Goal: Information Seeking & Learning: Check status

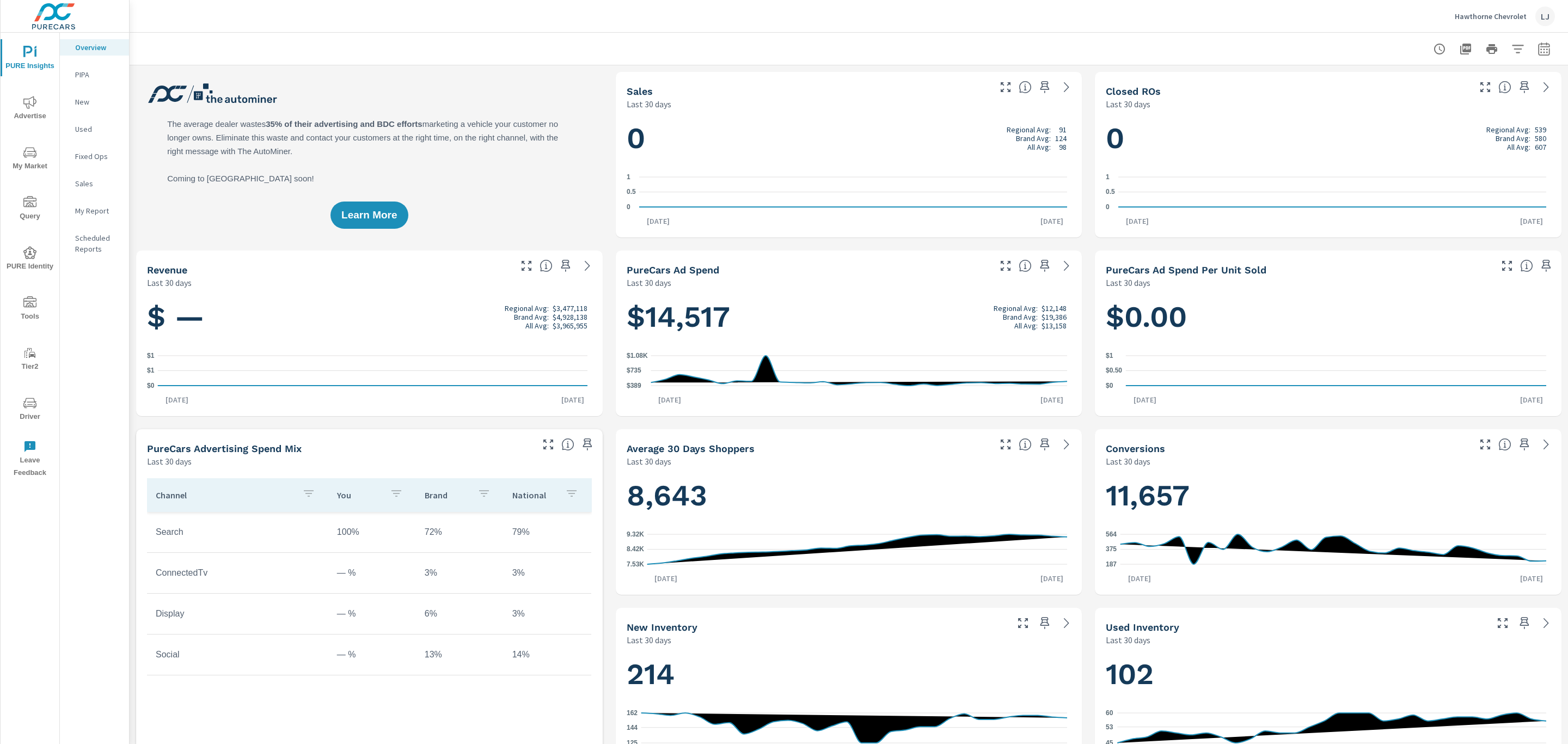
scroll to position [245, 0]
click at [1538, 42] on icon "button" at bounding box center [1544, 49] width 11 height 13
click at [1442, 97] on select "Custom [DATE] Last week Last 7 days Last 14 days Last 30 days Last 45 days Last…" at bounding box center [1444, 94] width 109 height 21
click at [1390, 84] on select "Custom [DATE] Last week Last 7 days Last 14 days Last 30 days Last 45 days Last…" at bounding box center [1444, 94] width 109 height 21
select select "Last 14 days"
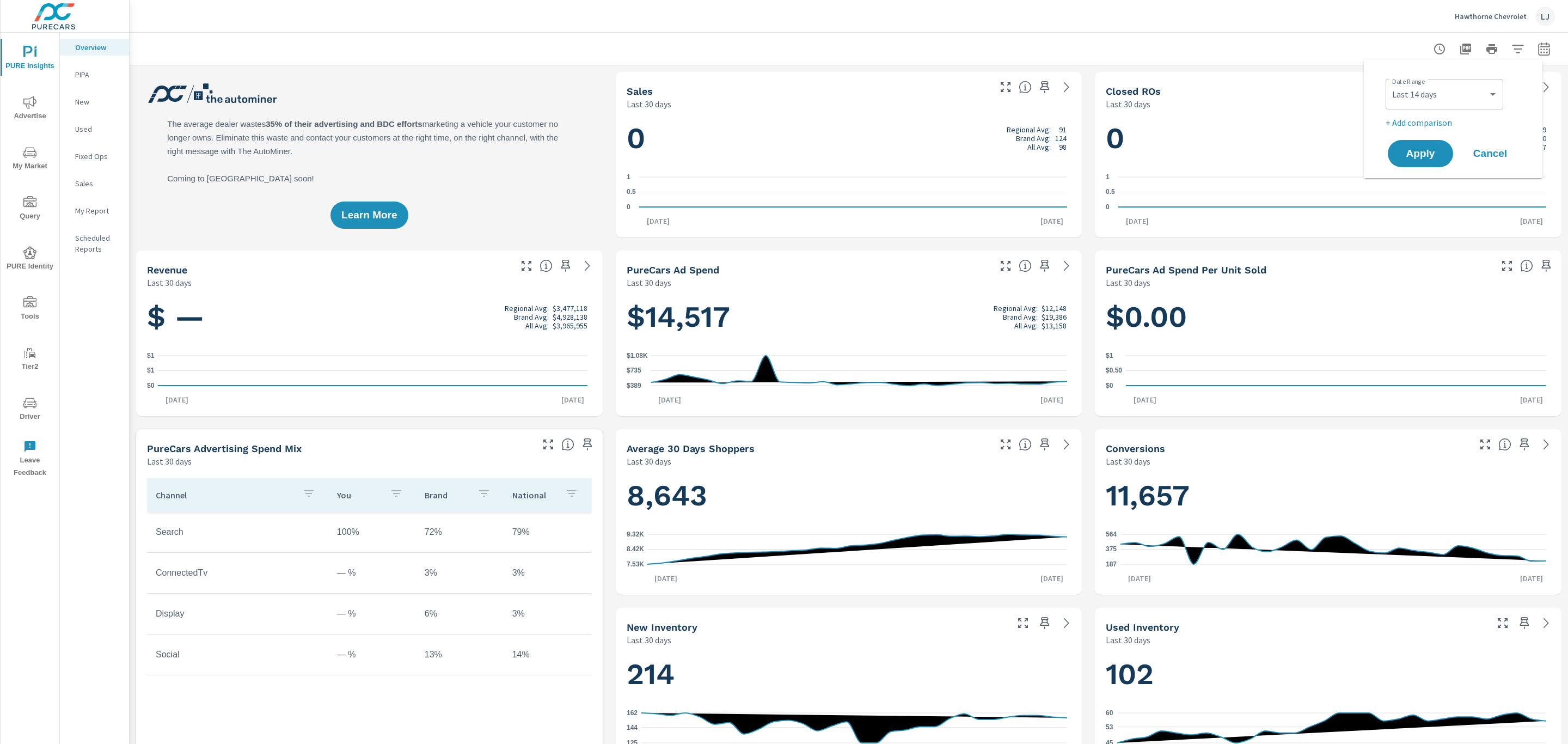
click at [1432, 127] on p "+ Add comparison" at bounding box center [1455, 122] width 139 height 13
select select "Previous period"
click at [1421, 182] on span "Apply" at bounding box center [1420, 184] width 44 height 10
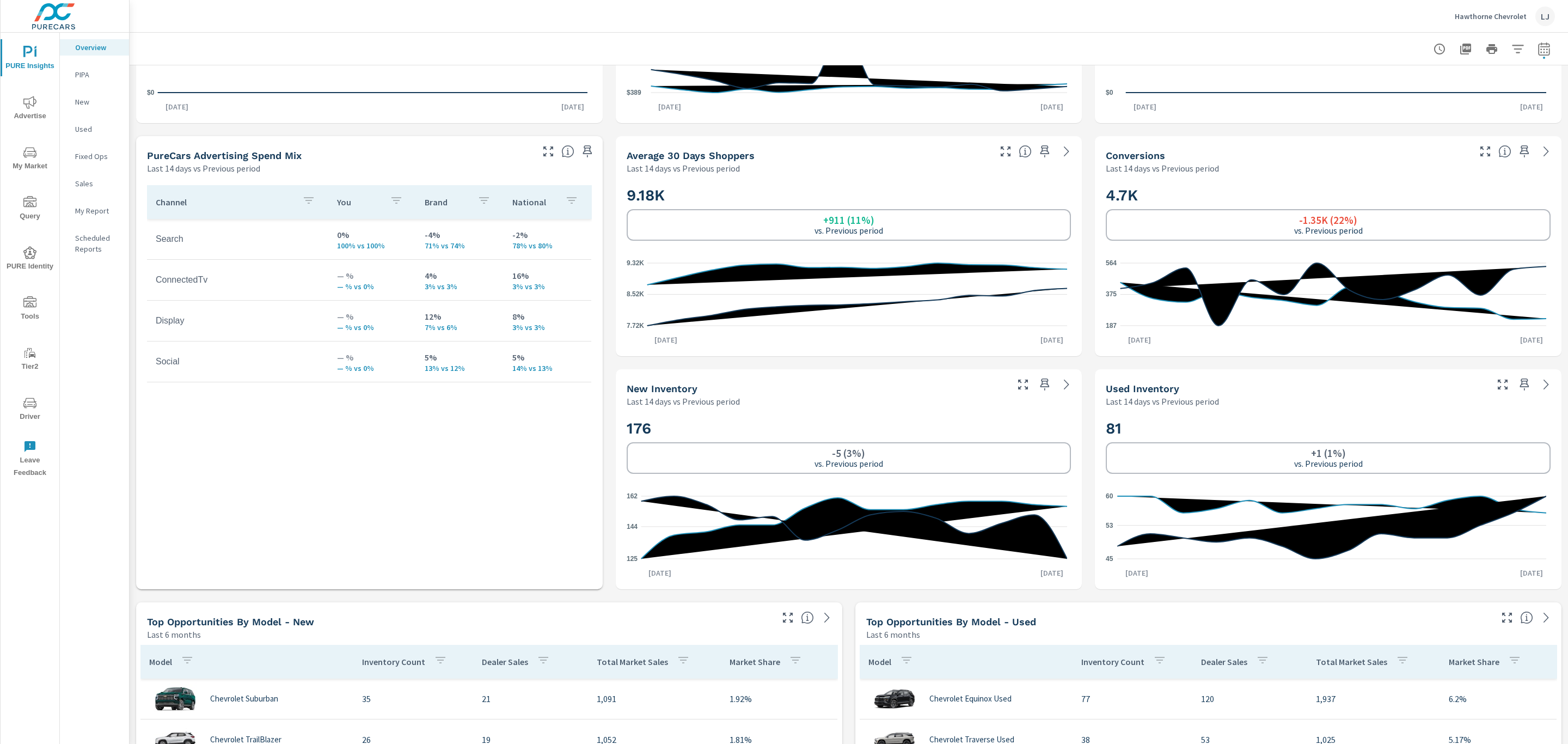
scroll to position [450, 0]
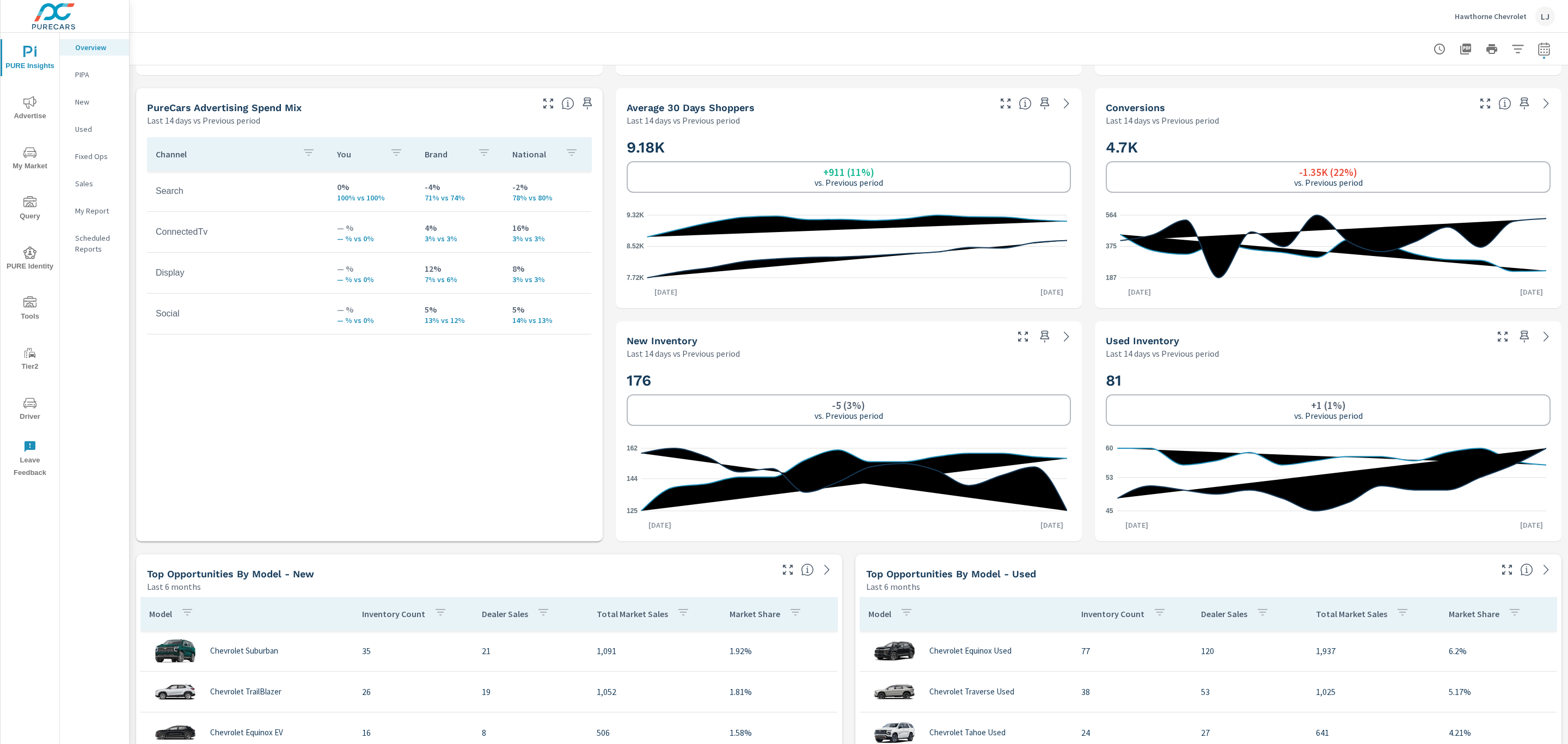
click at [103, 211] on p "My Report" at bounding box center [97, 210] width 45 height 11
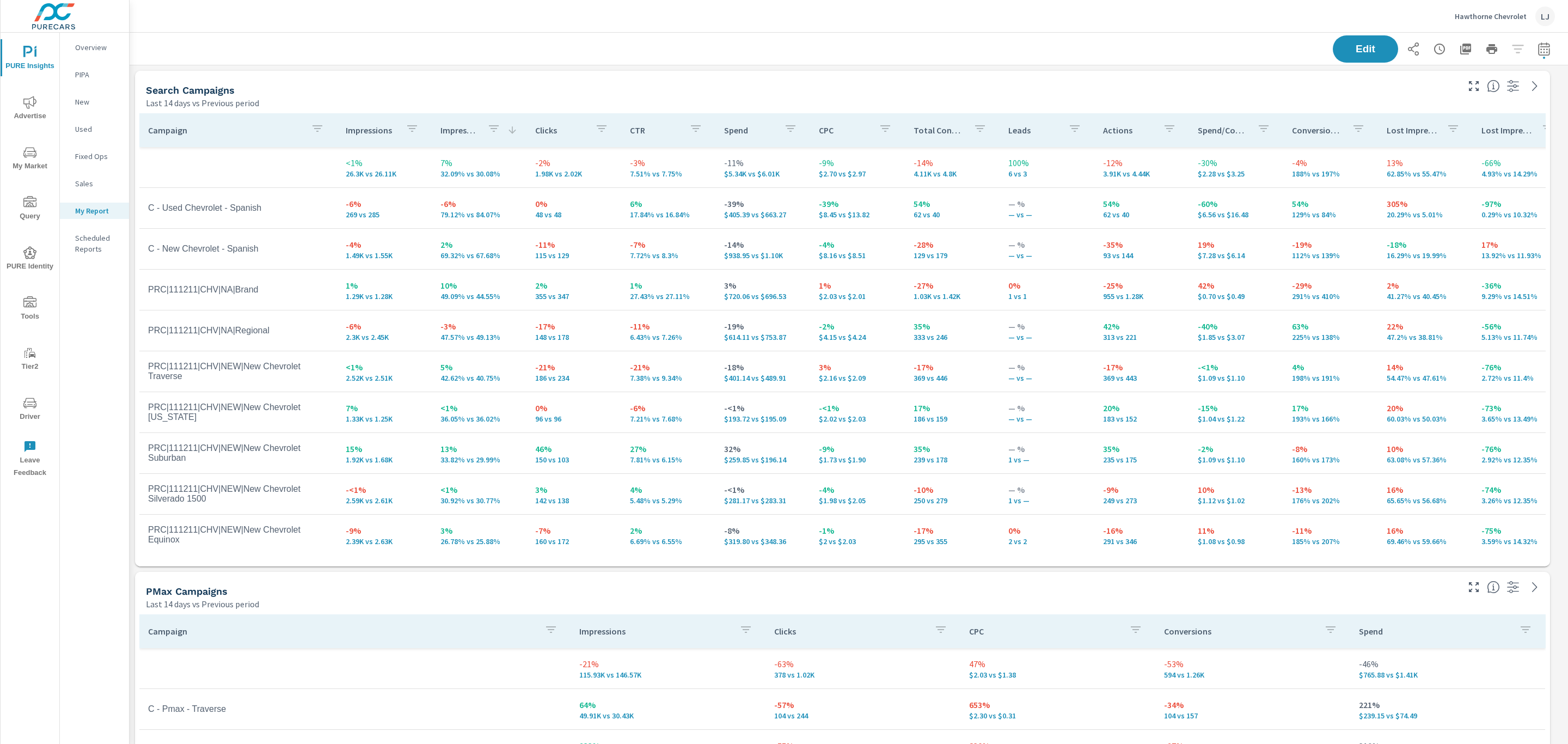
click at [95, 52] on p "Overview" at bounding box center [97, 47] width 45 height 11
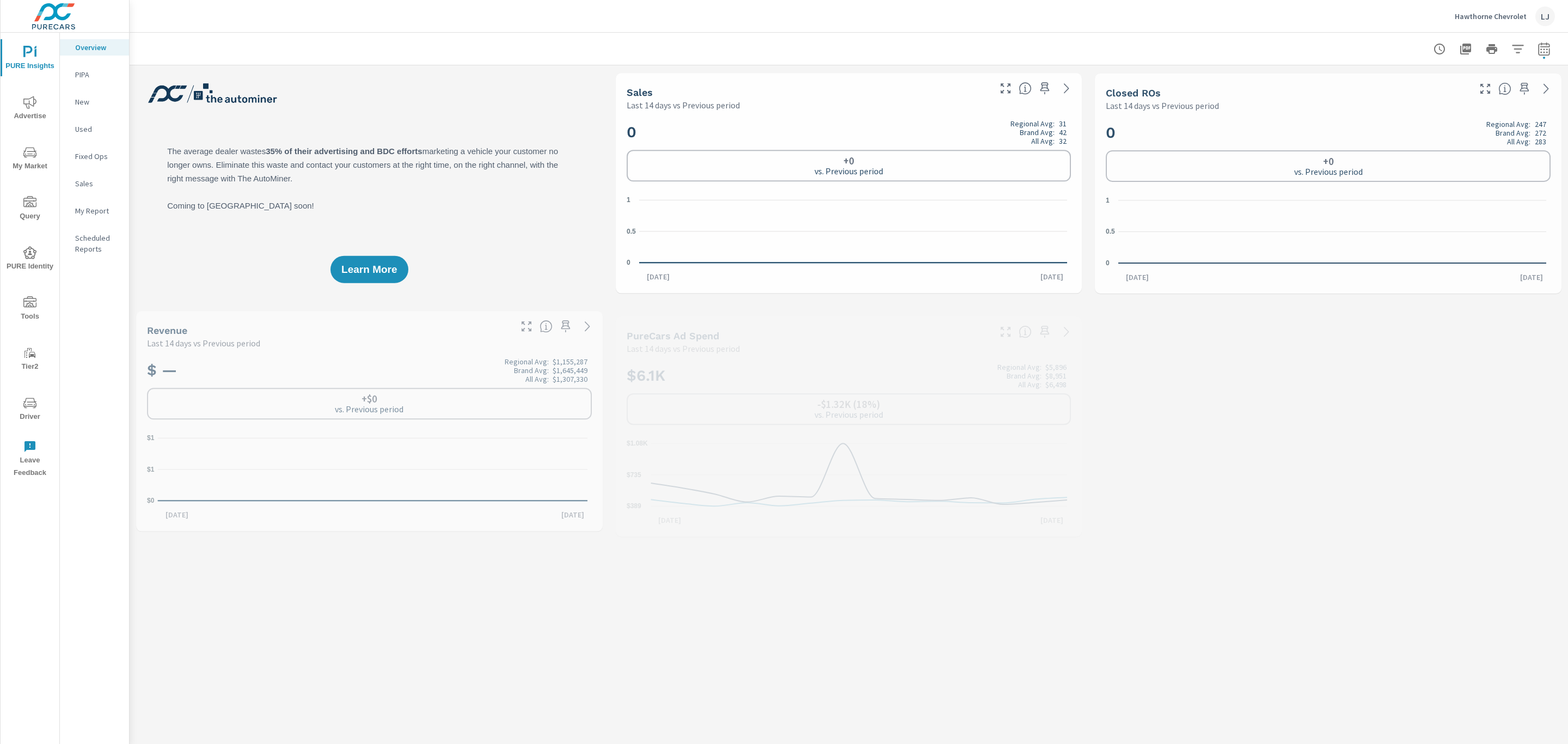
scroll to position [245, 0]
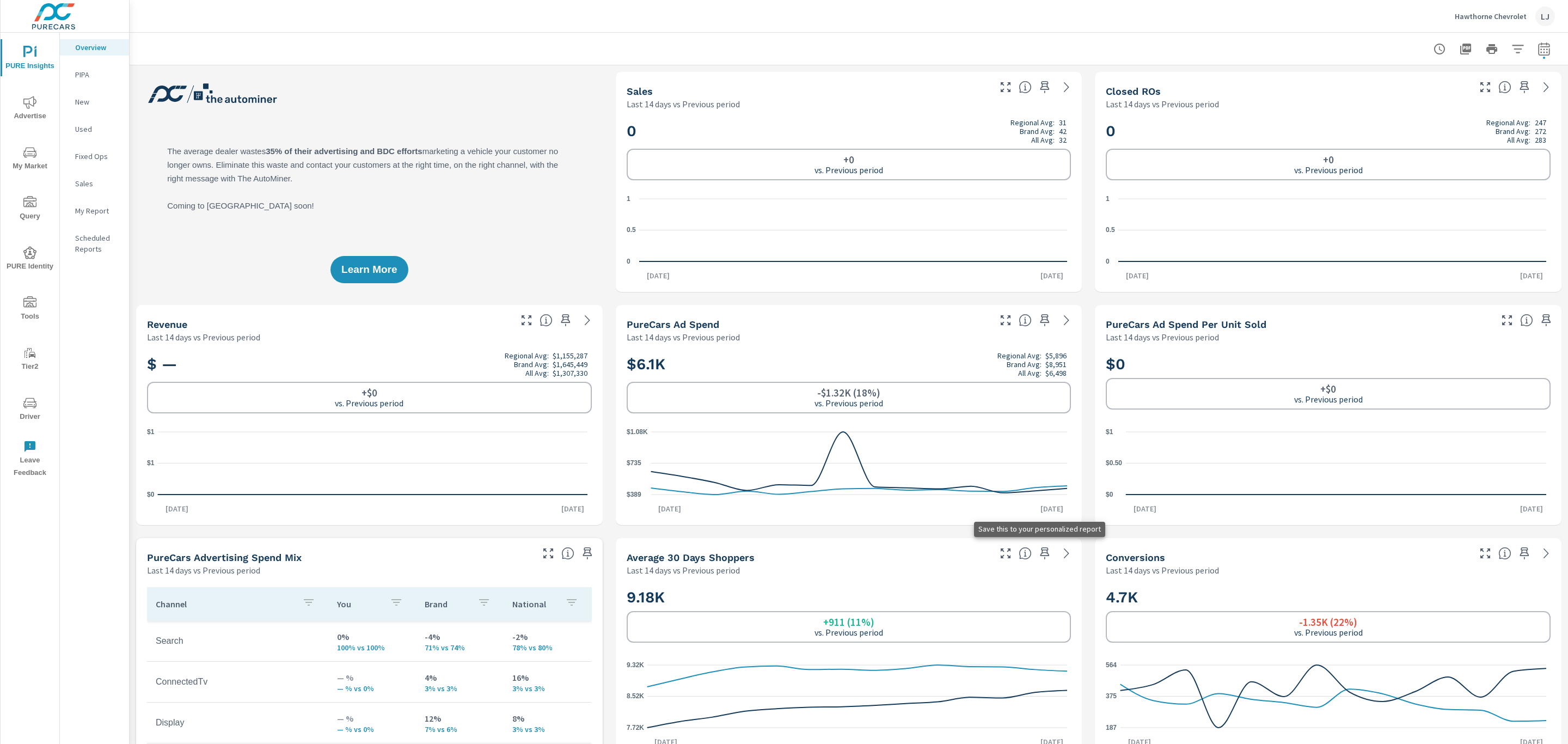
click at [1038, 547] on icon "button" at bounding box center [1045, 553] width 13 height 13
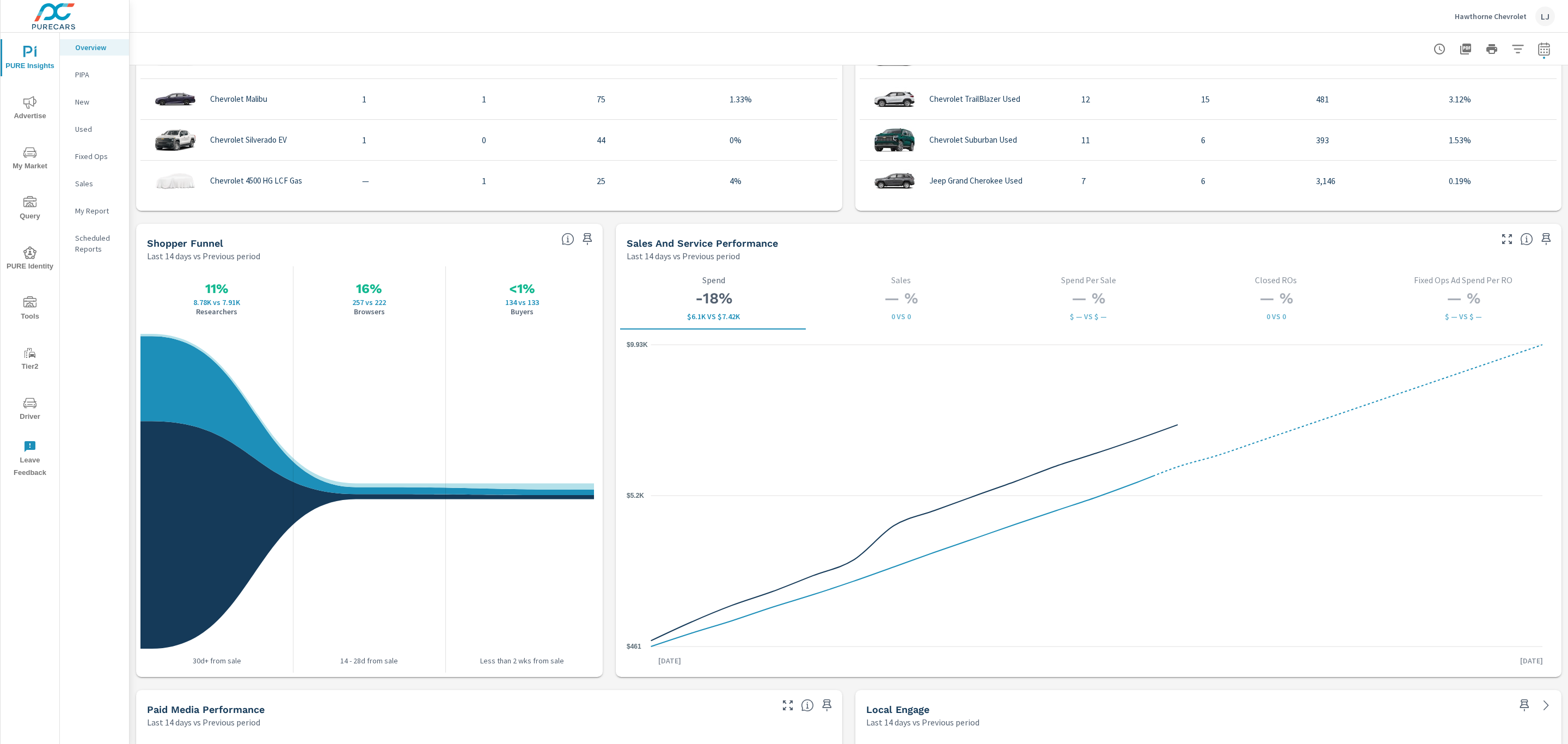
scroll to position [1260, 0]
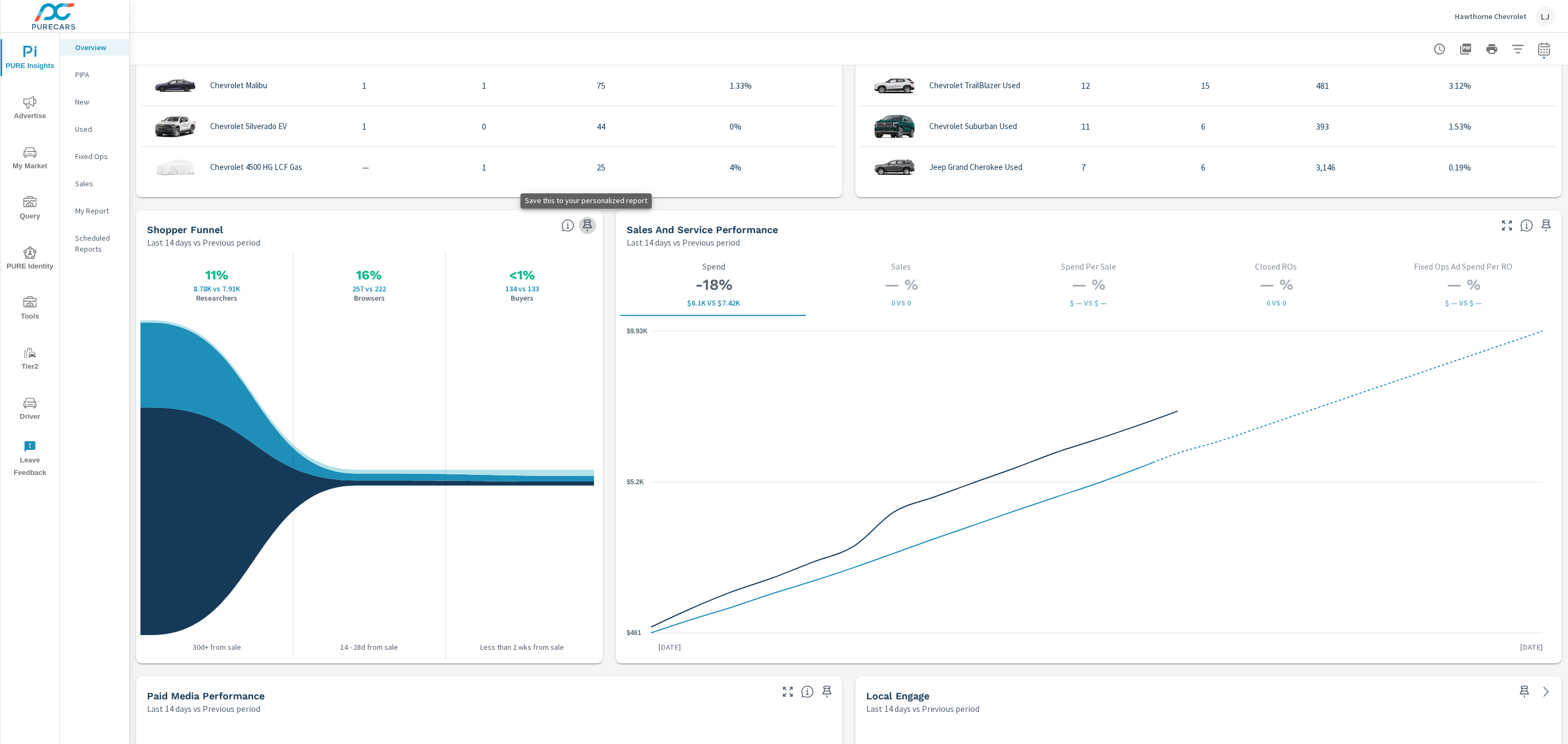
click at [587, 222] on icon "button" at bounding box center [587, 225] width 13 height 13
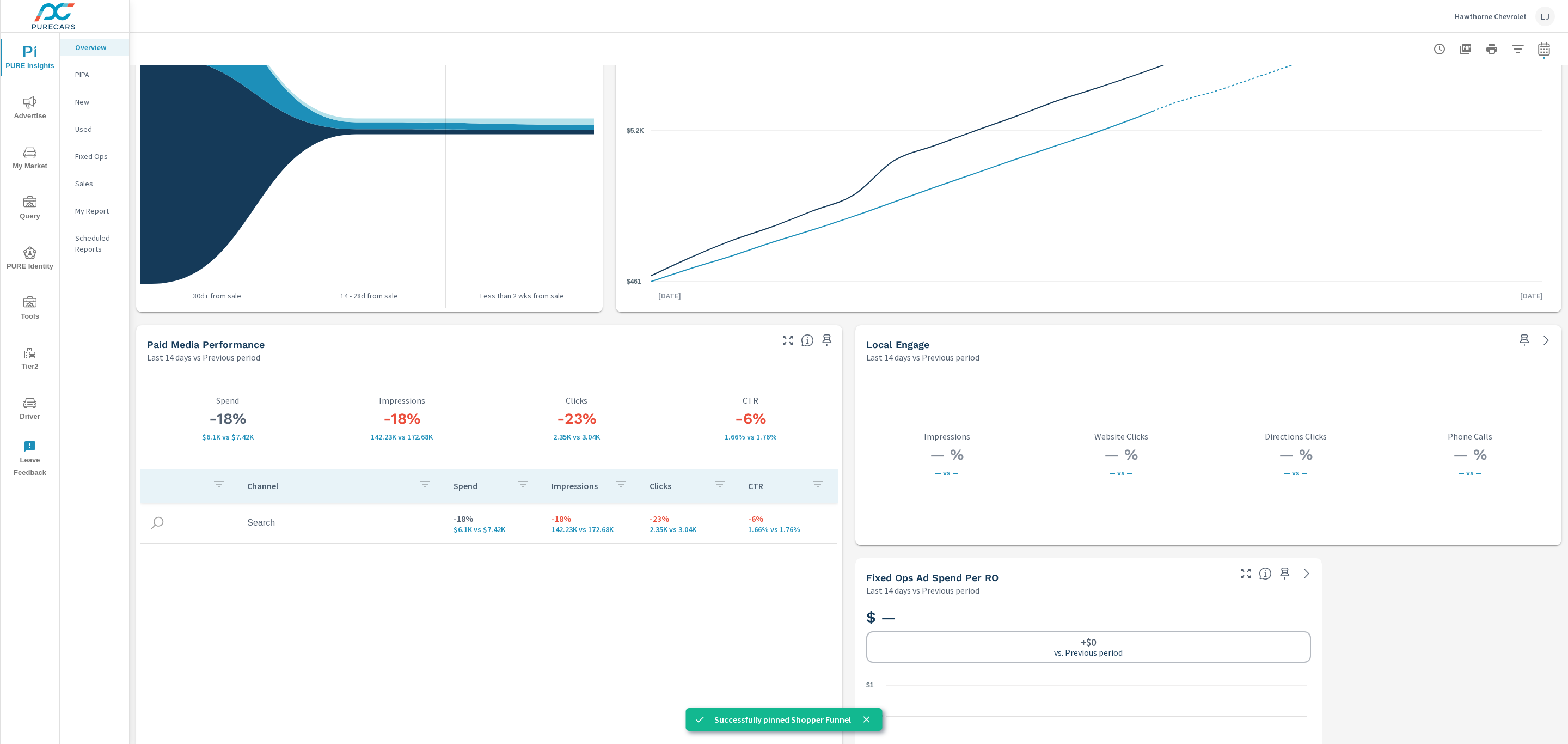
scroll to position [1651, 0]
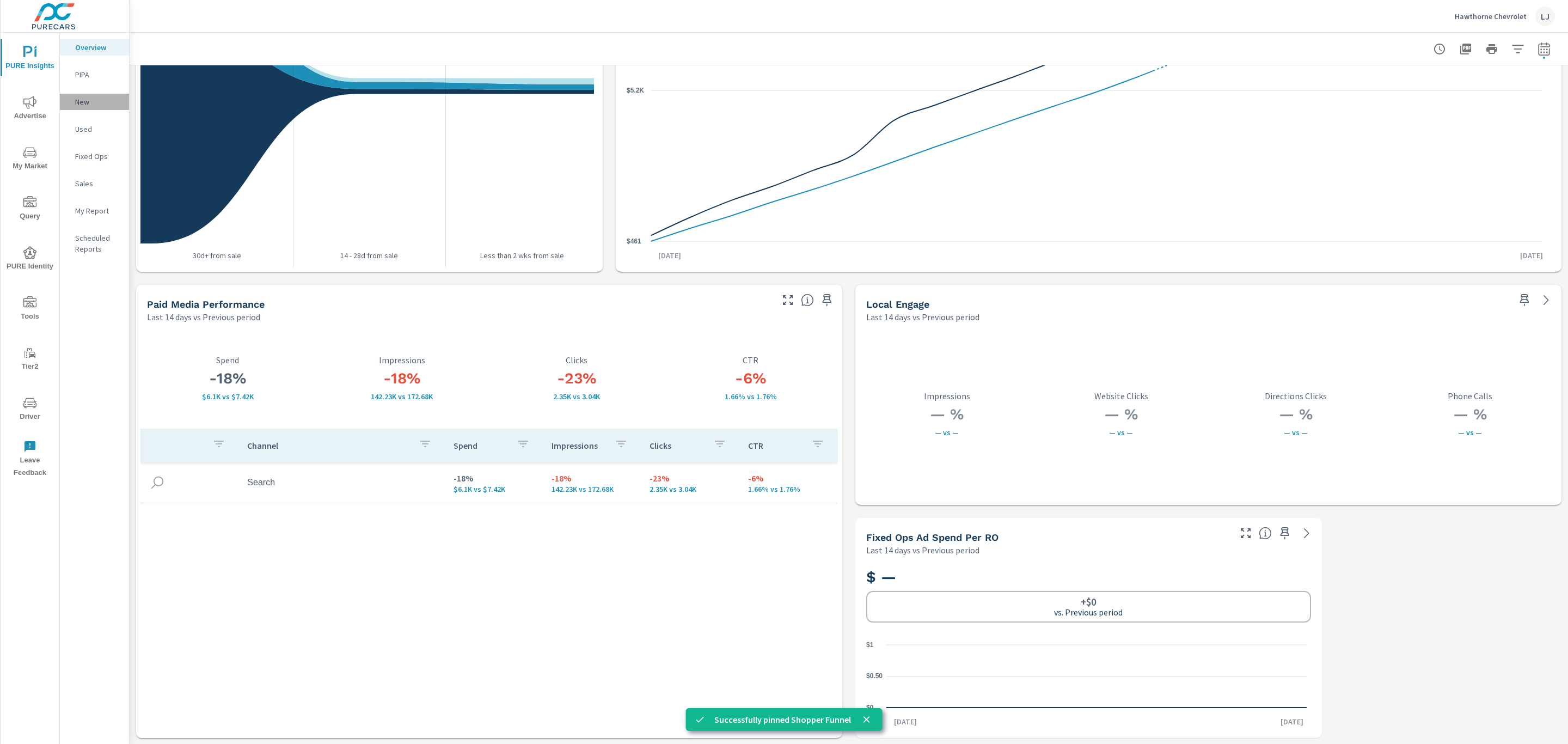
click at [99, 105] on p "New" at bounding box center [97, 101] width 45 height 11
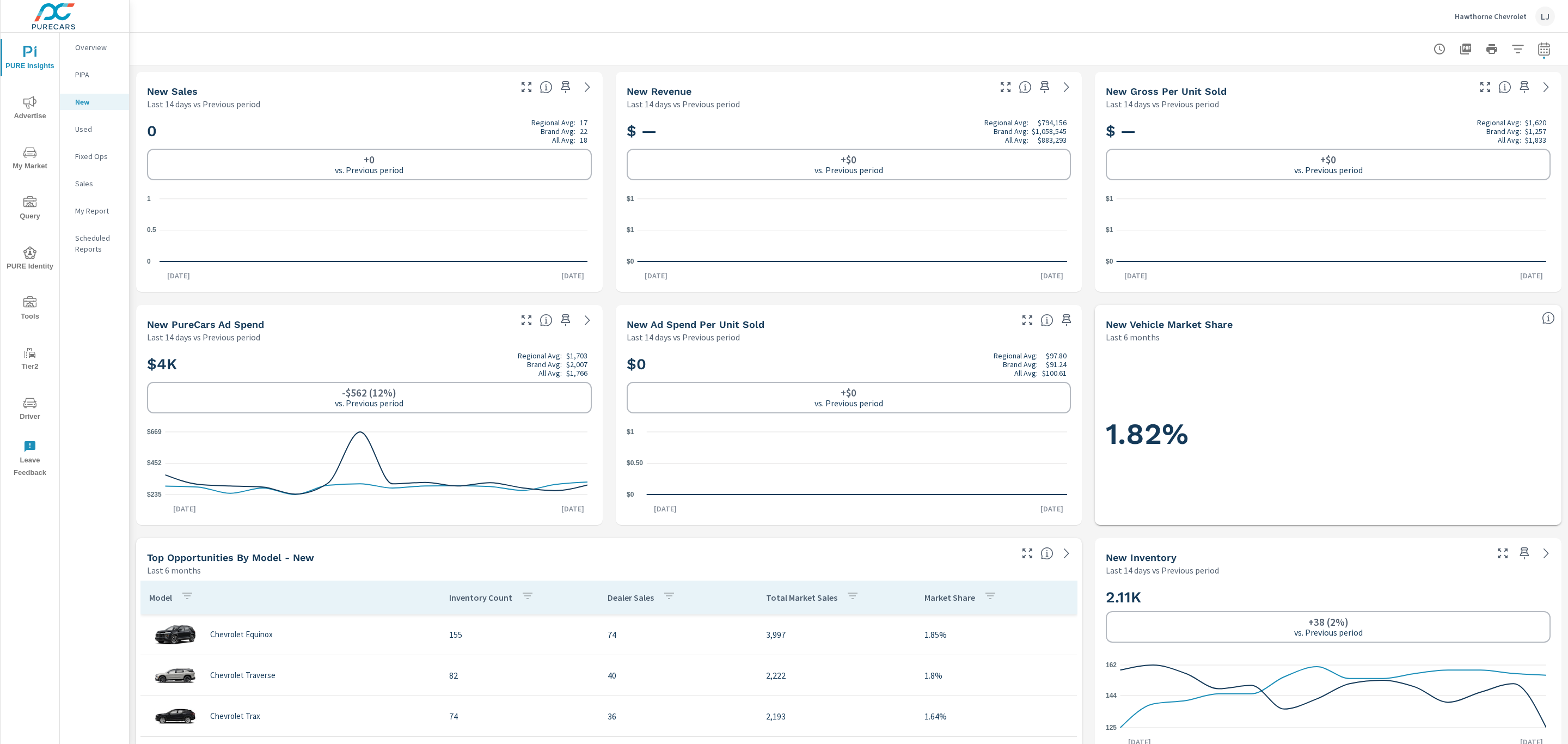
click at [31, 164] on span "My Market" at bounding box center [29, 159] width 52 height 26
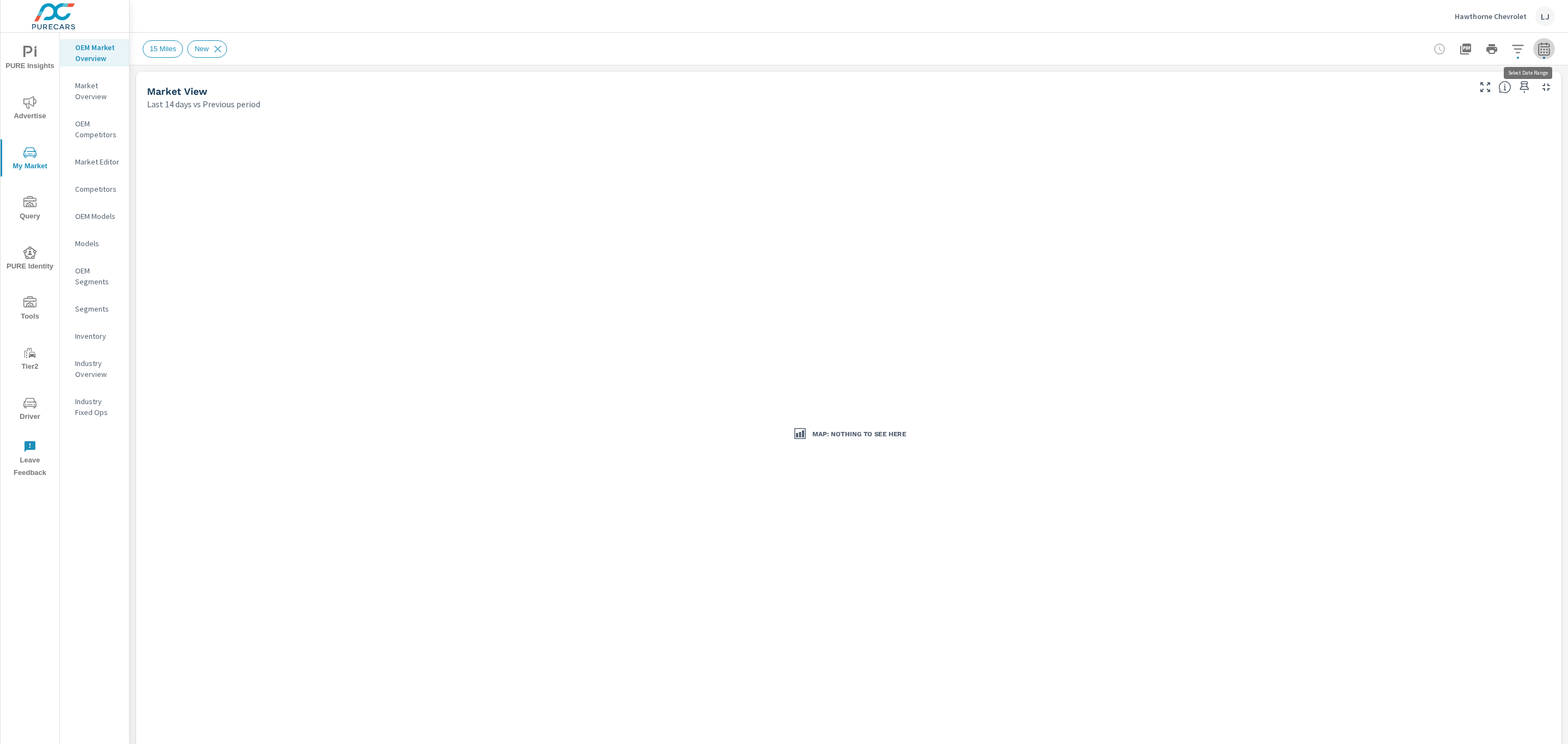
click at [1540, 52] on icon "button" at bounding box center [1544, 51] width 7 height 4
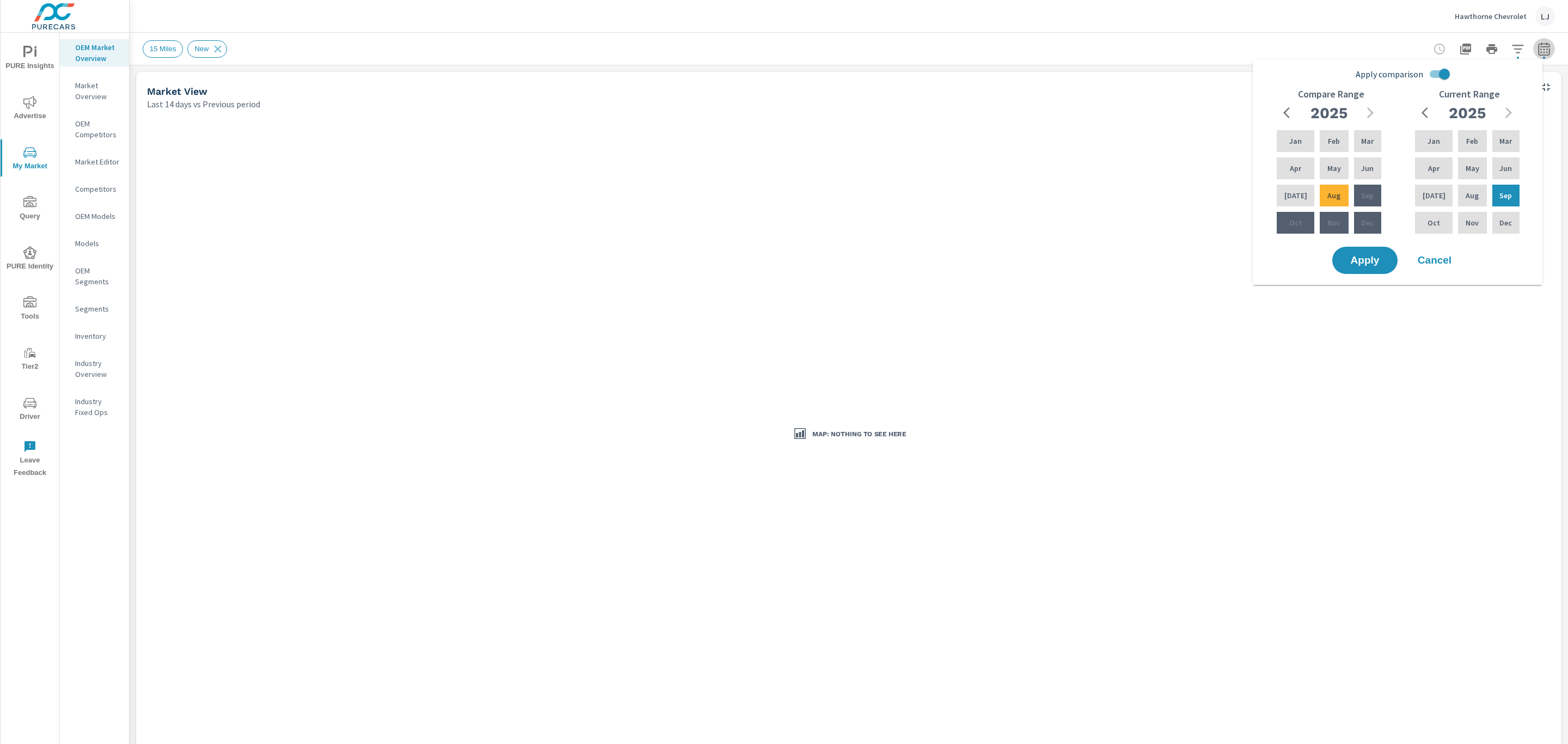
click at [1540, 52] on icon "button" at bounding box center [1544, 51] width 7 height 4
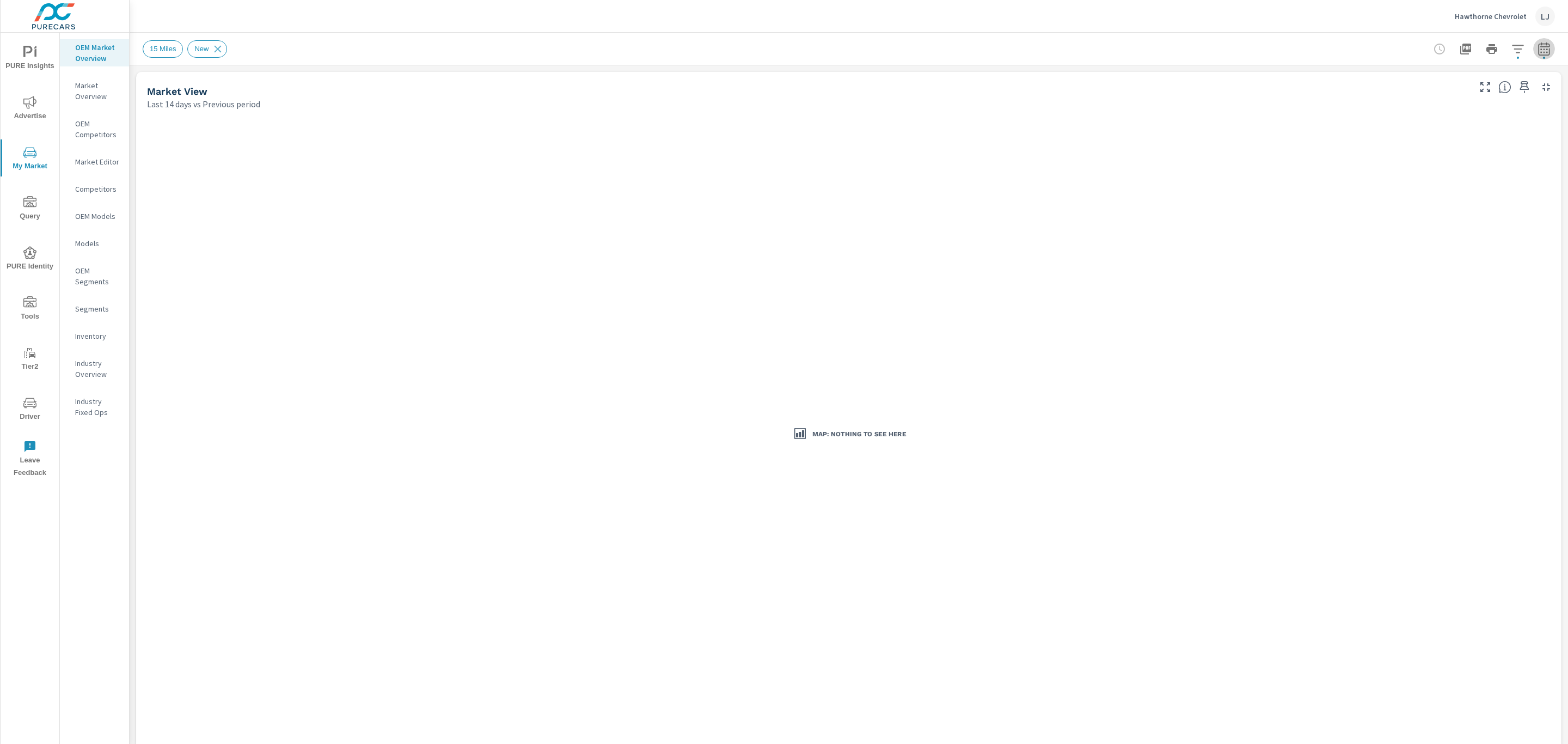
click at [1540, 52] on icon "button" at bounding box center [1544, 51] width 7 height 4
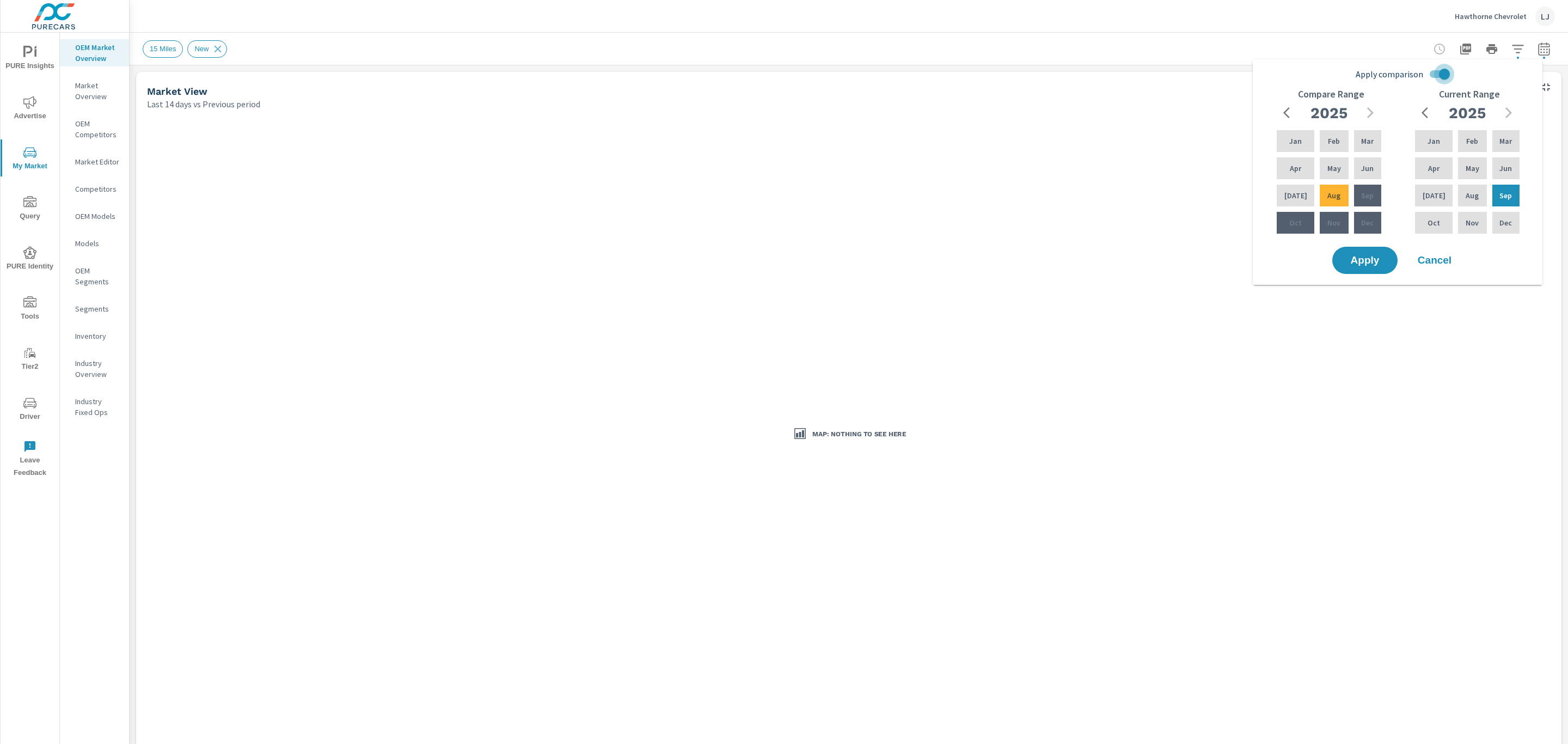
click at [1424, 79] on input "Apply comparison" at bounding box center [1444, 74] width 62 height 21
checkbox input "false"
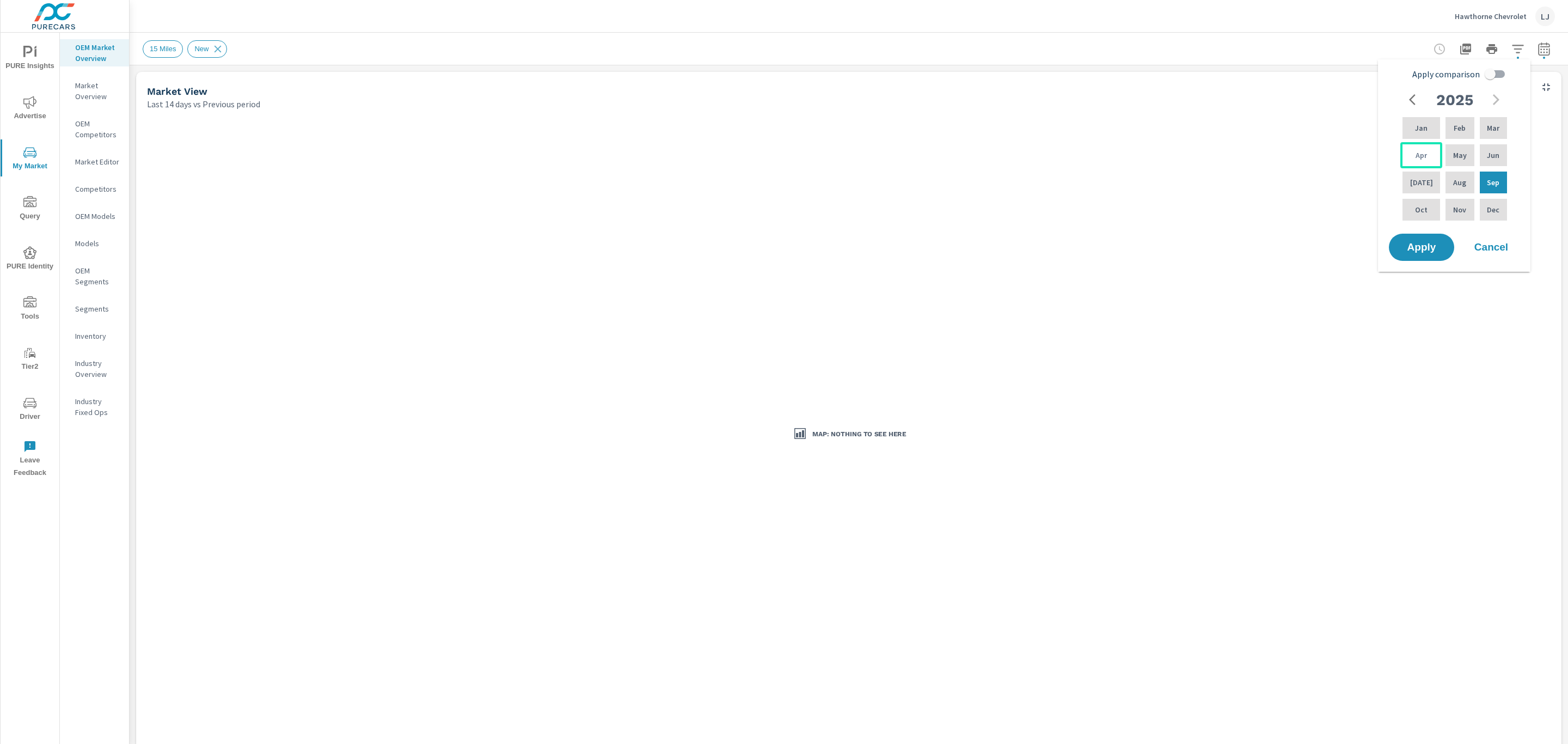
drag, startPoint x: 1484, startPoint y: 187, endPoint x: 1429, endPoint y: 156, distance: 63.1
click at [1429, 156] on div "Jan Feb Mar Apr May Jun [DATE] Aug Sep Oct Nov Dec" at bounding box center [1454, 169] width 109 height 108
click at [1459, 184] on p "Aug" at bounding box center [1459, 182] width 13 height 11
click at [1406, 250] on span "Apply" at bounding box center [1421, 247] width 44 height 10
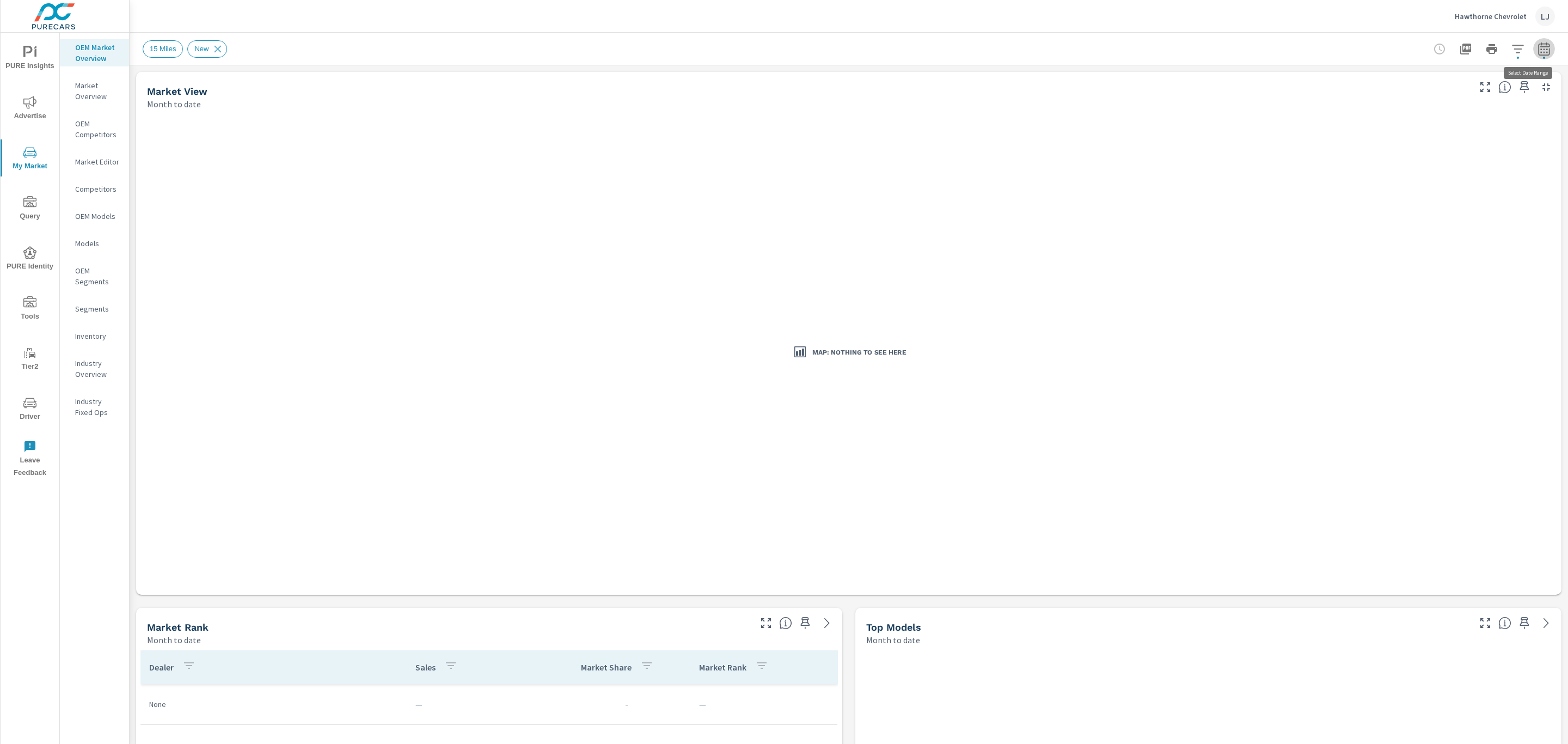
click at [1537, 51] on icon "button" at bounding box center [1544, 49] width 13 height 13
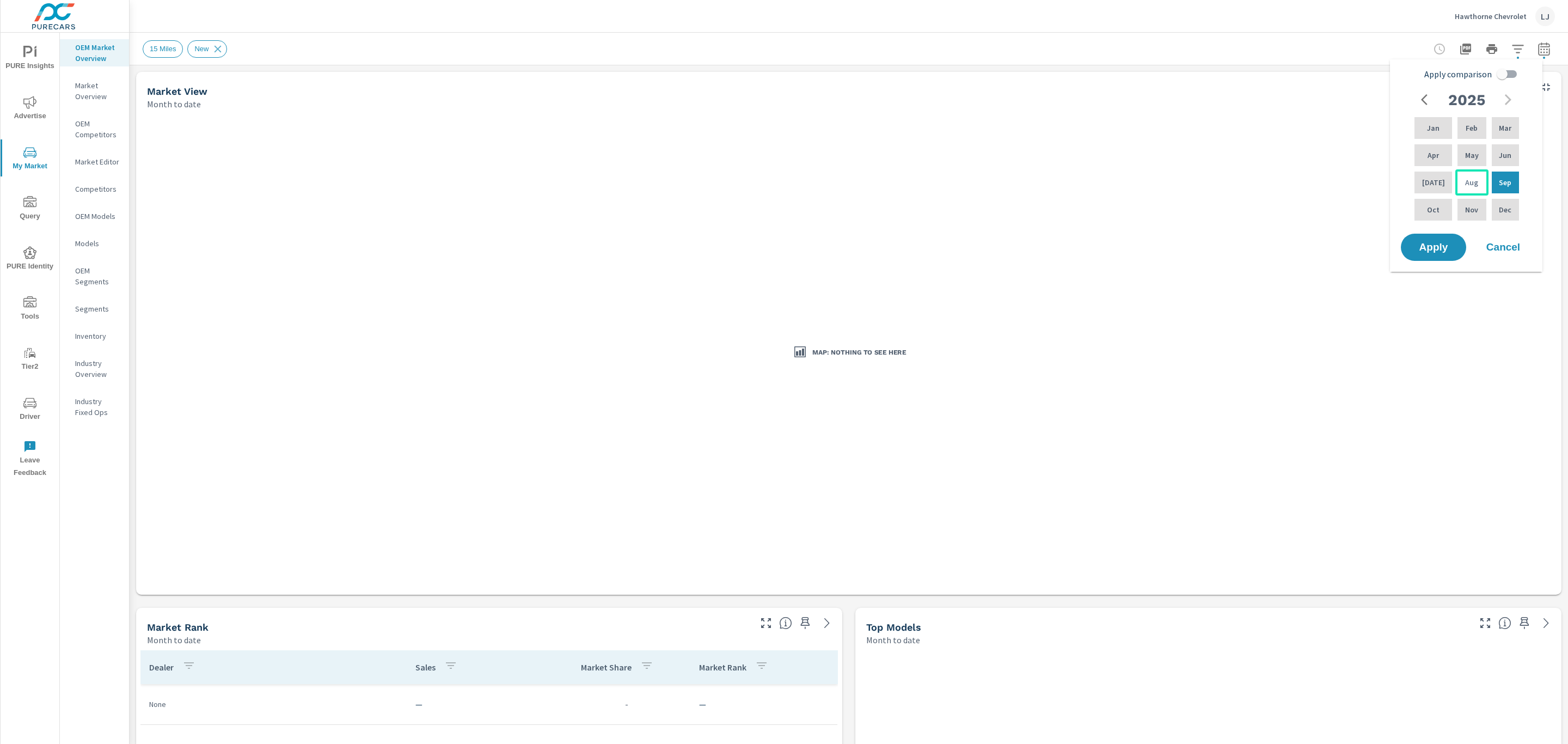
drag, startPoint x: 1431, startPoint y: 187, endPoint x: 1472, endPoint y: 183, distance: 41.2
click at [1472, 183] on div "Jan Feb Mar Apr May Jun [DATE] Aug Sep Oct Nov Dec" at bounding box center [1467, 169] width 109 height 108
click at [1423, 183] on div "[DATE]" at bounding box center [1433, 182] width 42 height 26
click at [1455, 182] on div "Aug" at bounding box center [1472, 182] width 33 height 26
click at [1434, 246] on span "Apply" at bounding box center [1433, 247] width 44 height 10
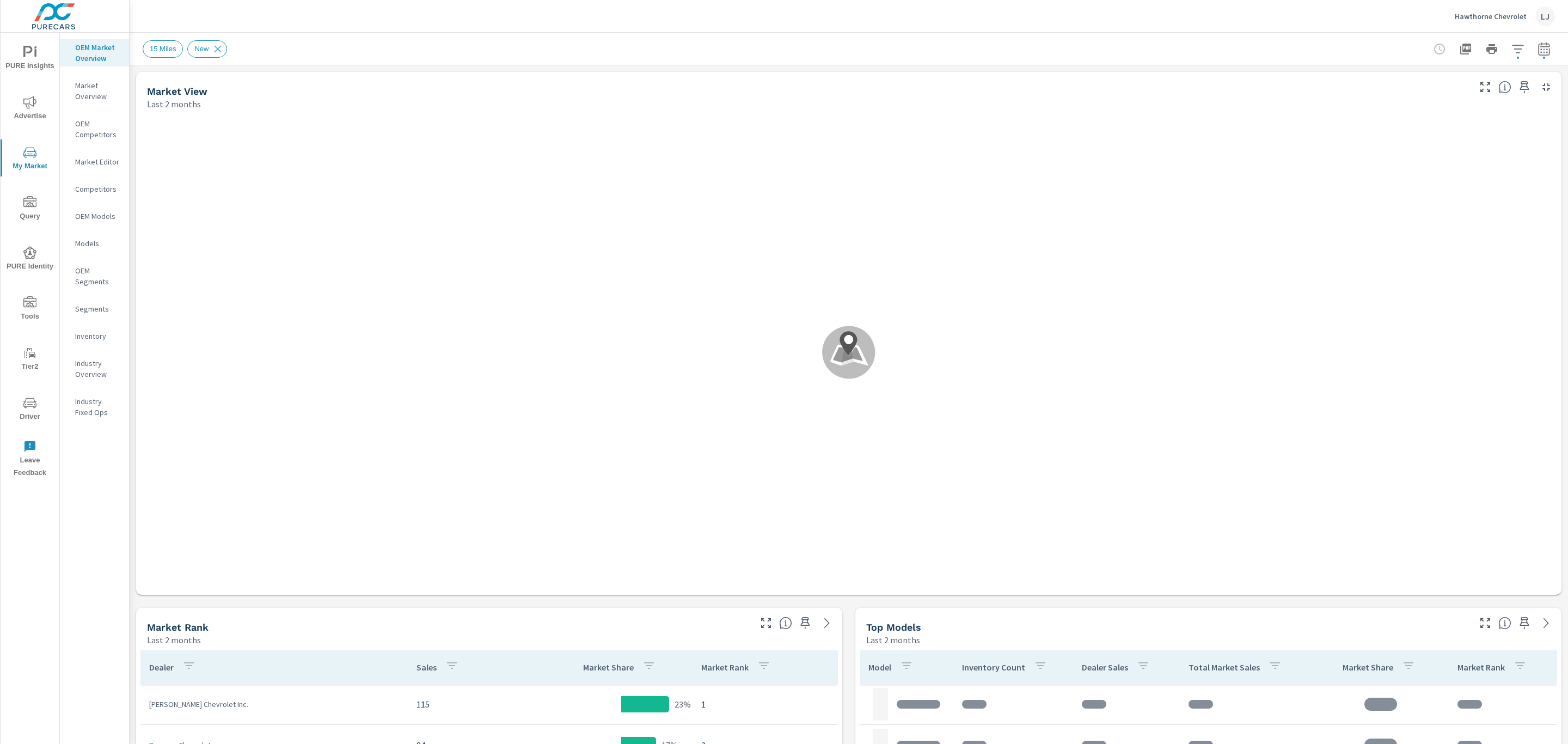
scroll to position [286, 0]
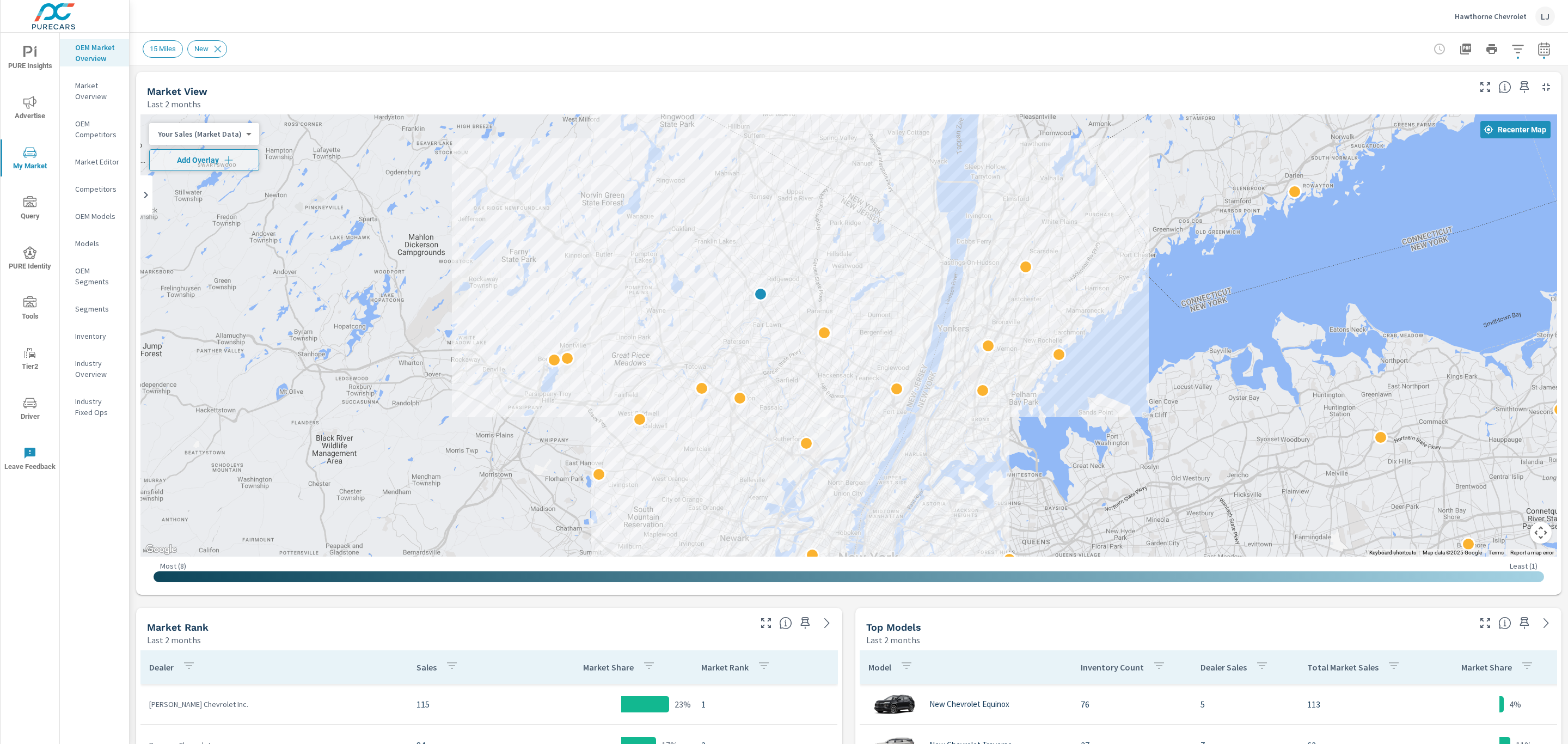
drag, startPoint x: 833, startPoint y: 402, endPoint x: 855, endPoint y: 306, distance: 98.5
click at [855, 306] on div at bounding box center [849, 335] width 1416 height 442
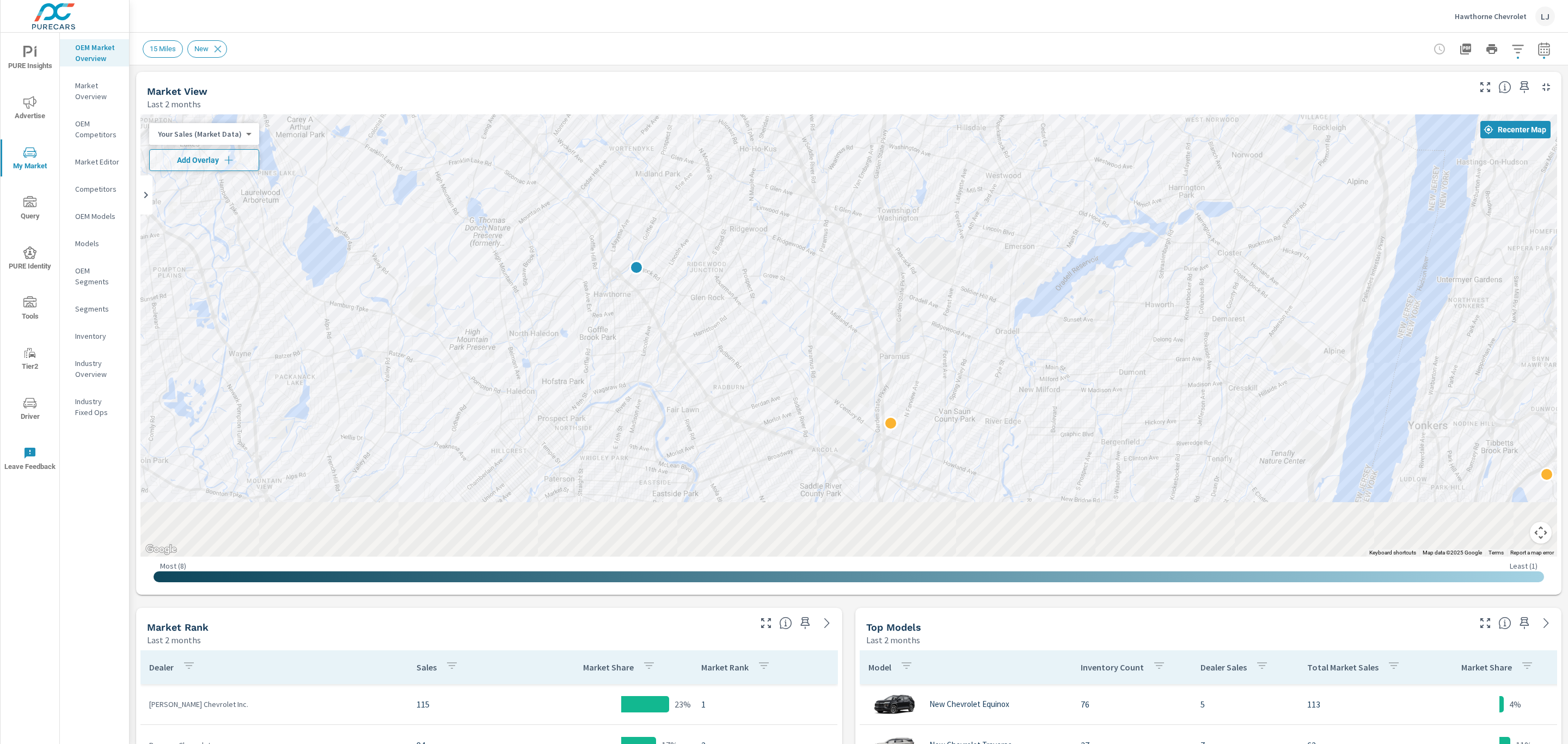
drag, startPoint x: 808, startPoint y: 472, endPoint x: 911, endPoint y: 204, distance: 287.1
click at [911, 204] on div at bounding box center [849, 335] width 1416 height 442
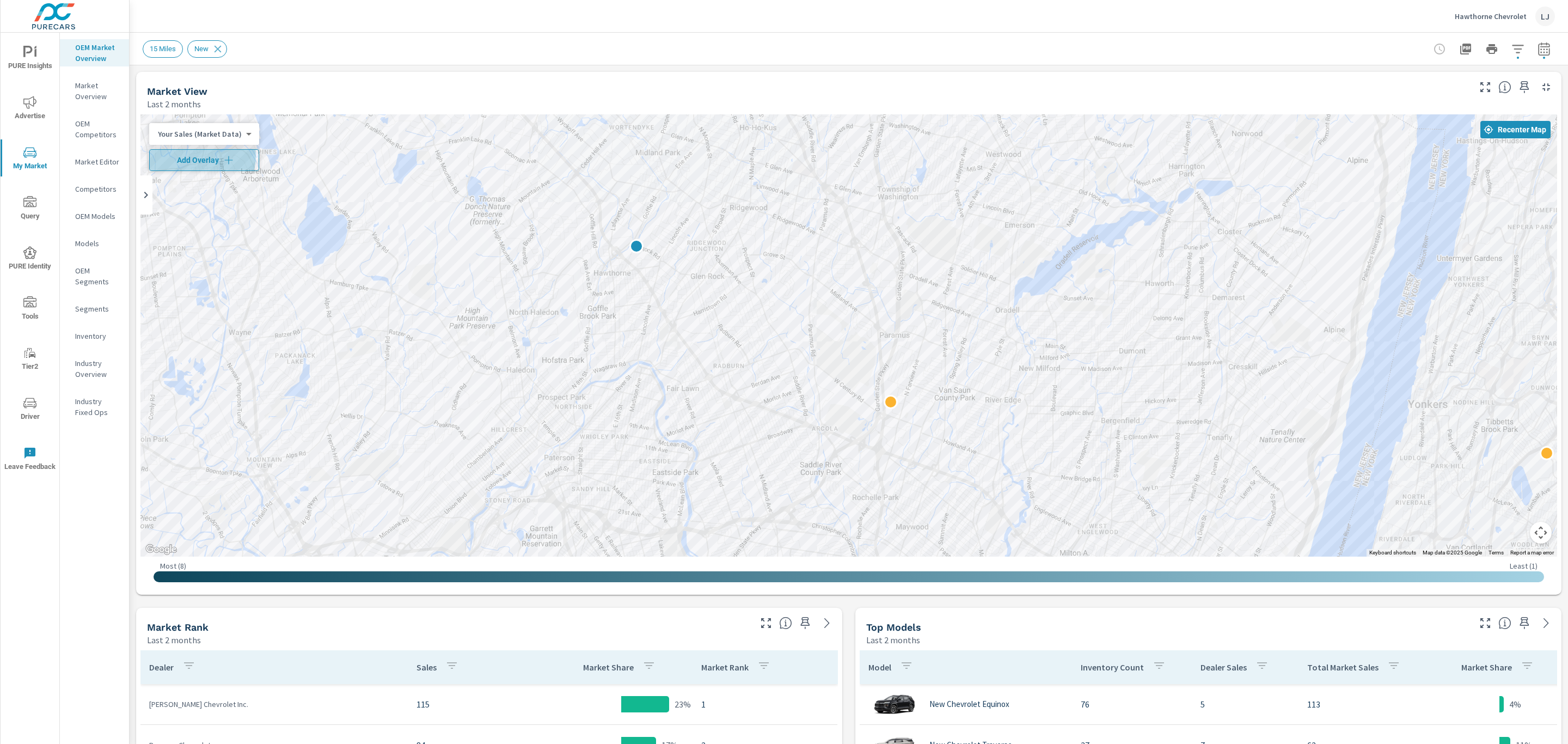
click at [196, 156] on span "Add Overlay" at bounding box center [204, 159] width 100 height 11
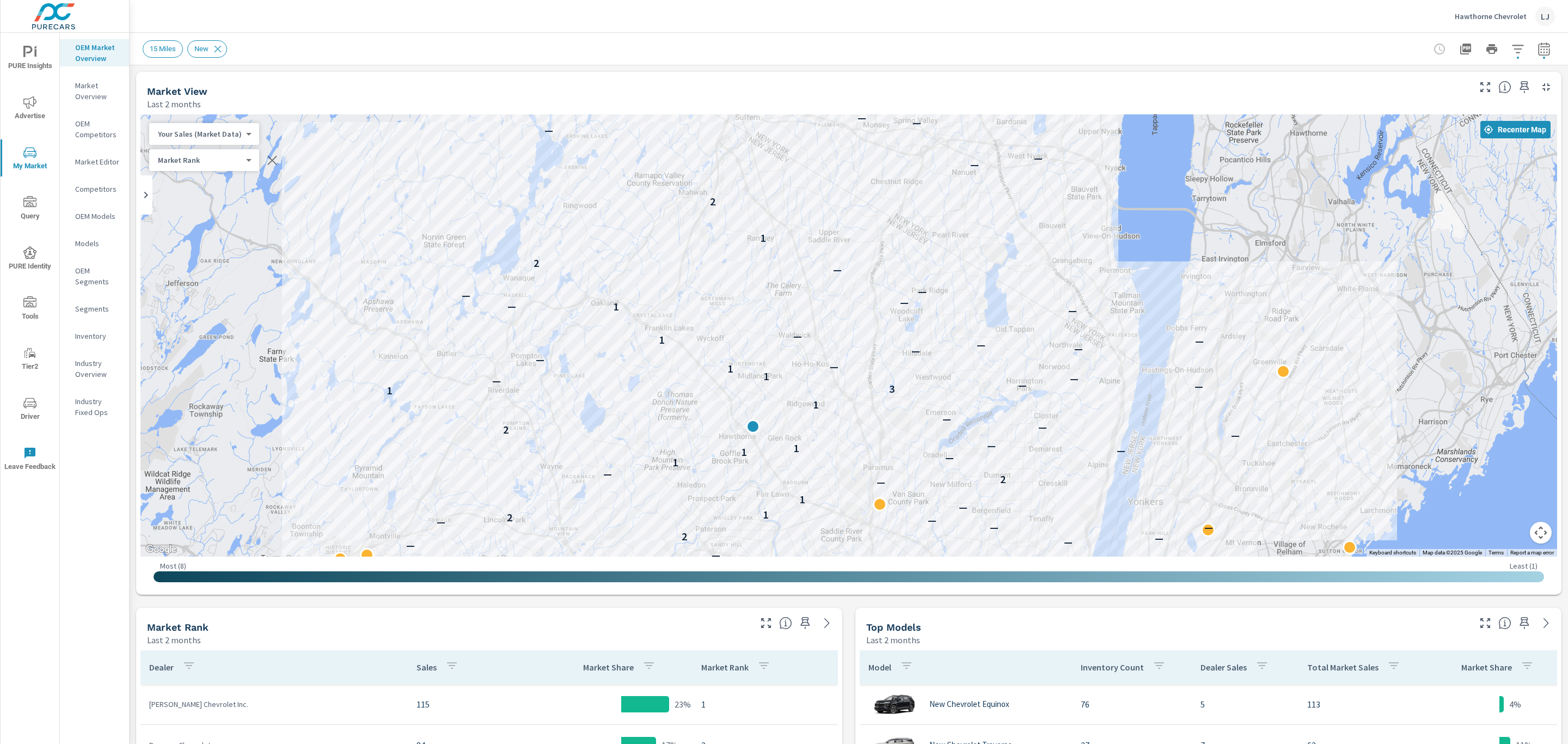
drag, startPoint x: 1237, startPoint y: 187, endPoint x: 1125, endPoint y: 342, distance: 191.2
click at [1125, 342] on div "— — — — — — — — — — — — — — — — — — — — — — — — — — — — — — — — — — — — — — — —…" at bounding box center [849, 335] width 1416 height 442
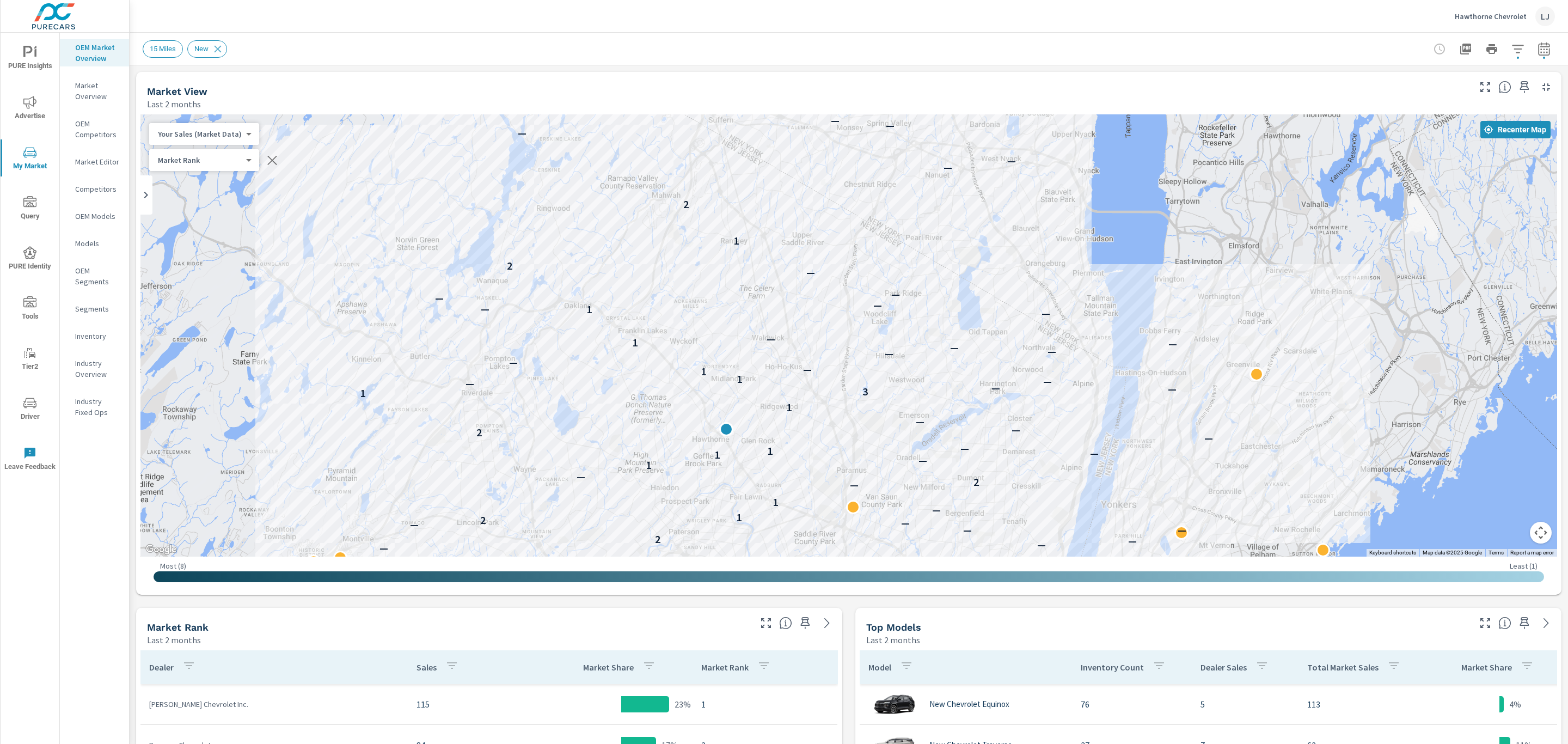
drag, startPoint x: 912, startPoint y: 296, endPoint x: 918, endPoint y: 355, distance: 59.3
click at [918, 355] on div "— — — — — — — — — — — — — — — — — — — — — — — — — — — — — — — — — — — — — — — —…" at bounding box center [849, 335] width 1416 height 442
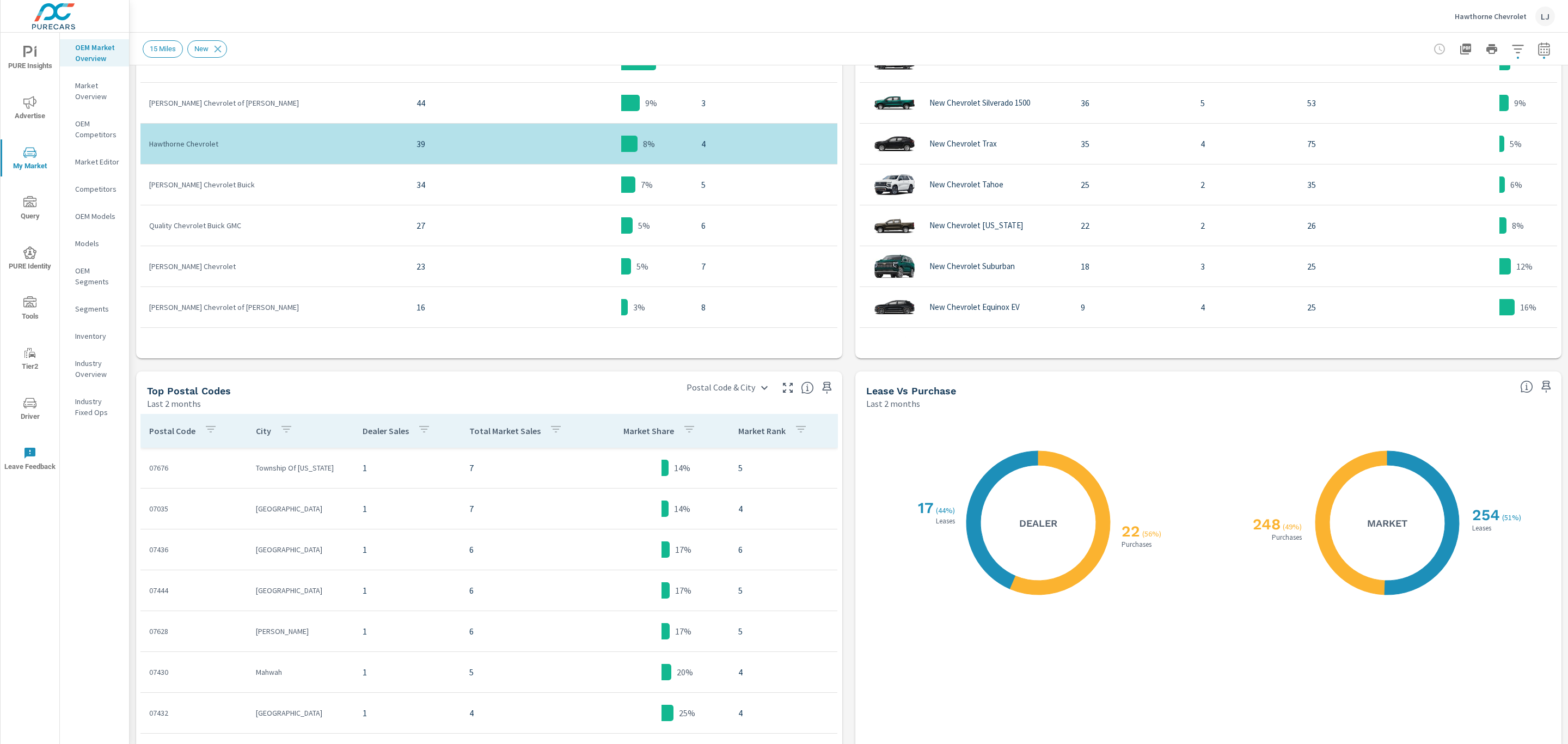
scroll to position [750, 0]
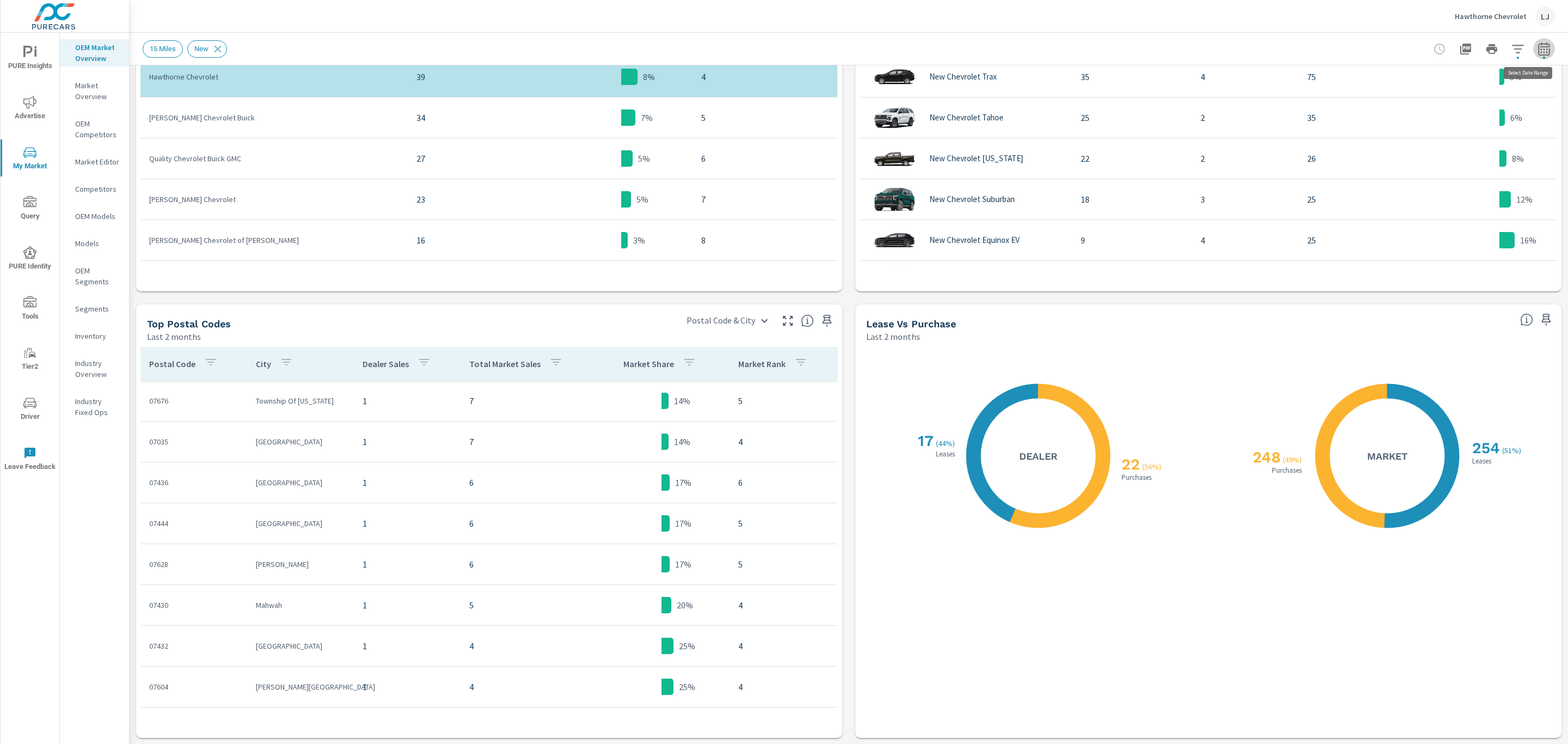
click at [1537, 51] on icon "button" at bounding box center [1544, 49] width 13 height 13
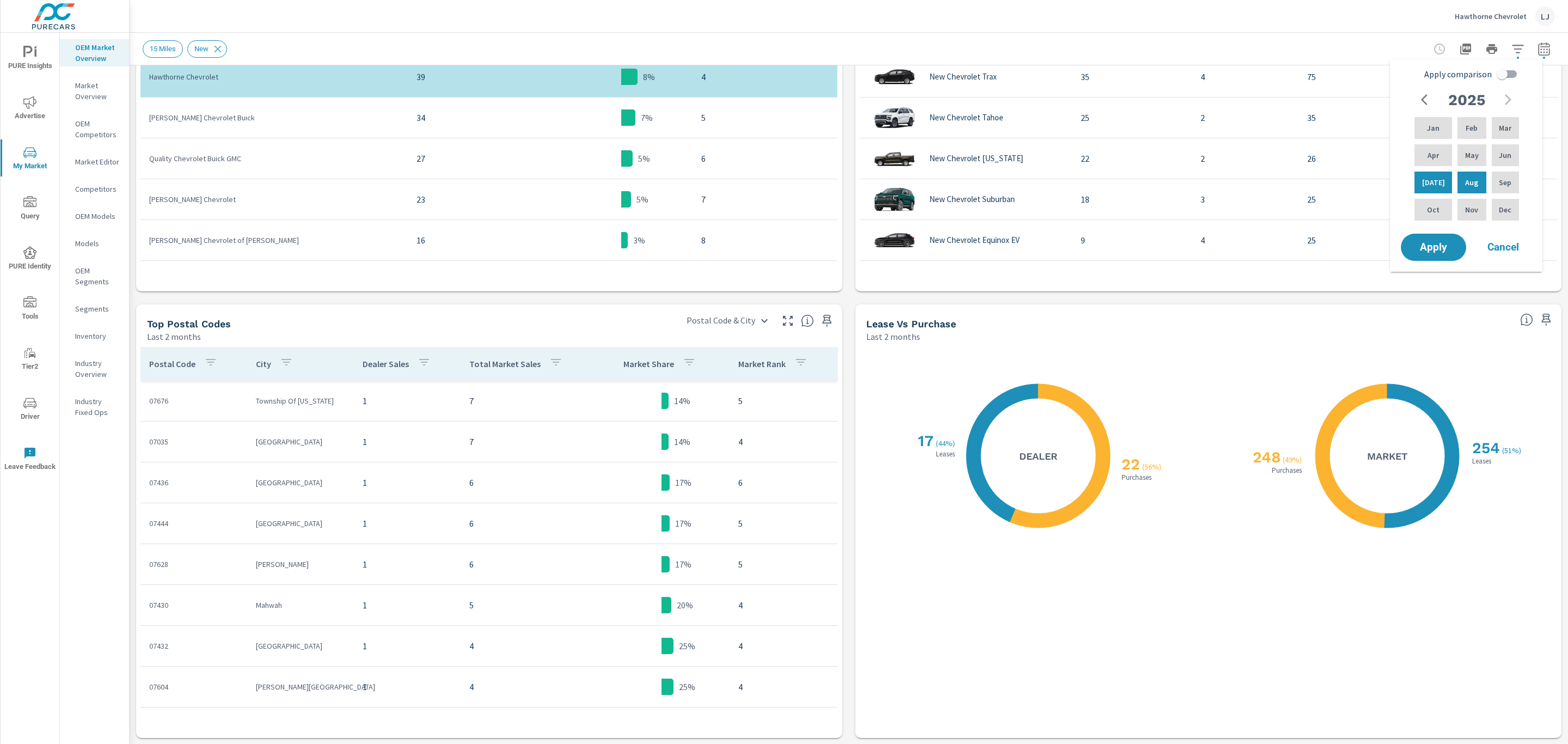
click at [1503, 72] on input "Apply comparison" at bounding box center [1502, 74] width 62 height 21
checkbox input "true"
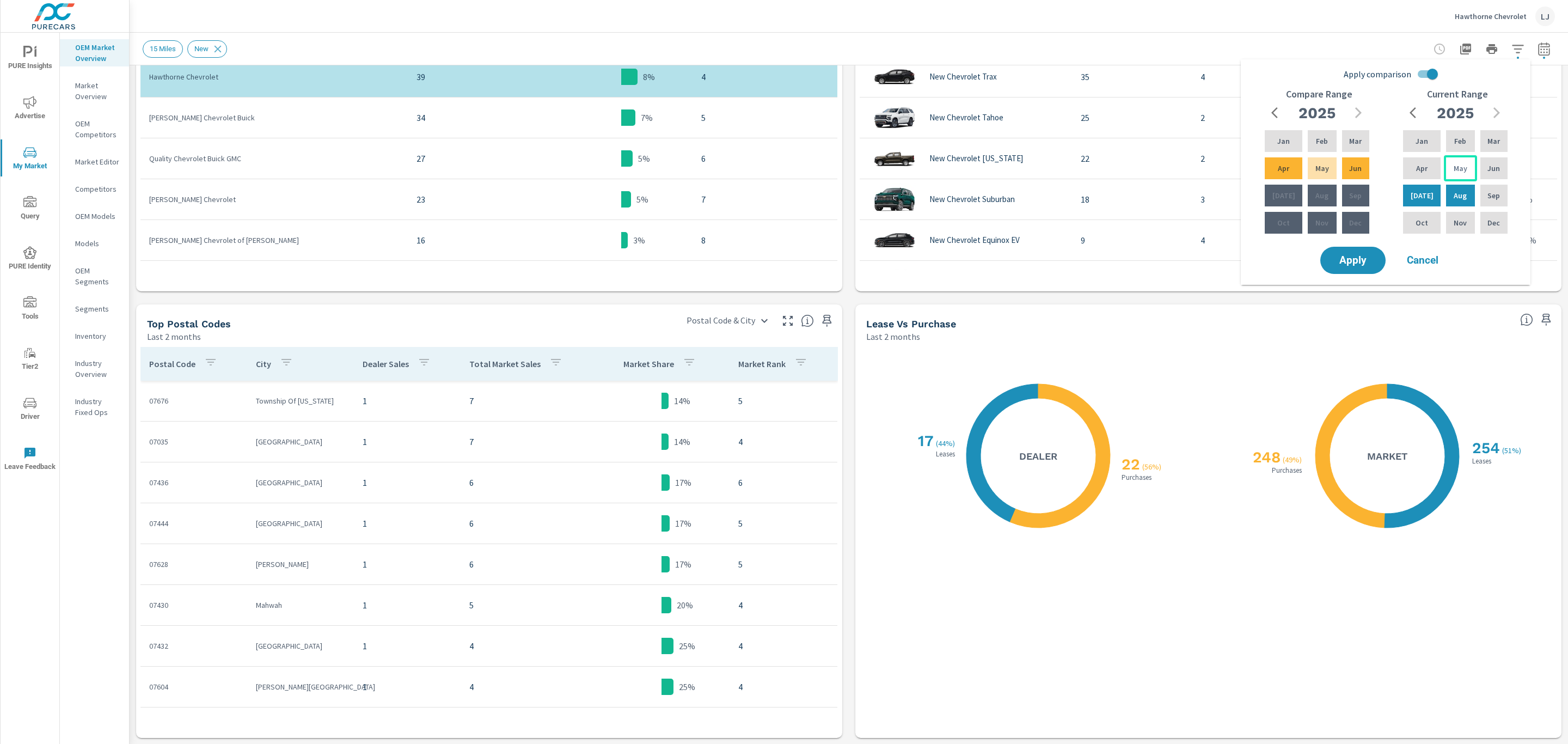
drag, startPoint x: 1489, startPoint y: 165, endPoint x: 1450, endPoint y: 170, distance: 39.3
click at [1436, 166] on div "Jan Feb Mar Apr May Jun [DATE] Aug Sep Oct Nov Dec" at bounding box center [1455, 182] width 109 height 108
click at [1463, 168] on div "May" at bounding box center [1460, 168] width 33 height 26
click at [1415, 198] on p "[DATE]" at bounding box center [1422, 195] width 23 height 11
click at [1462, 201] on div "Aug" at bounding box center [1460, 195] width 33 height 26
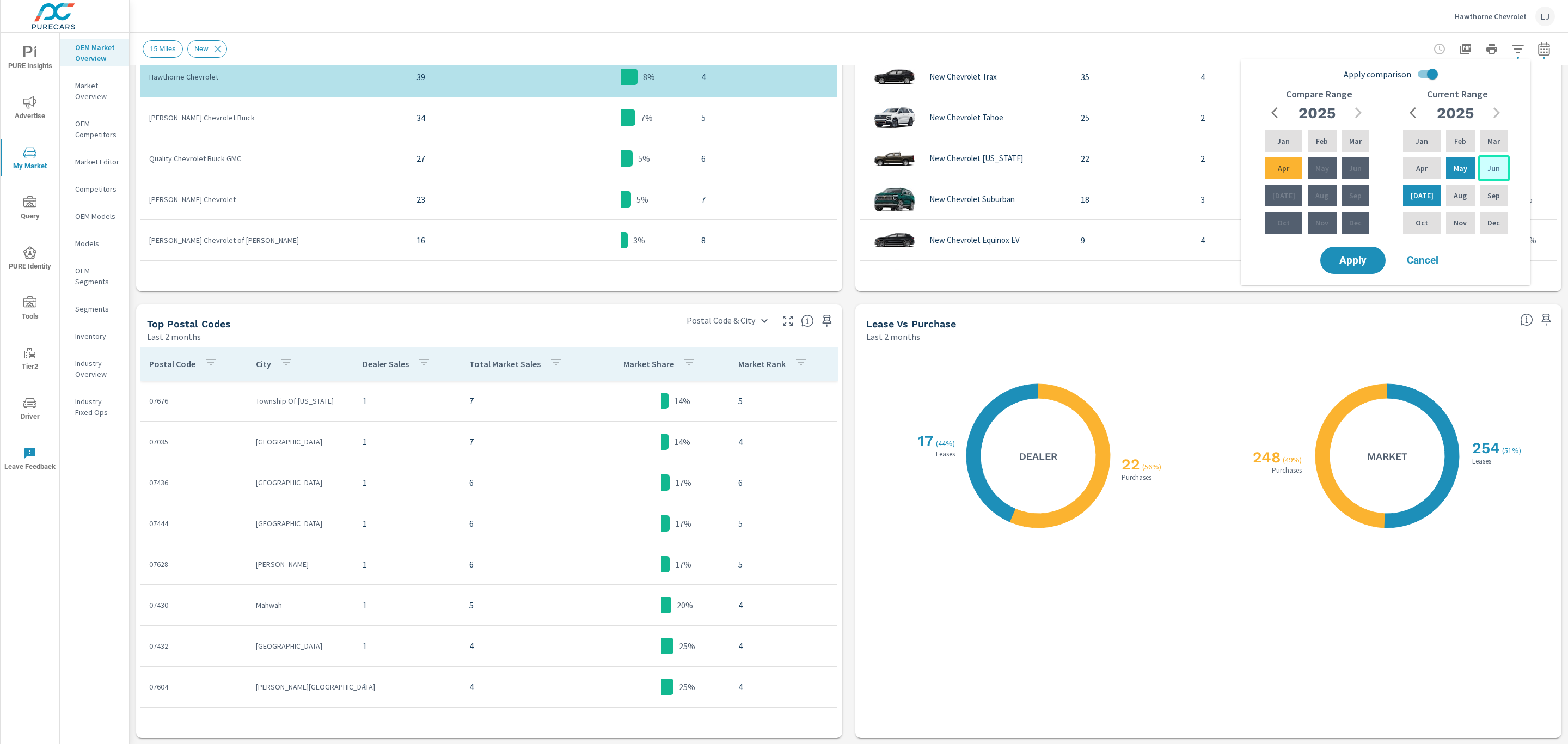
click at [1497, 172] on p "Jun" at bounding box center [1494, 168] width 13 height 11
click at [1454, 193] on p "Aug" at bounding box center [1460, 195] width 13 height 11
click at [1354, 141] on p "Mar" at bounding box center [1356, 141] width 13 height 11
click at [1325, 170] on div "May" at bounding box center [1322, 168] width 33 height 26
click at [1349, 258] on span "Apply" at bounding box center [1353, 260] width 44 height 10
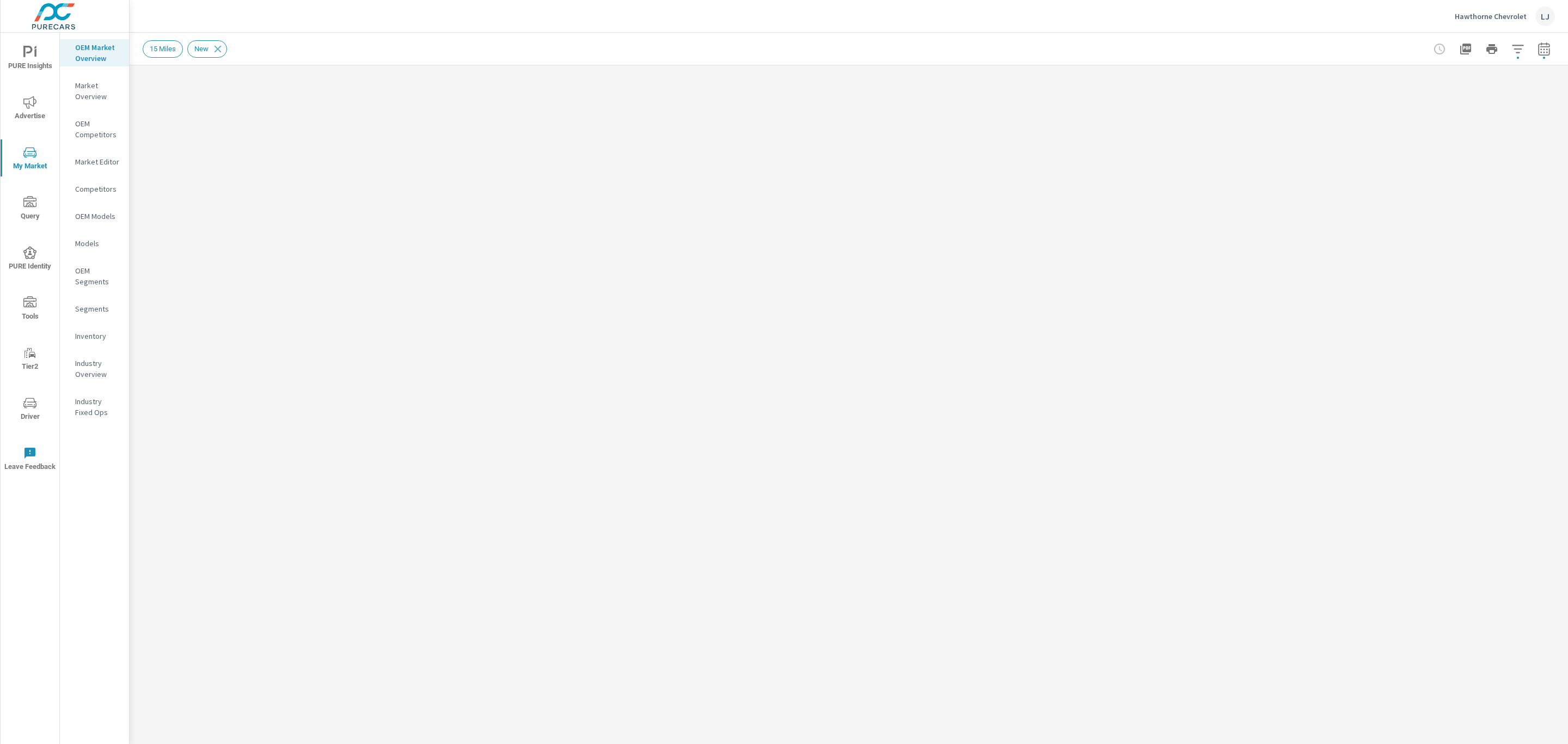
drag, startPoint x: 1564, startPoint y: 427, endPoint x: 1567, endPoint y: 405, distance: 22.2
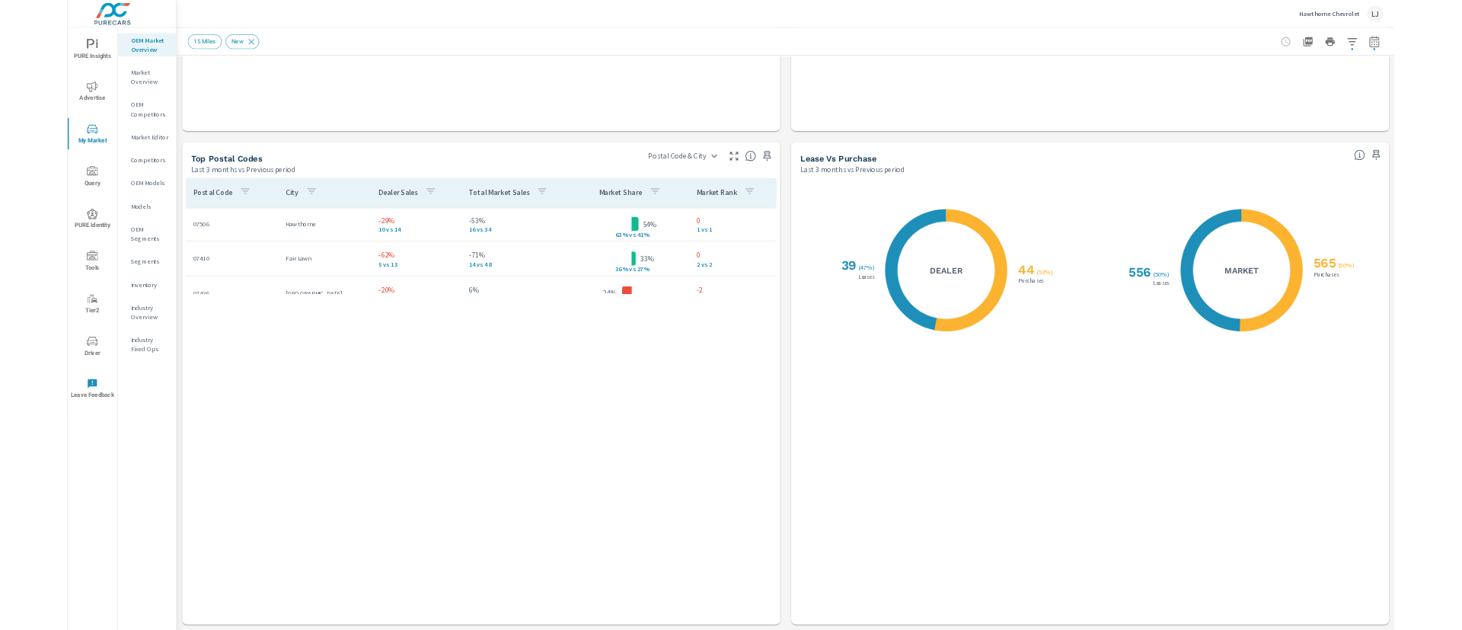
scroll to position [400, 0]
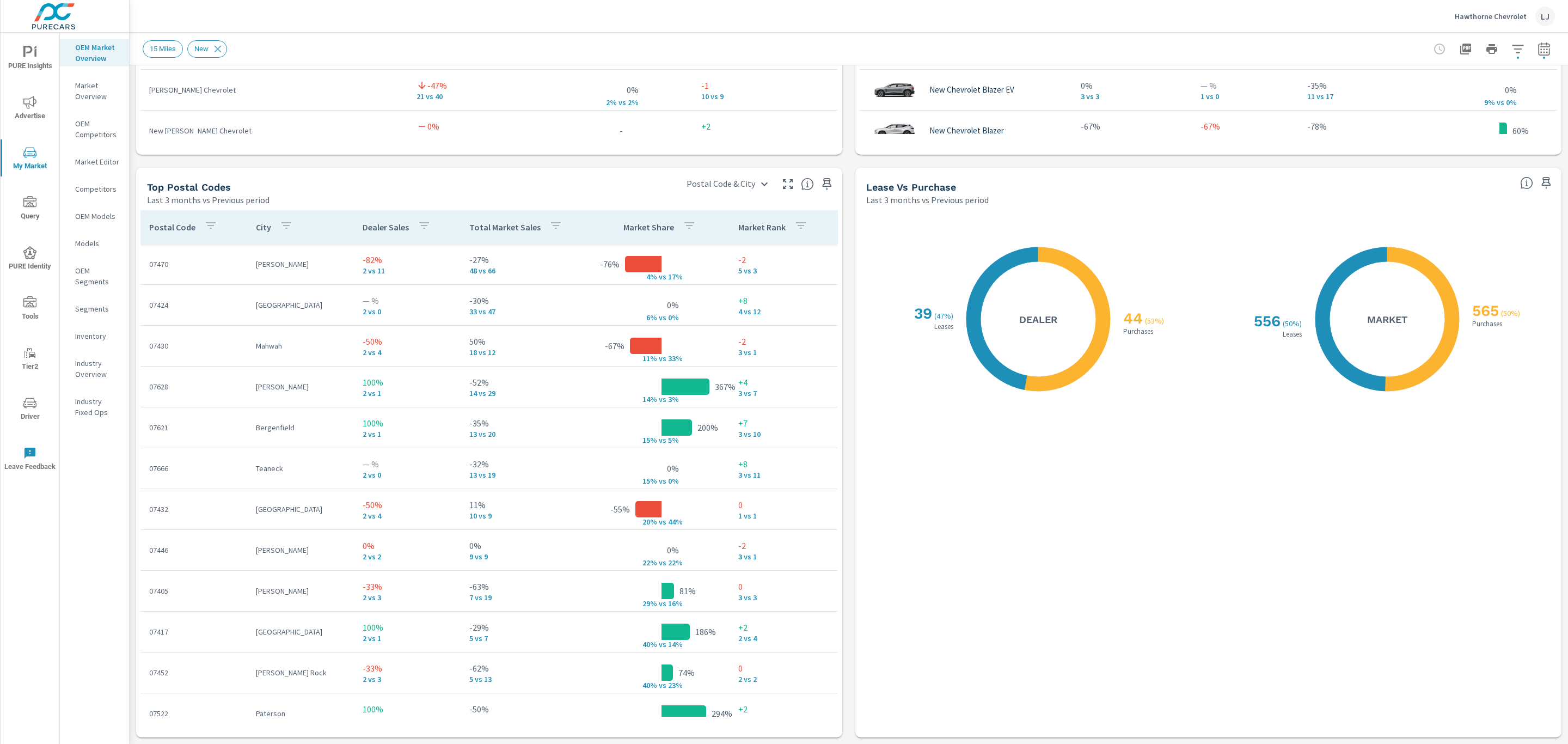
click at [761, 230] on p "Market Rank" at bounding box center [762, 227] width 47 height 11
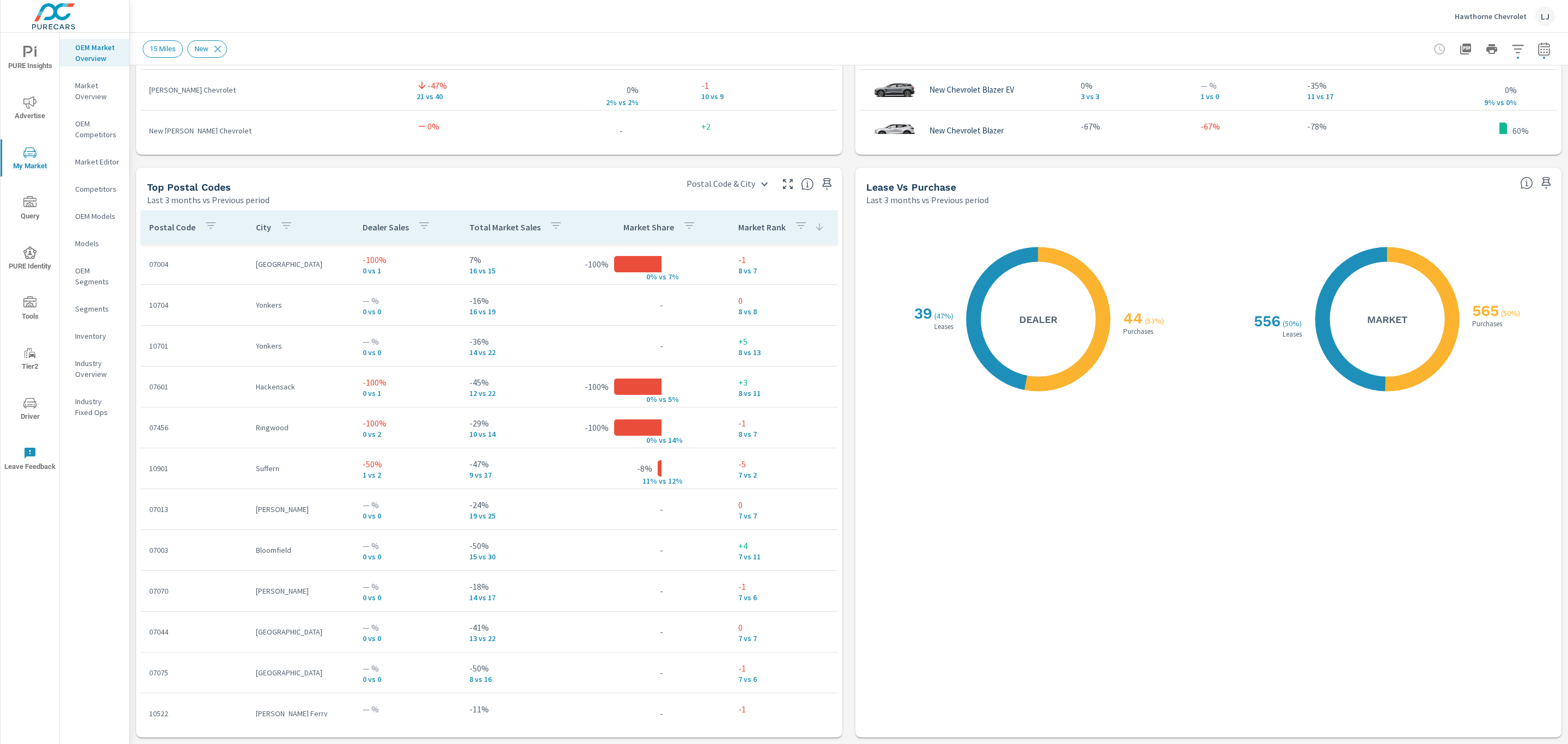
click at [761, 230] on p "Market Rank" at bounding box center [762, 227] width 47 height 11
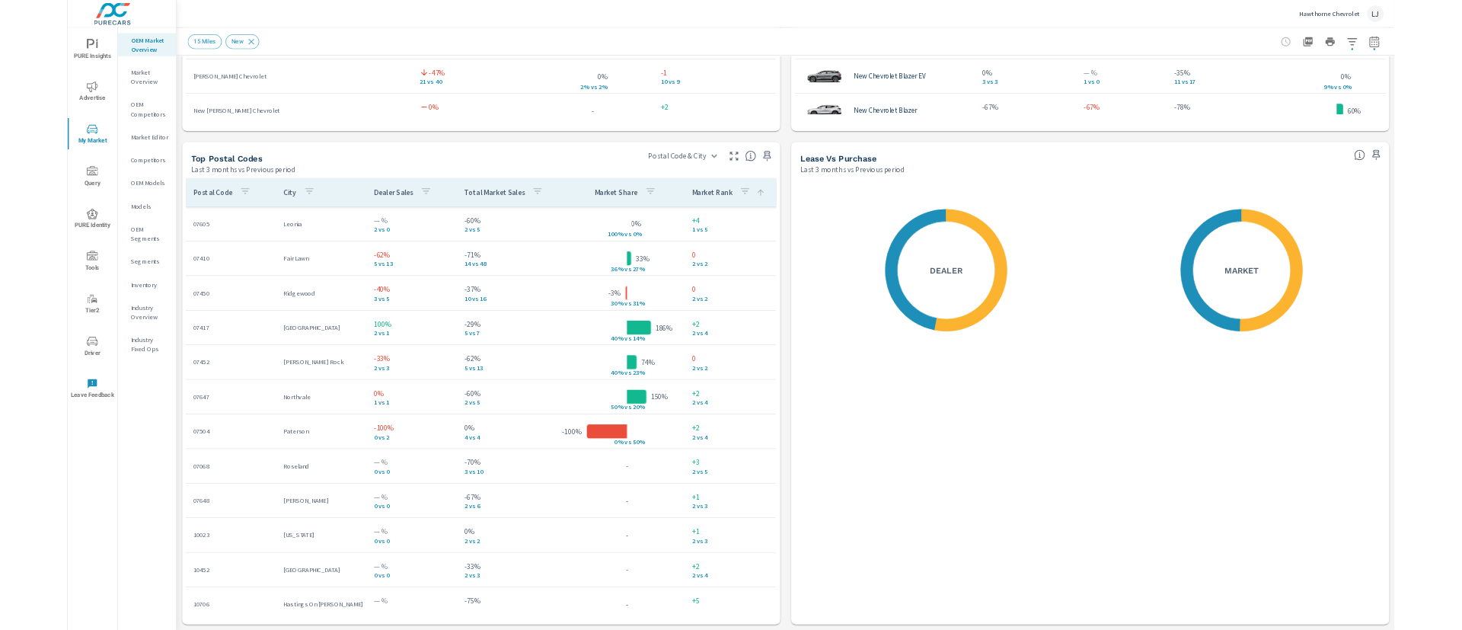
scroll to position [400, 0]
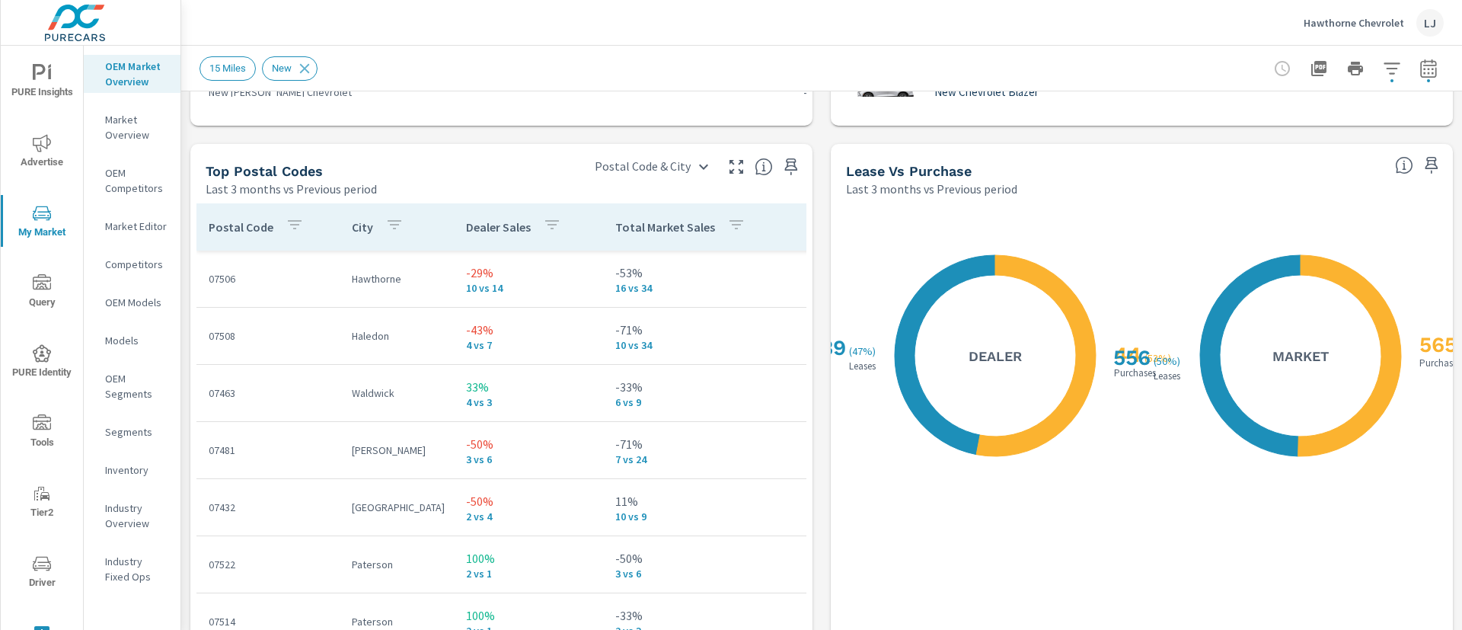
scroll to position [1727, 0]
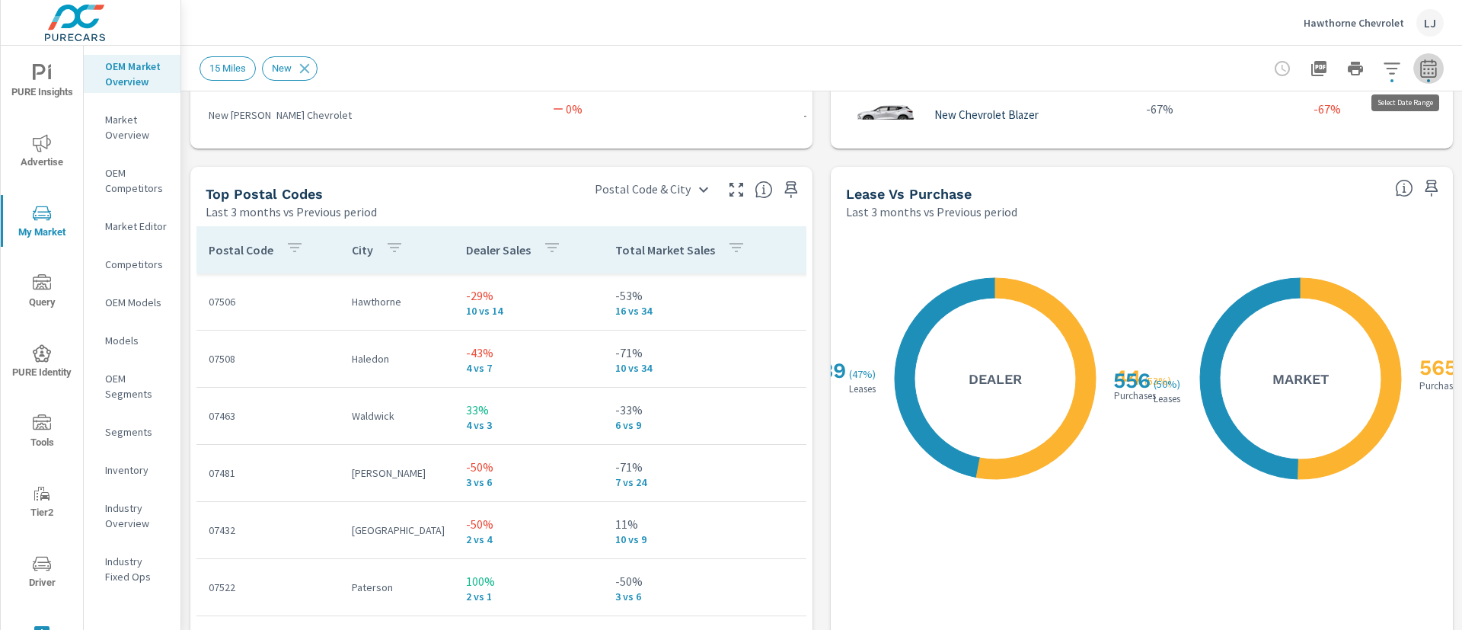
click at [1421, 70] on button "button" at bounding box center [1429, 68] width 30 height 30
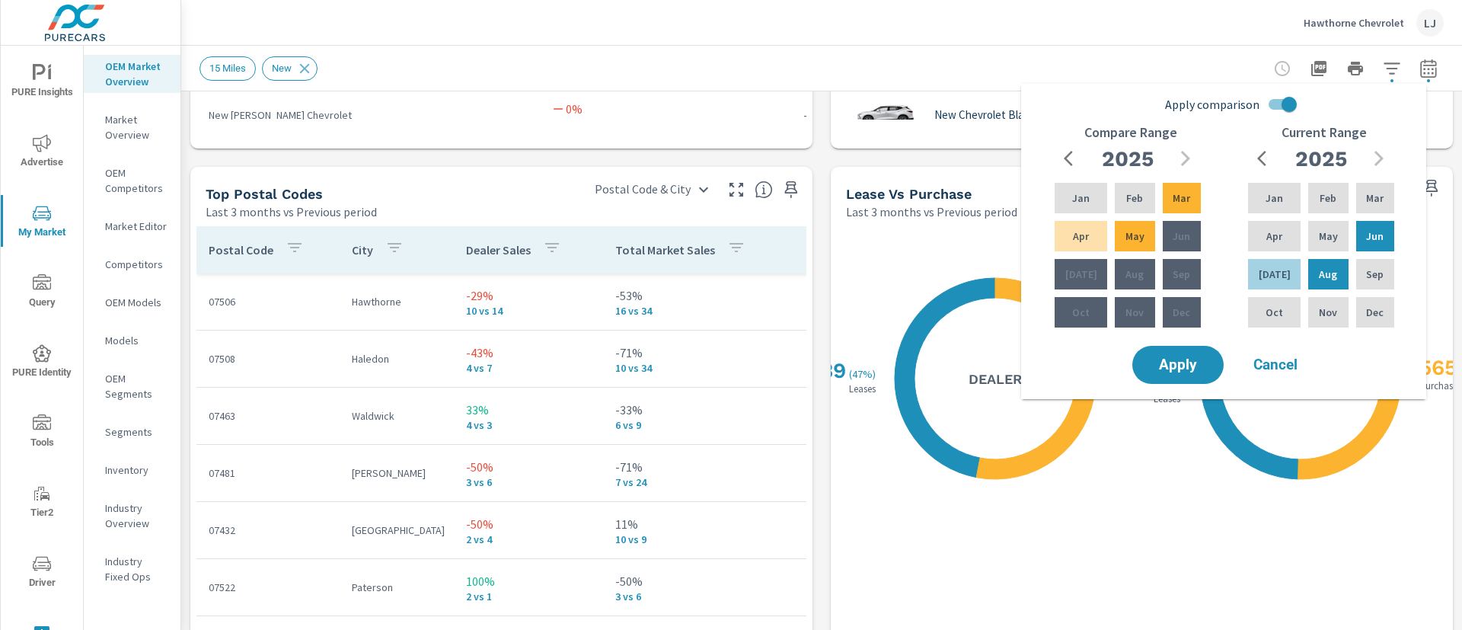
click at [1421, 70] on button "button" at bounding box center [1429, 68] width 30 height 30
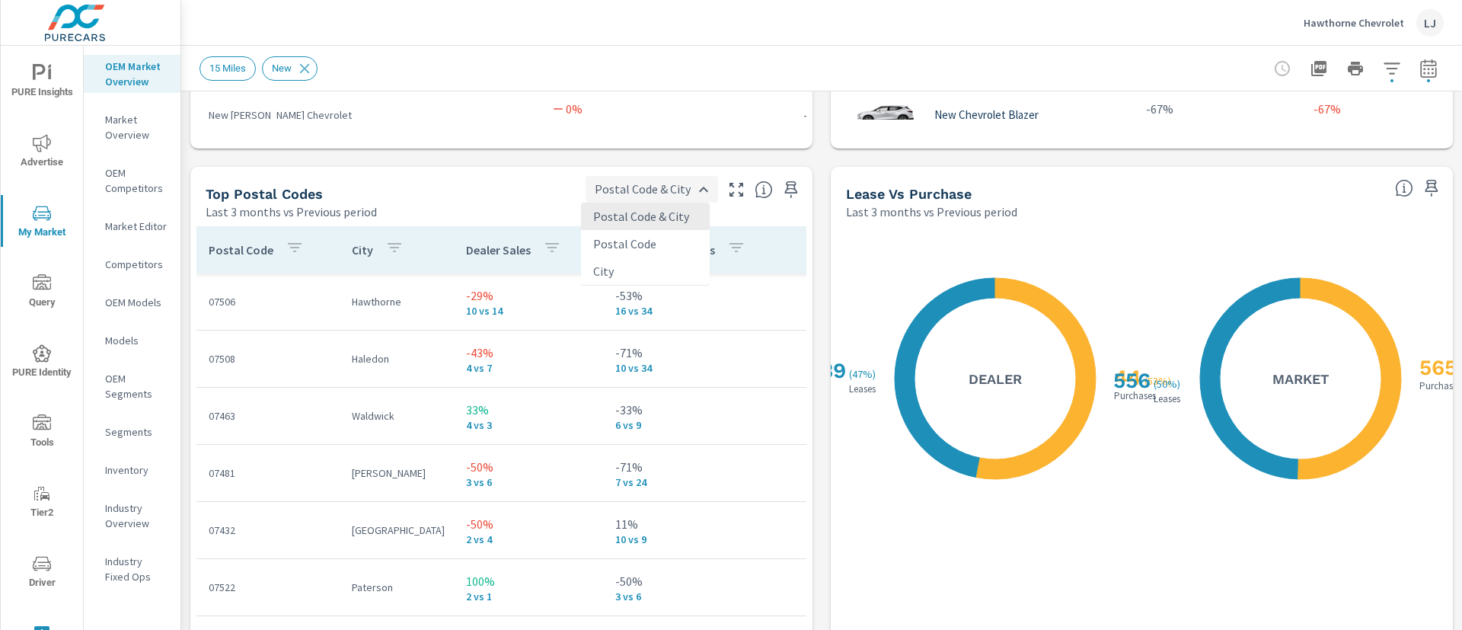
click at [581, 187] on body "PURE Insights Advertise My Market Query PURE Identity Tools Tier2 Driver Leave …" at bounding box center [731, 315] width 1462 height 630
click at [515, 197] on div at bounding box center [731, 315] width 1462 height 630
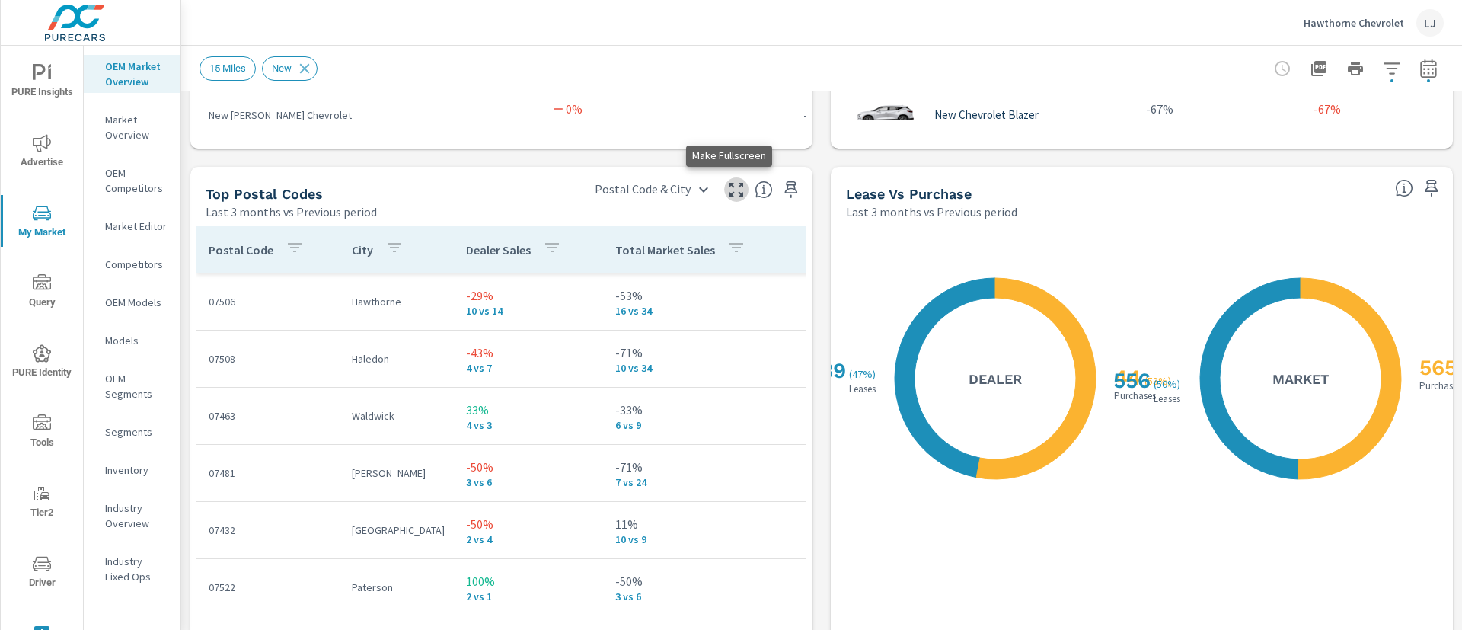
click at [727, 190] on icon "button" at bounding box center [736, 190] width 18 height 18
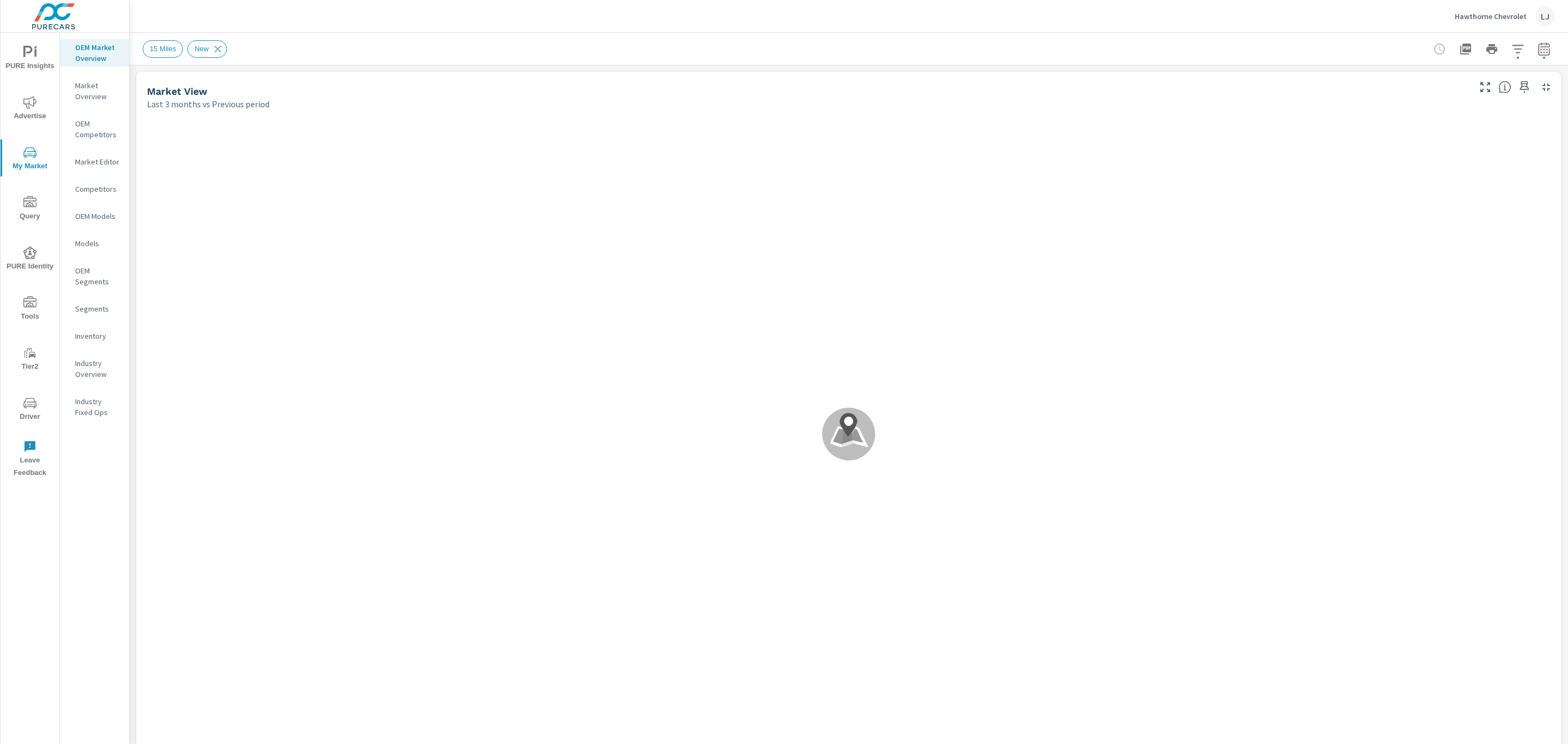
scroll to position [286, 0]
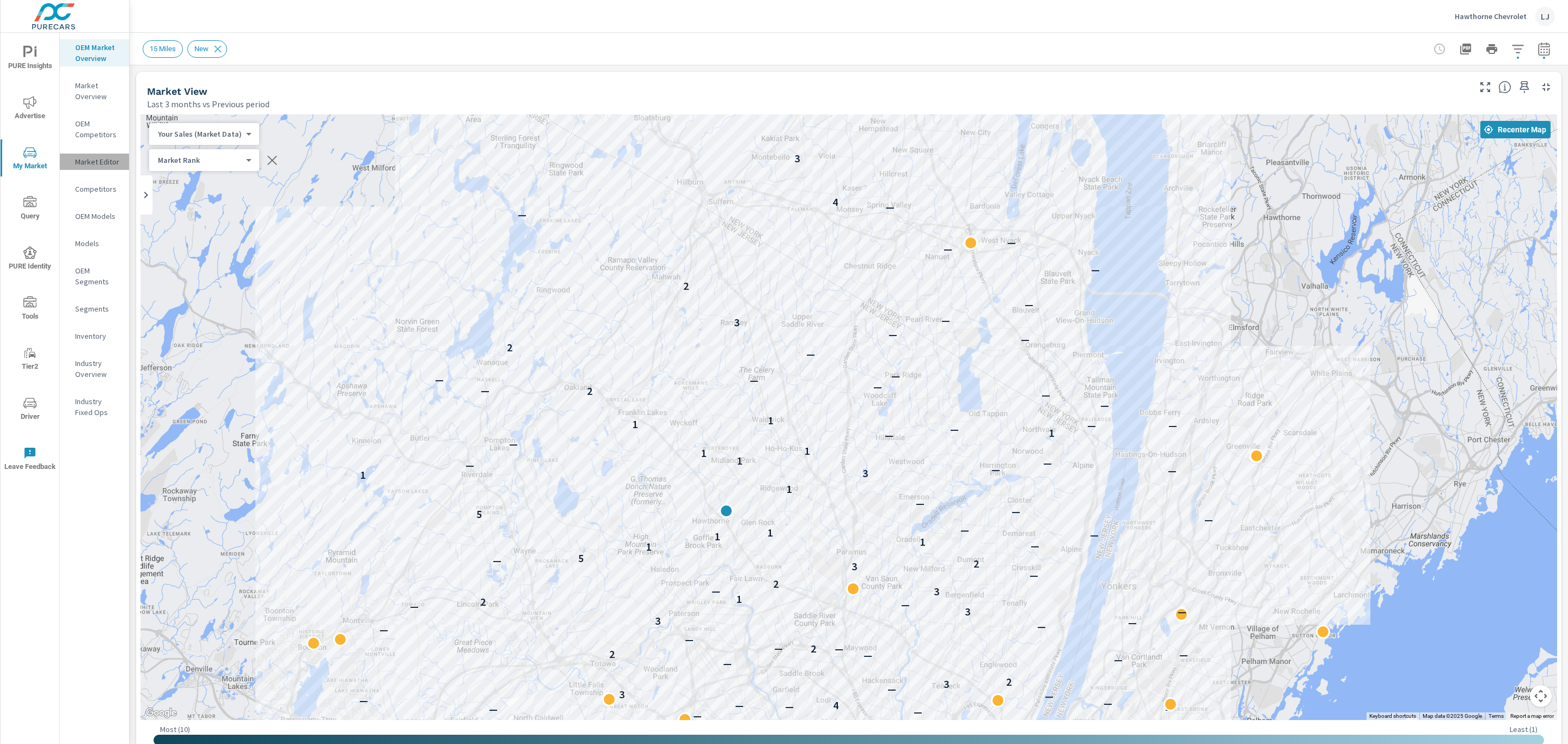
click at [93, 164] on p "Market Editor" at bounding box center [97, 162] width 45 height 11
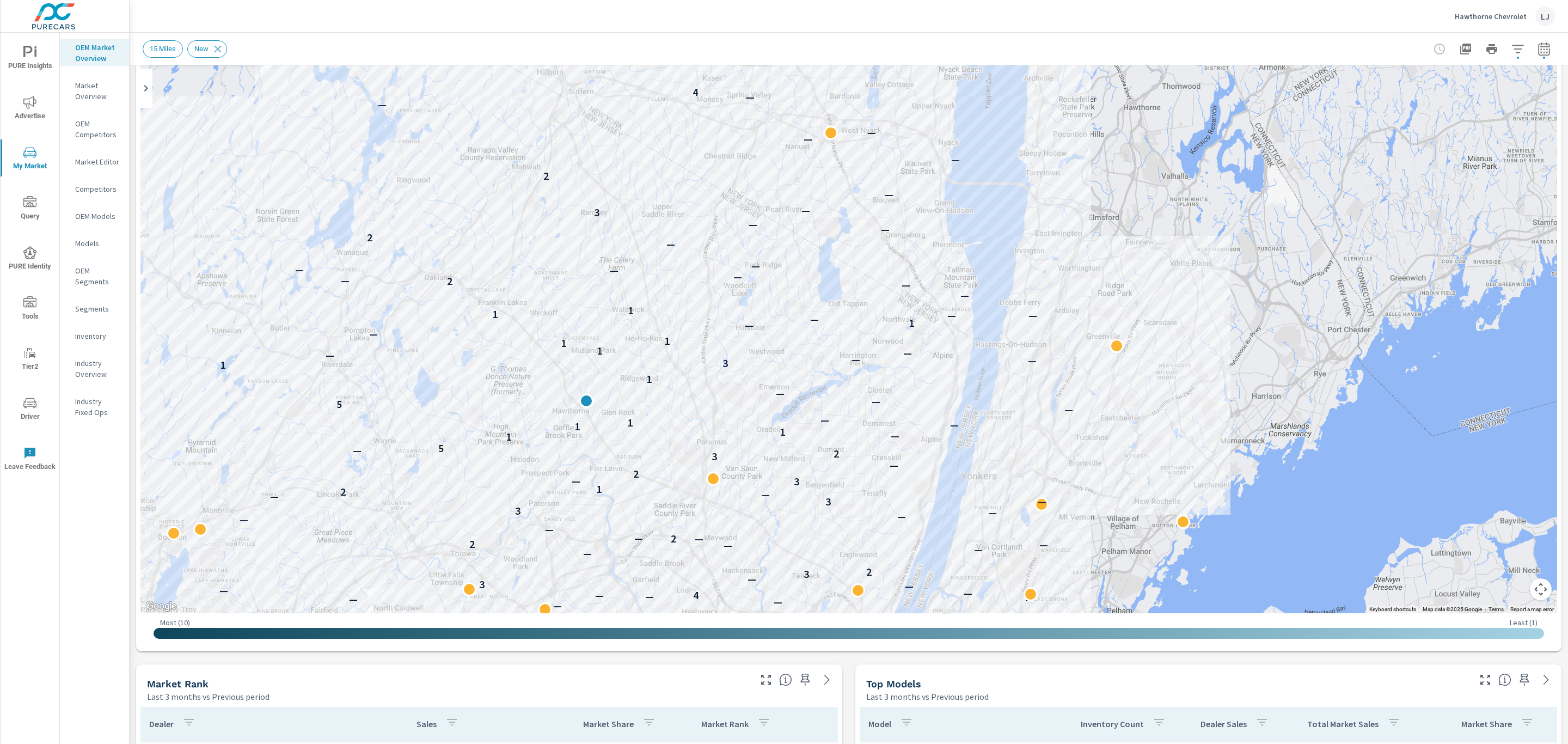
scroll to position [136, 0]
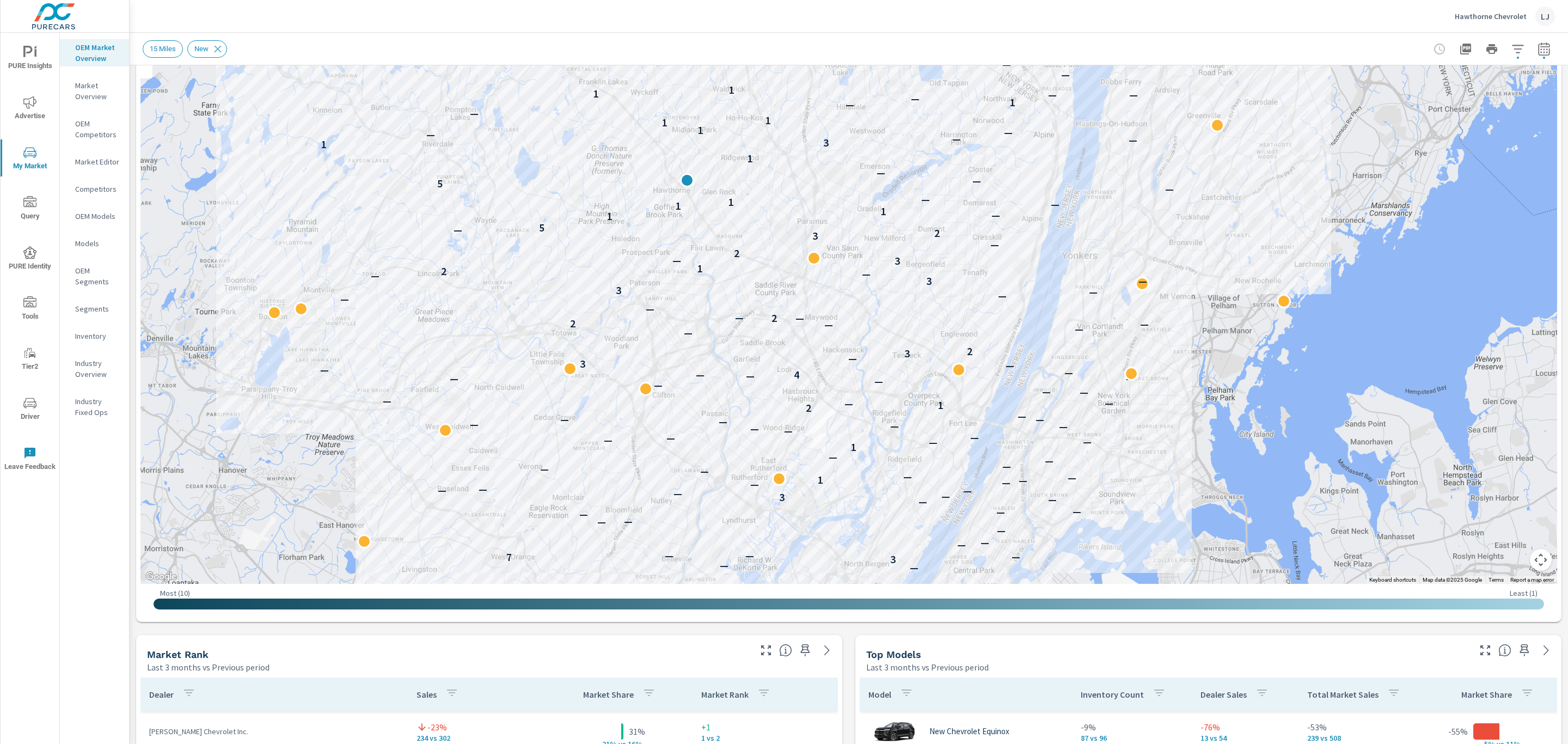
drag, startPoint x: 1161, startPoint y: 451, endPoint x: 1253, endPoint y: 255, distance: 216.5
click at [1266, 247] on div "— — — — — — — — — — — — — — — — 3 7 — — — — — — — — — — — — — 3 — — — — — — — —…" at bounding box center [1472, 384] width 1045 height 588
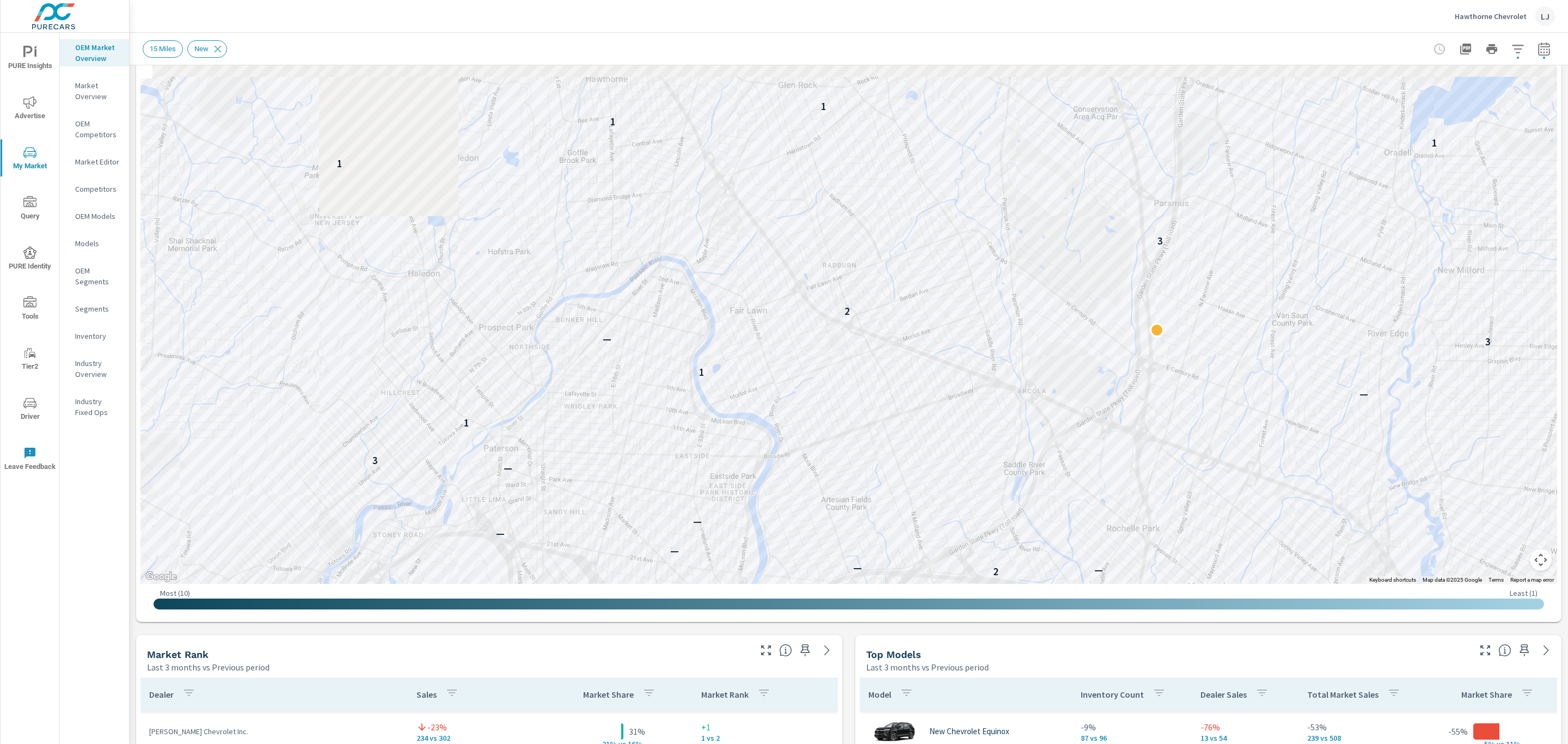
drag, startPoint x: 747, startPoint y: 179, endPoint x: 746, endPoint y: 510, distance: 331.0
click at [744, 588] on div "← Move left → Move right ↑ Move up ↓ Move down + Zoom in - Zoom out Home Jump l…" at bounding box center [849, 298] width 1416 height 639
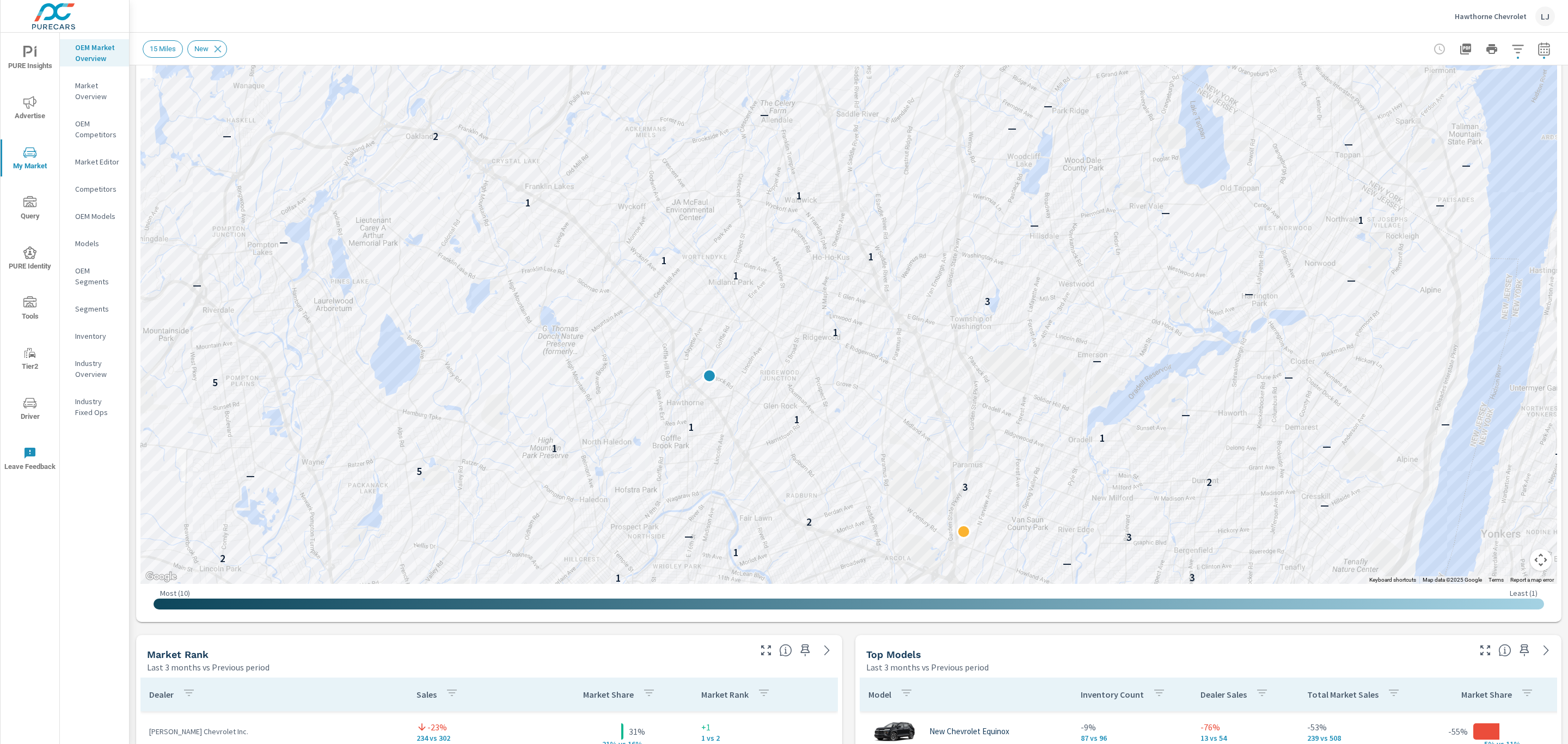
drag, startPoint x: 1105, startPoint y: 151, endPoint x: 1136, endPoint y: 309, distance: 161.0
click at [1136, 309] on div "3 — — — — — — — — 1 — — — — — — — 1 — — — — — — — — — — — — — — 2 1 — — — — — —…" at bounding box center [849, 281] width 1416 height 605
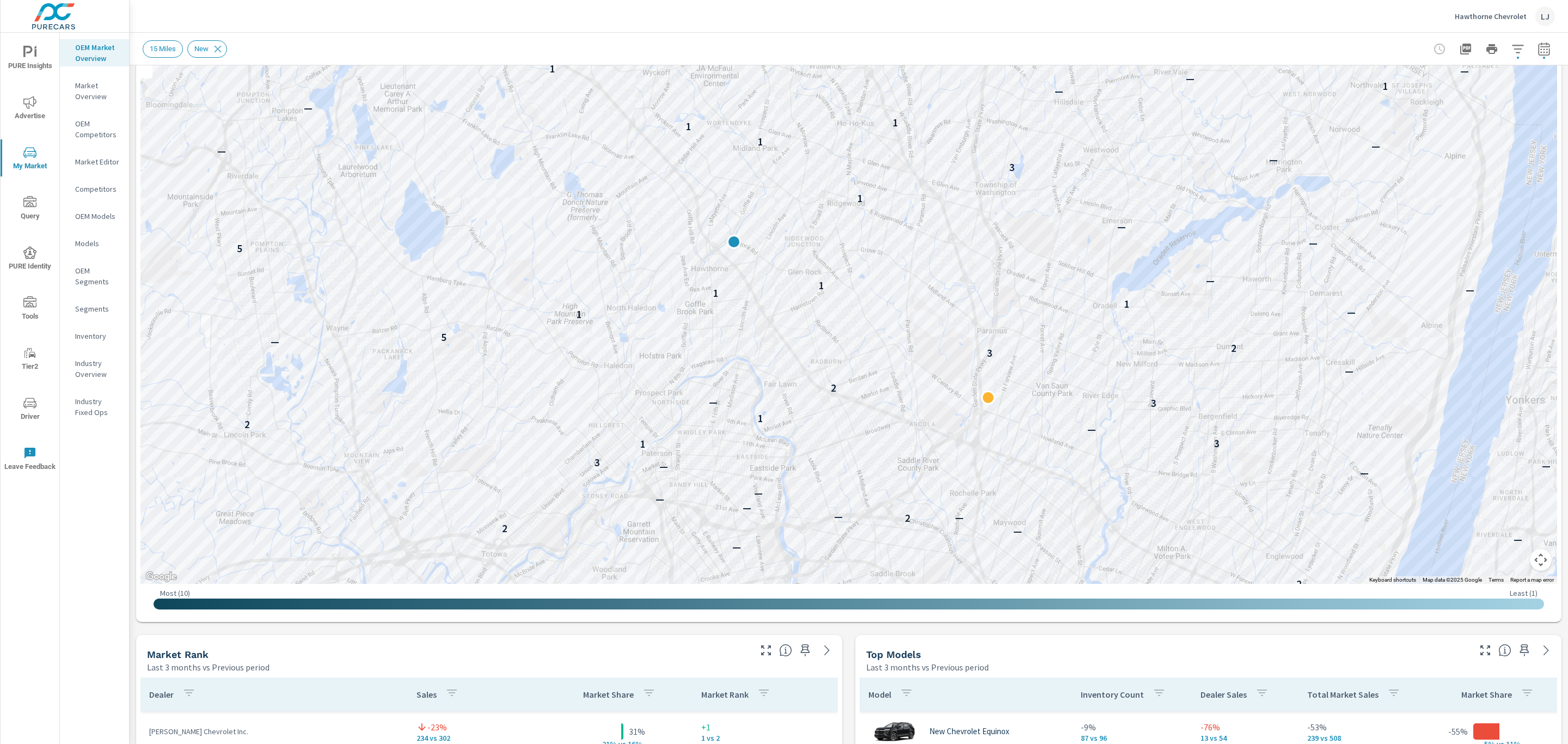
drag, startPoint x: 1455, startPoint y: 382, endPoint x: 1479, endPoint y: 247, distance: 137.1
click at [1479, 247] on div "— 3 7 — — — — — — — — — — — — — — — 3 — — — — — — — — 1 — — — — — — — 1 — — — —…" at bounding box center [1396, 441] width 1045 height 588
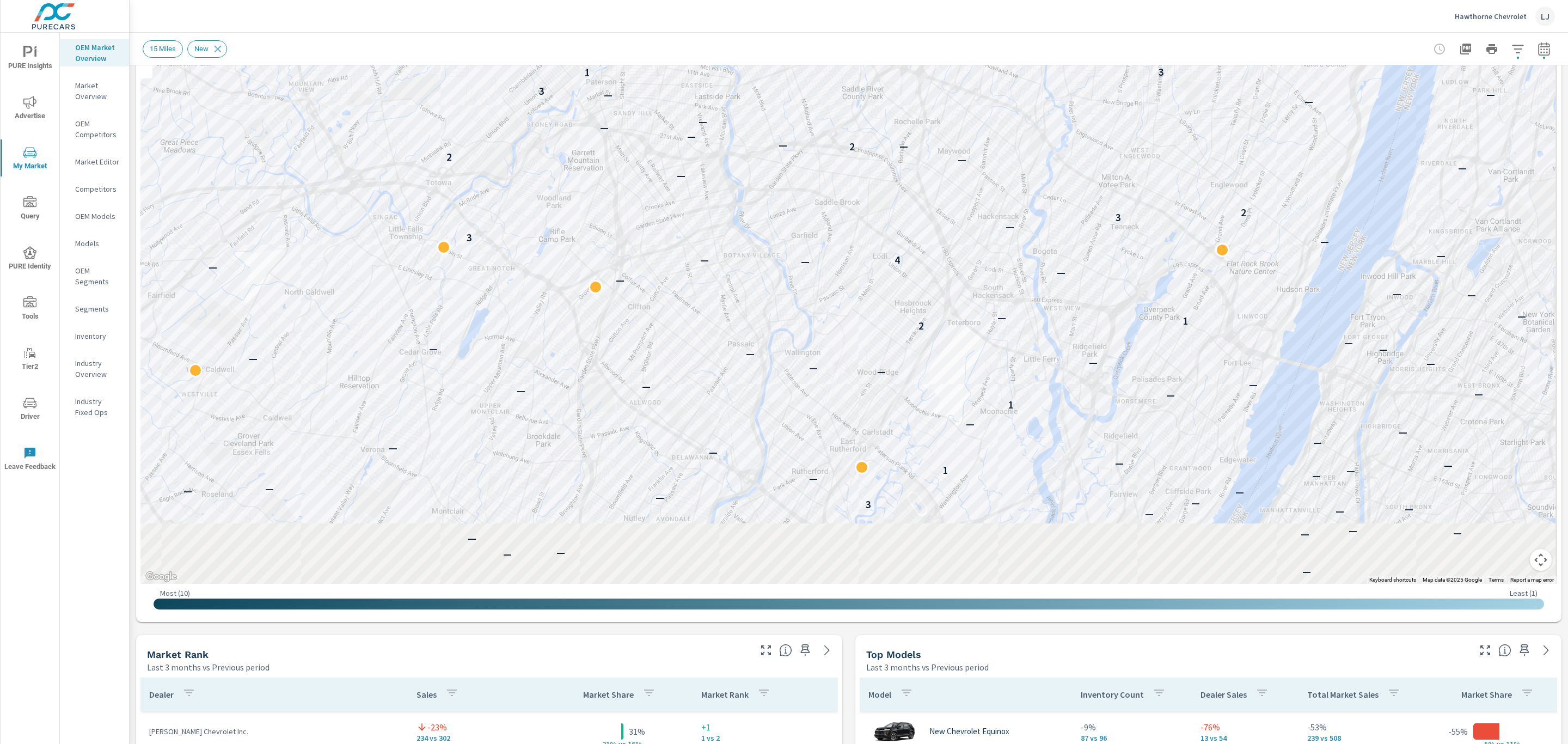
drag, startPoint x: 988, startPoint y: 489, endPoint x: 910, endPoint y: 54, distance: 441.9
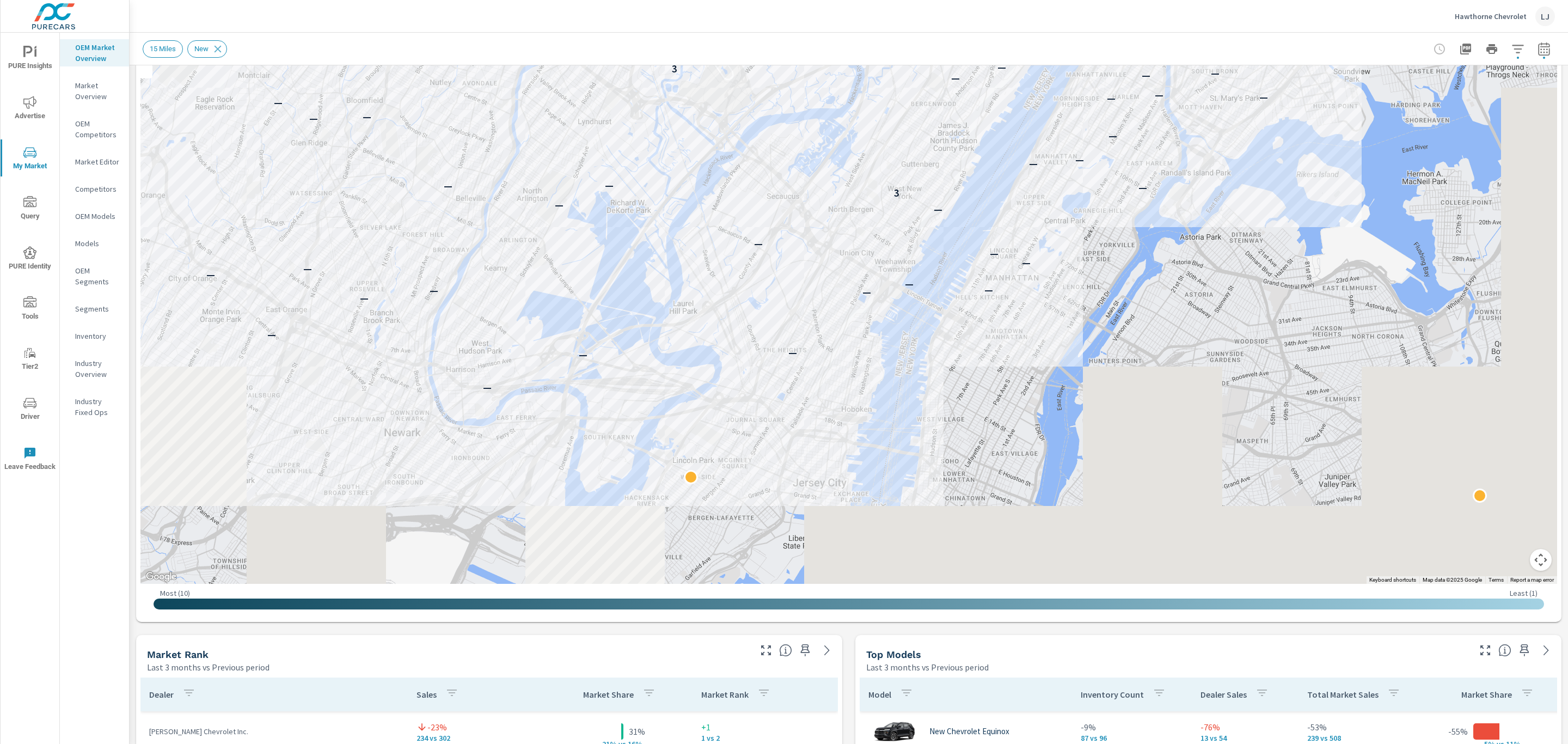
drag, startPoint x: 1078, startPoint y: 457, endPoint x: 912, endPoint y: 79, distance: 412.8
click at [912, 79] on div "— — — — — — — — — — — — — — — — 3 7 — — — — — — — — — — — — — — — 3 — — — — — —…" at bounding box center [1205, 197] width 1045 height 588
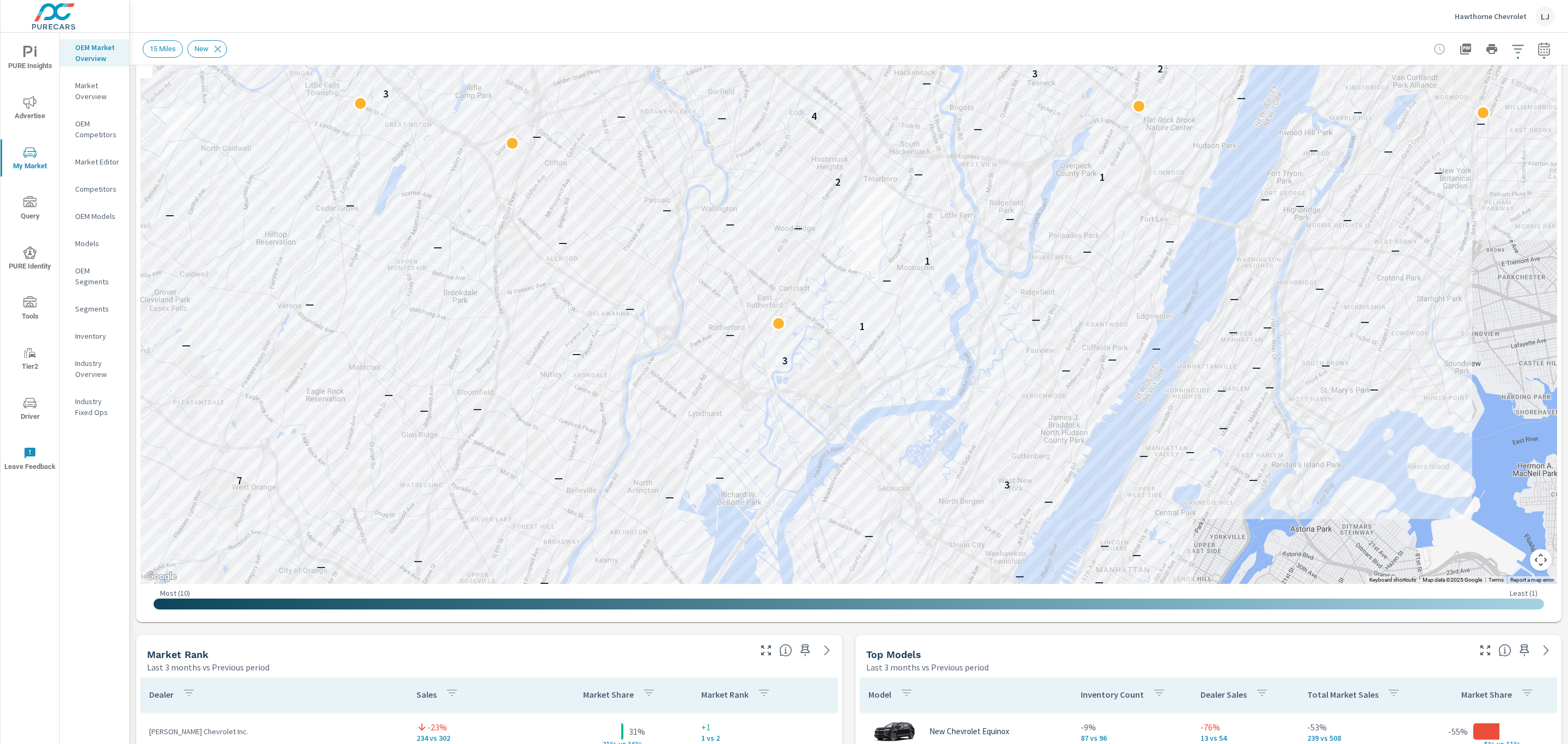
drag, startPoint x: 783, startPoint y: 299, endPoint x: 1029, endPoint y: 779, distance: 539.4
click at [1029, 743] on html "PURE Insights Advertise My Market Query PURE Identity Tools Tier2 Driver Leave …" at bounding box center [784, 372] width 1568 height 744
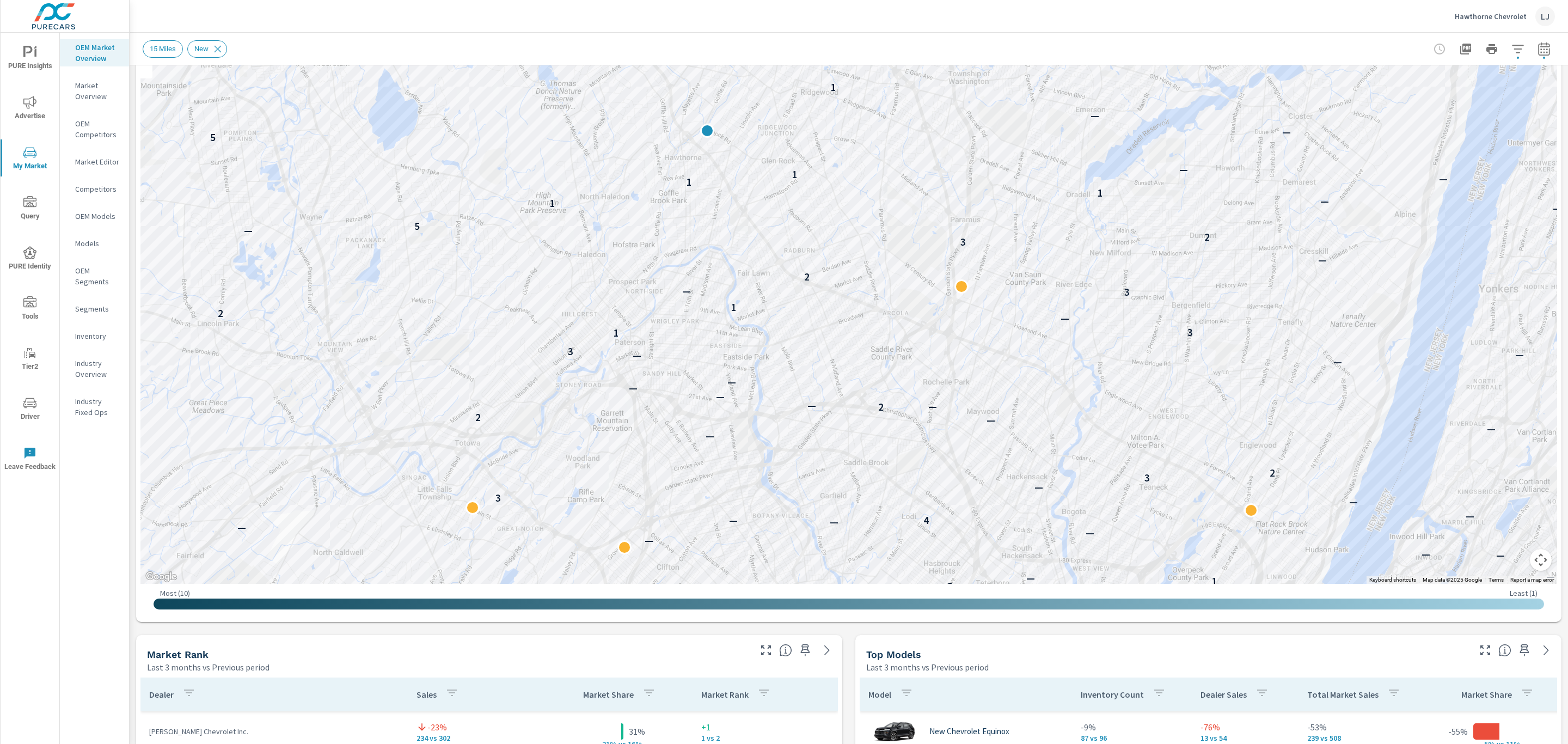
drag, startPoint x: 860, startPoint y: 322, endPoint x: 805, endPoint y: 561, distance: 245.2
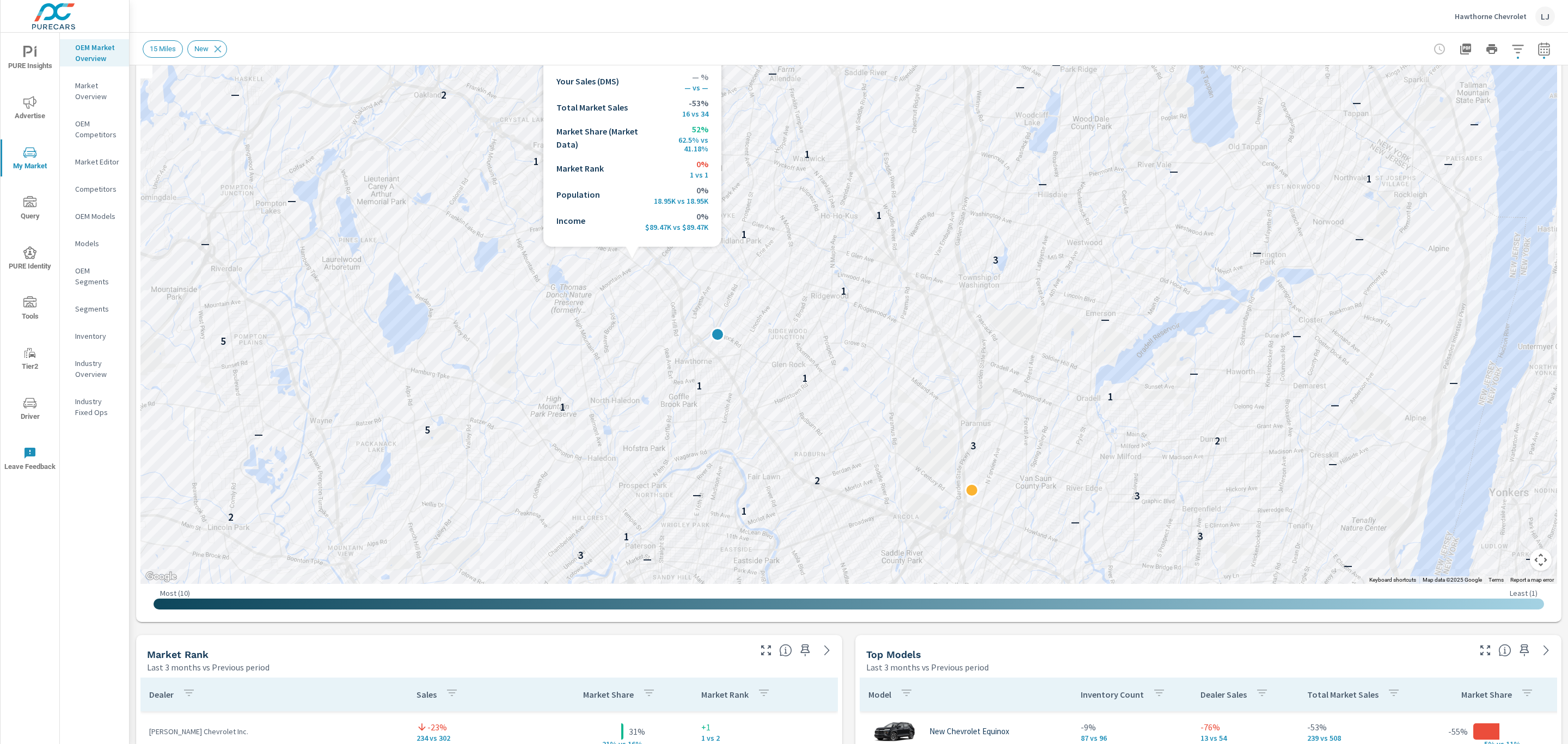
drag, startPoint x: 630, startPoint y: 255, endPoint x: 665, endPoint y: 452, distance: 200.1
click at [665, 452] on div "— — — — — — — — — — 3 7 — — — — — — — — — — — — — — — 3 — — — — — — — — 1 — — —…" at bounding box center [849, 281] width 1416 height 605
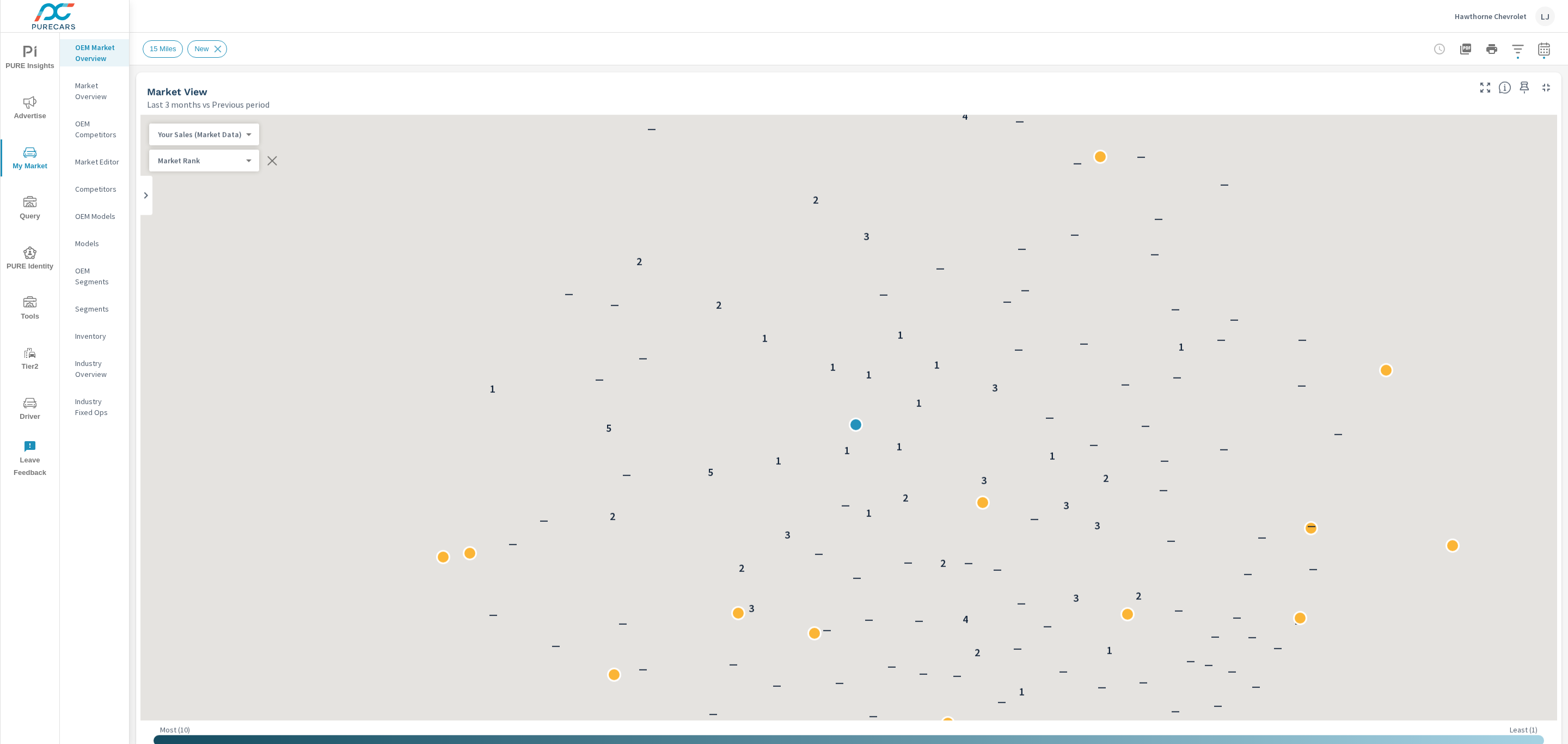
scroll to position [286, 0]
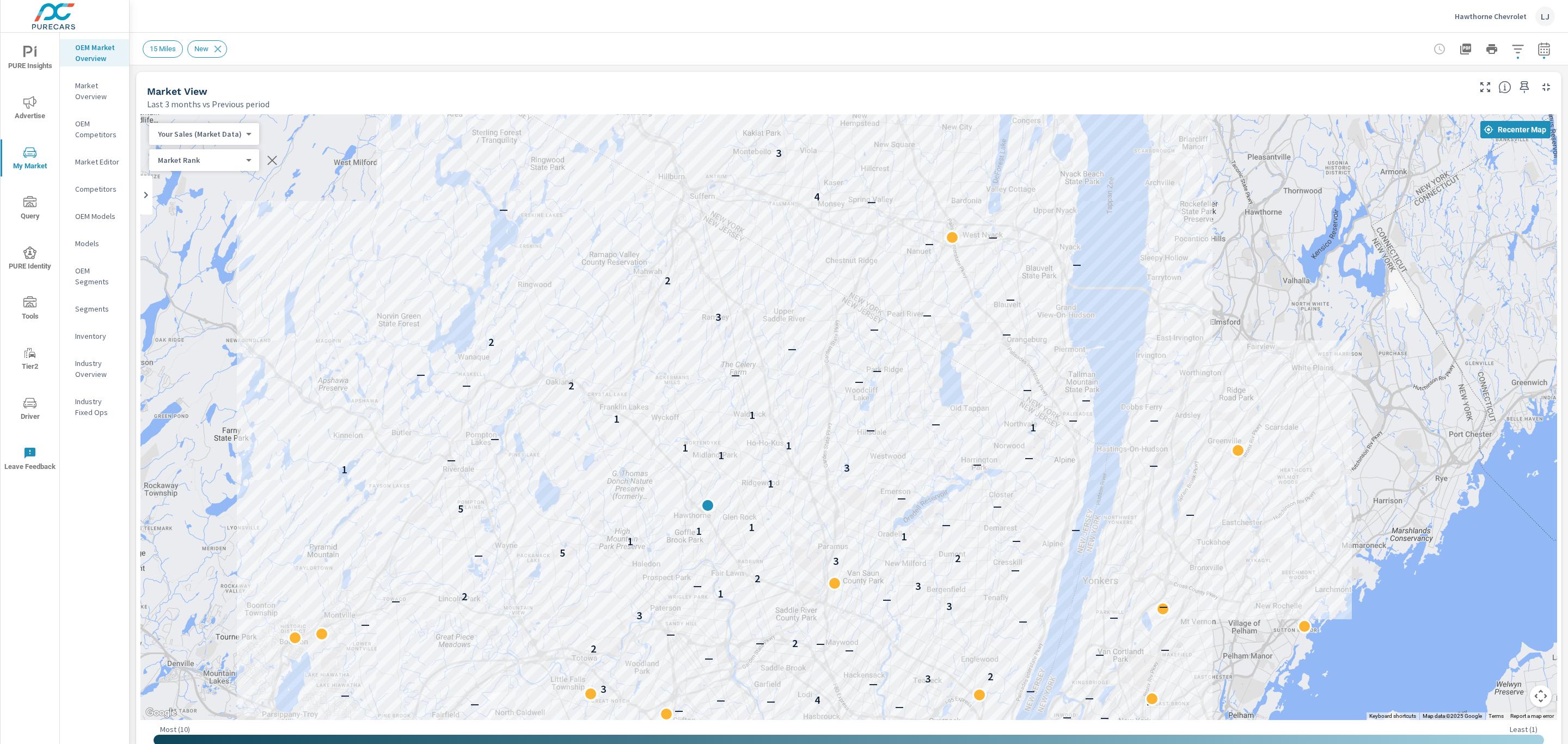
click at [24, 105] on icon "nav menu" at bounding box center [30, 102] width 13 height 13
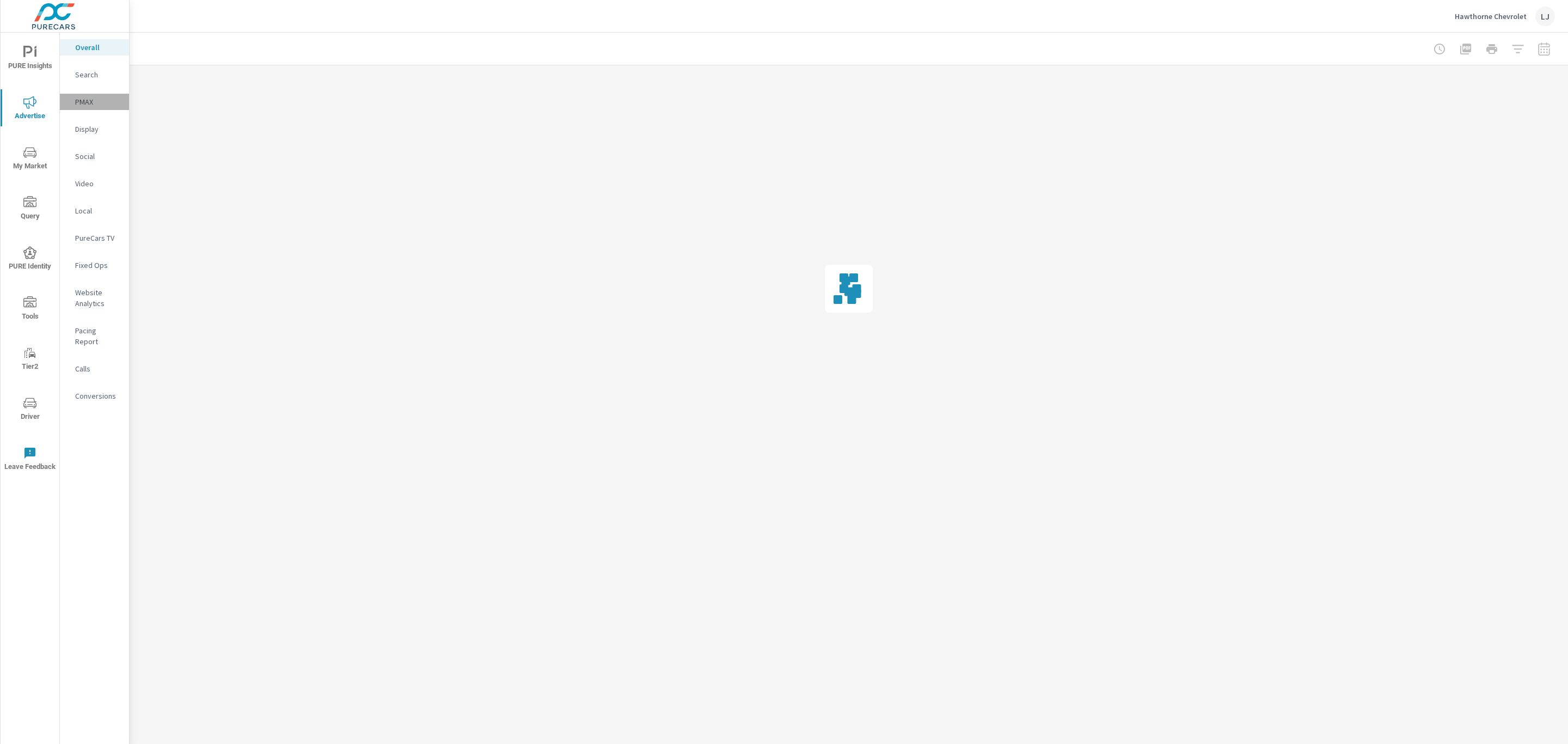
click at [88, 101] on p "PMAX" at bounding box center [97, 101] width 45 height 11
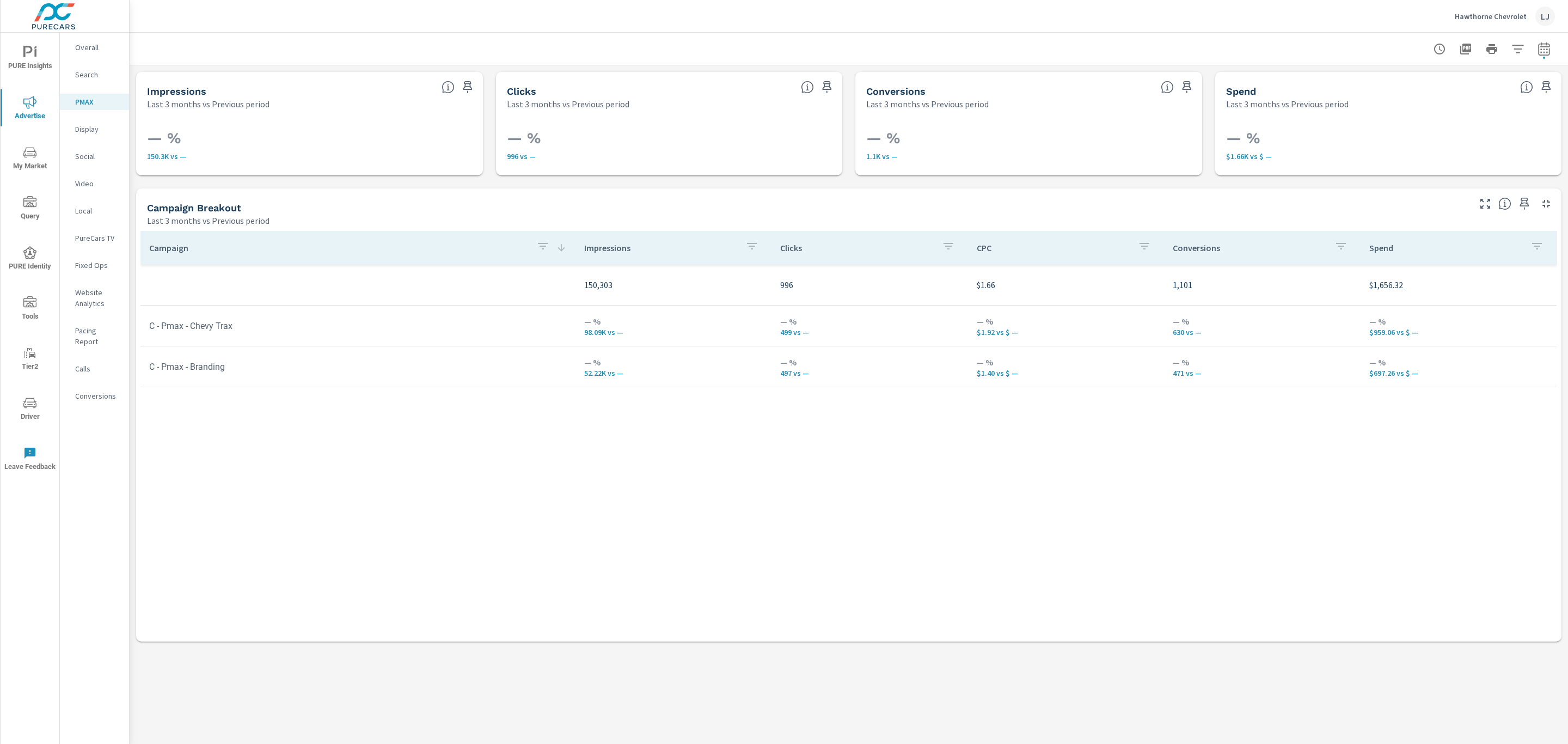
click at [1541, 52] on icon "button" at bounding box center [1544, 51] width 7 height 4
select select "Last 3 months"
select select "Previous period"
click at [1474, 93] on select "Custom [DATE] Last week Last 7 days Last 14 days Last 30 days Last 45 days Last…" at bounding box center [1457, 94] width 109 height 21
click at [1402, 84] on select "Custom [DATE] Last week Last 7 days Last 14 days Last 30 days Last 45 days Last…" at bounding box center [1457, 94] width 109 height 21
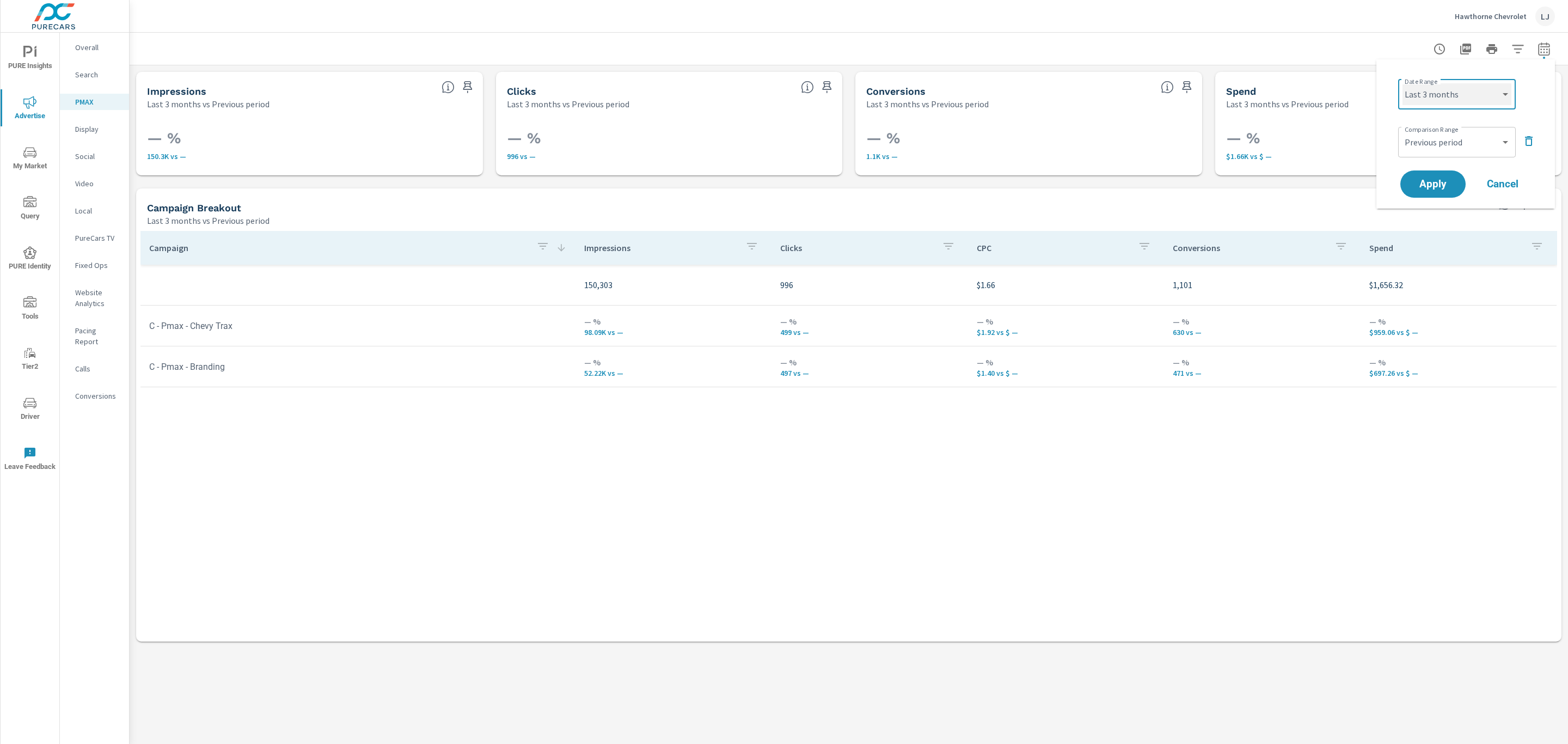
select select "Last 14 days"
click at [1436, 182] on span "Apply" at bounding box center [1433, 184] width 44 height 10
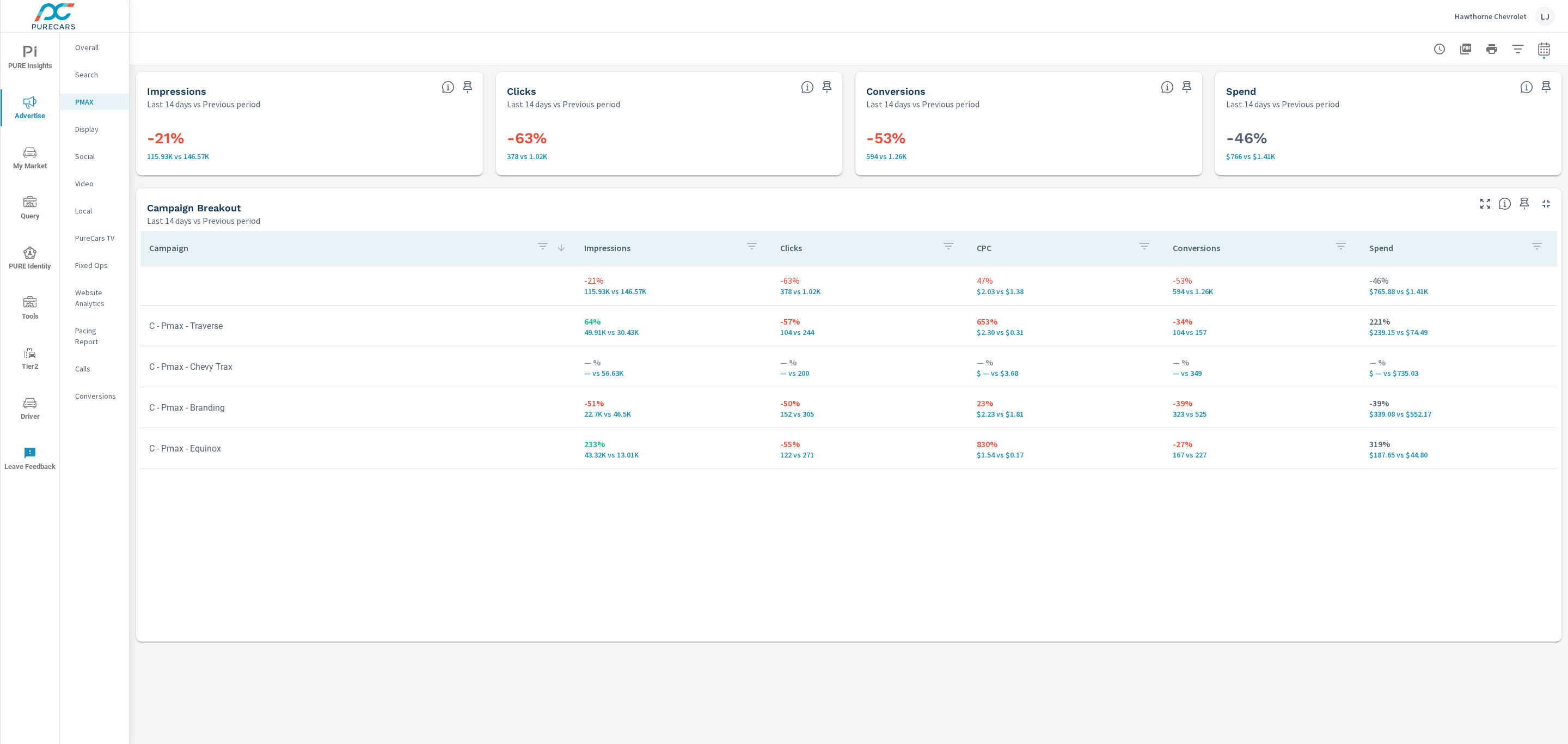
click at [19, 54] on span "PURE Insights" at bounding box center [29, 59] width 52 height 26
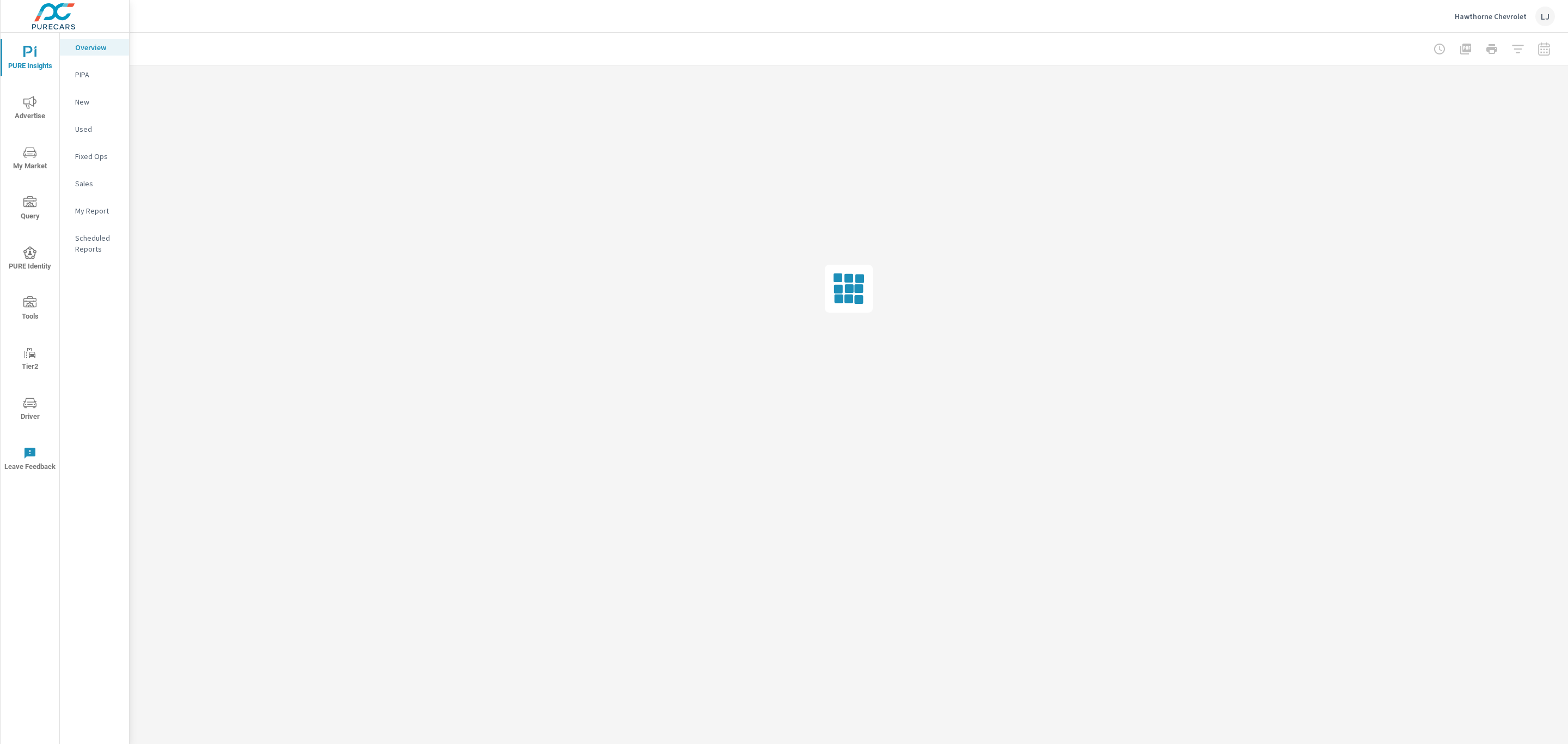
click at [93, 209] on p "My Report" at bounding box center [97, 210] width 45 height 11
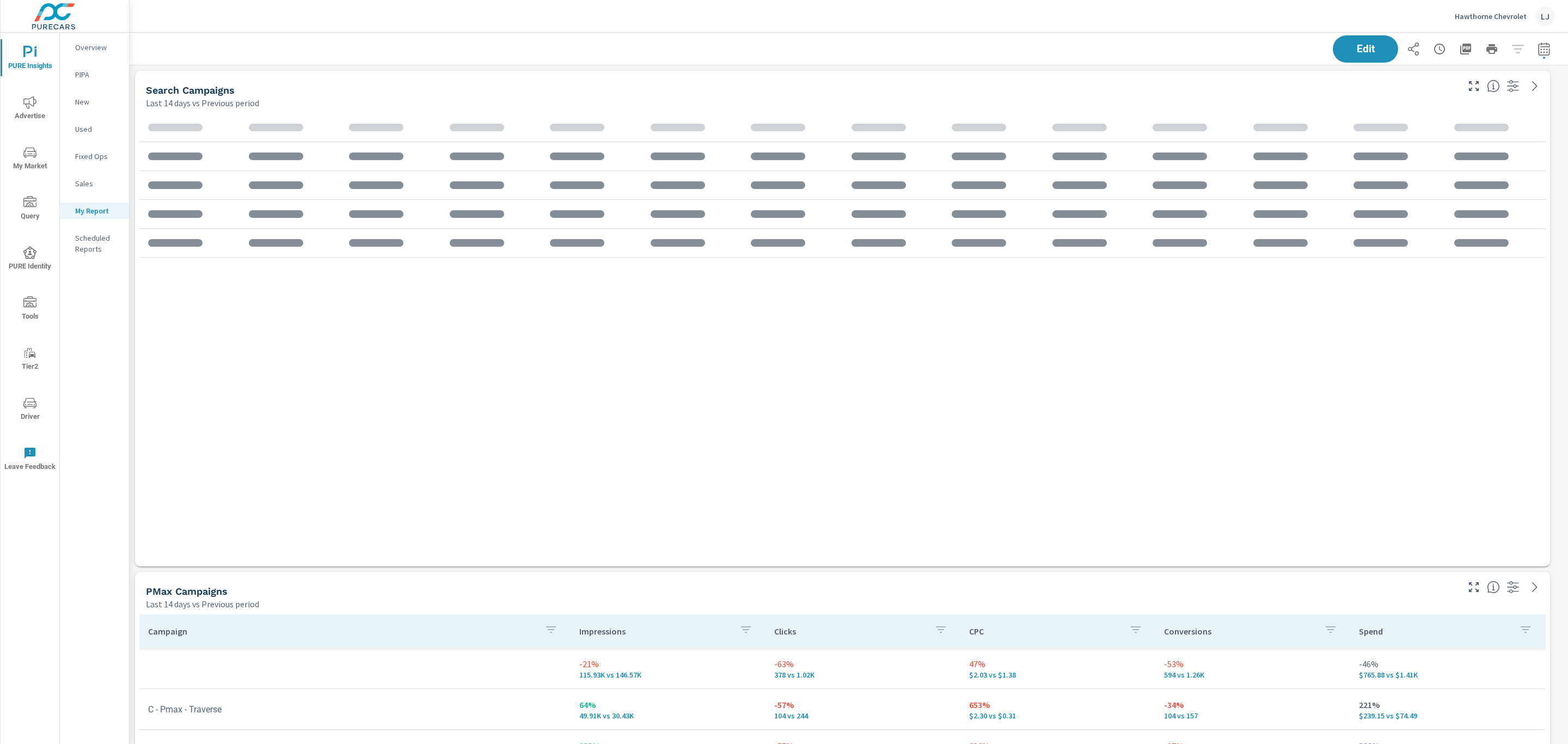
scroll to position [5, 5]
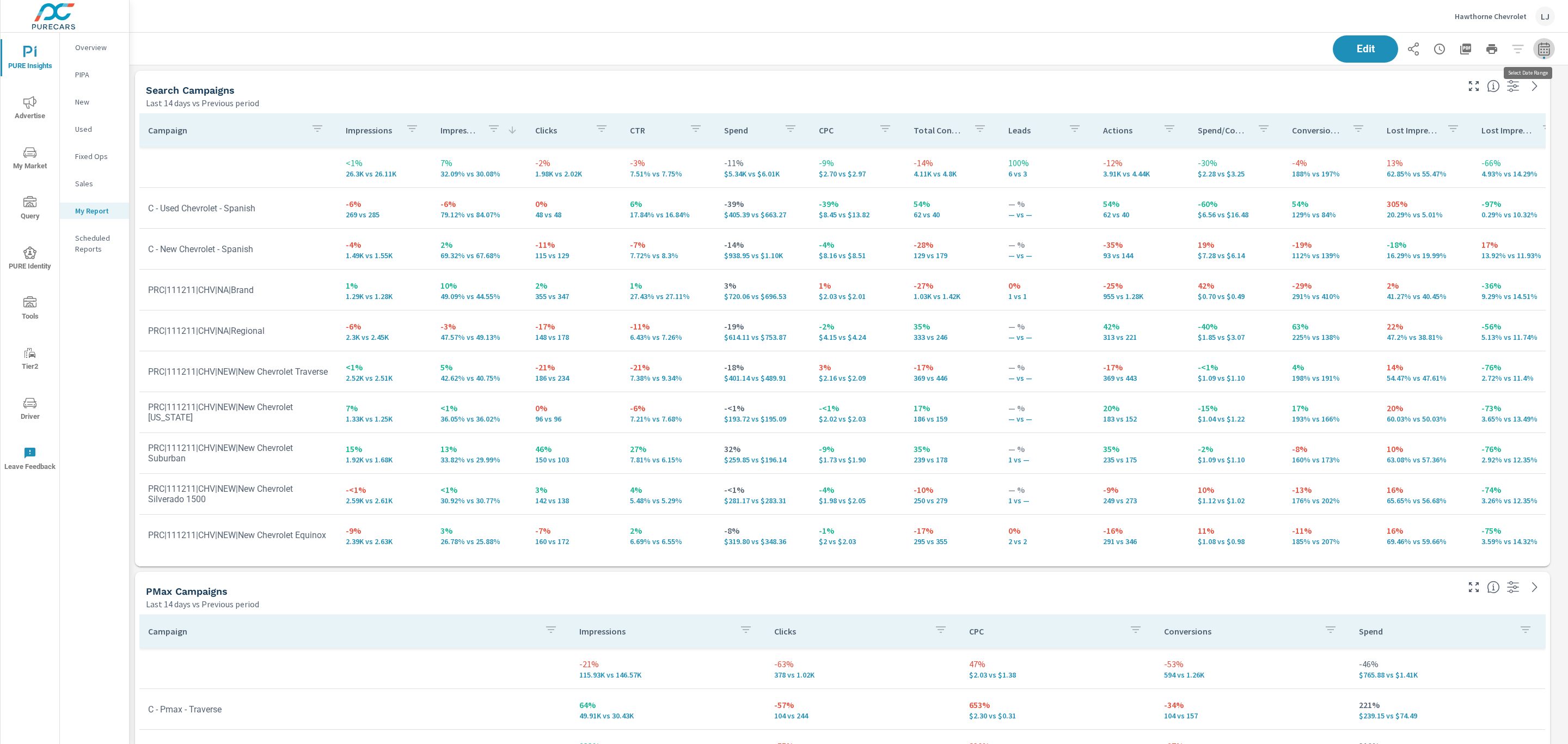
click at [1537, 44] on icon "button" at bounding box center [1544, 49] width 13 height 13
select select "Last 14 days"
select select "Previous period"
drag, startPoint x: 1141, startPoint y: 2, endPoint x: 525, endPoint y: 23, distance: 616.4
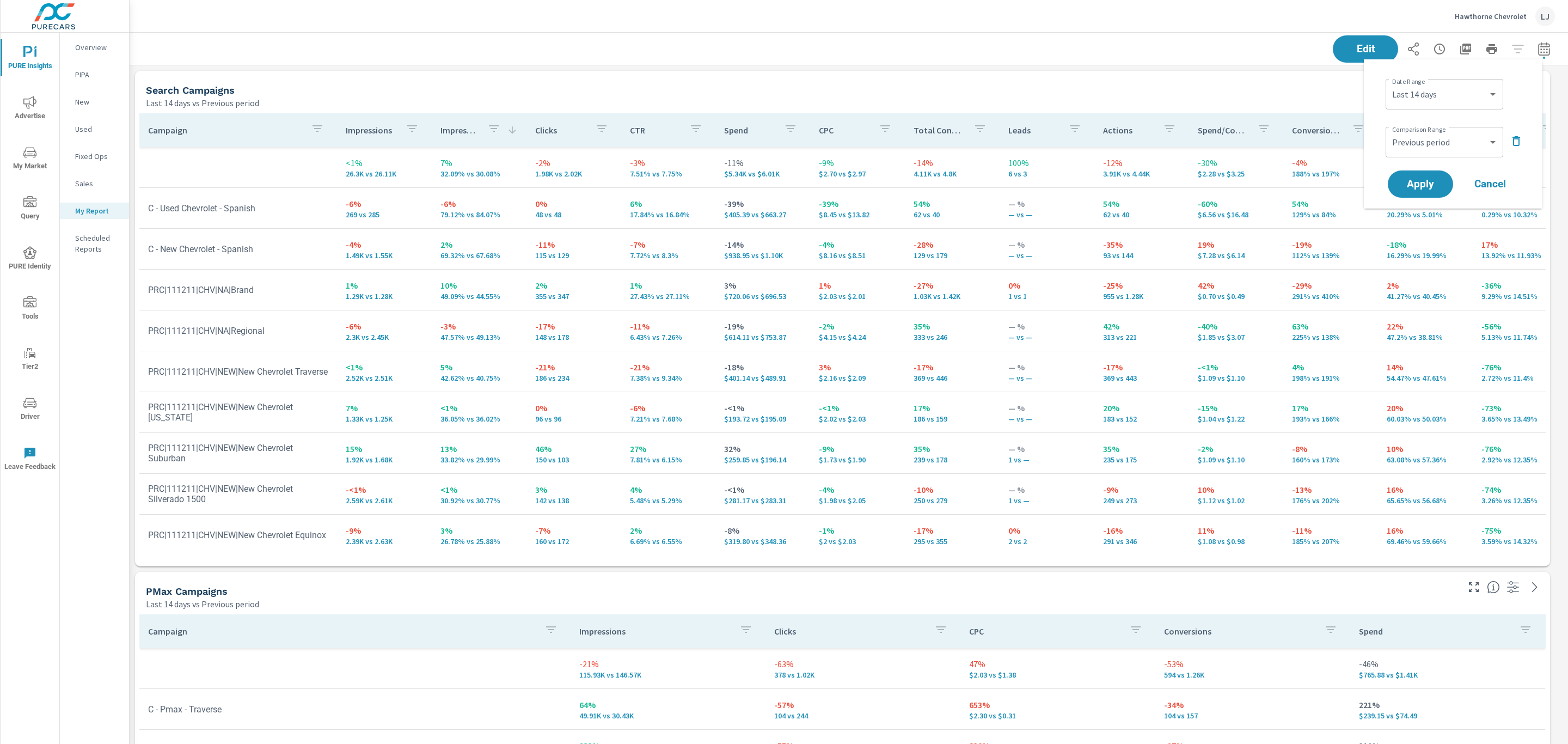
click at [525, 23] on div "Hawthorne Chevrolet LJ" at bounding box center [849, 16] width 1412 height 32
click at [1538, 44] on icon "button" at bounding box center [1544, 49] width 11 height 13
select select "Last 14 days"
select select "Previous period"
click at [1538, 44] on icon "button" at bounding box center [1544, 49] width 11 height 13
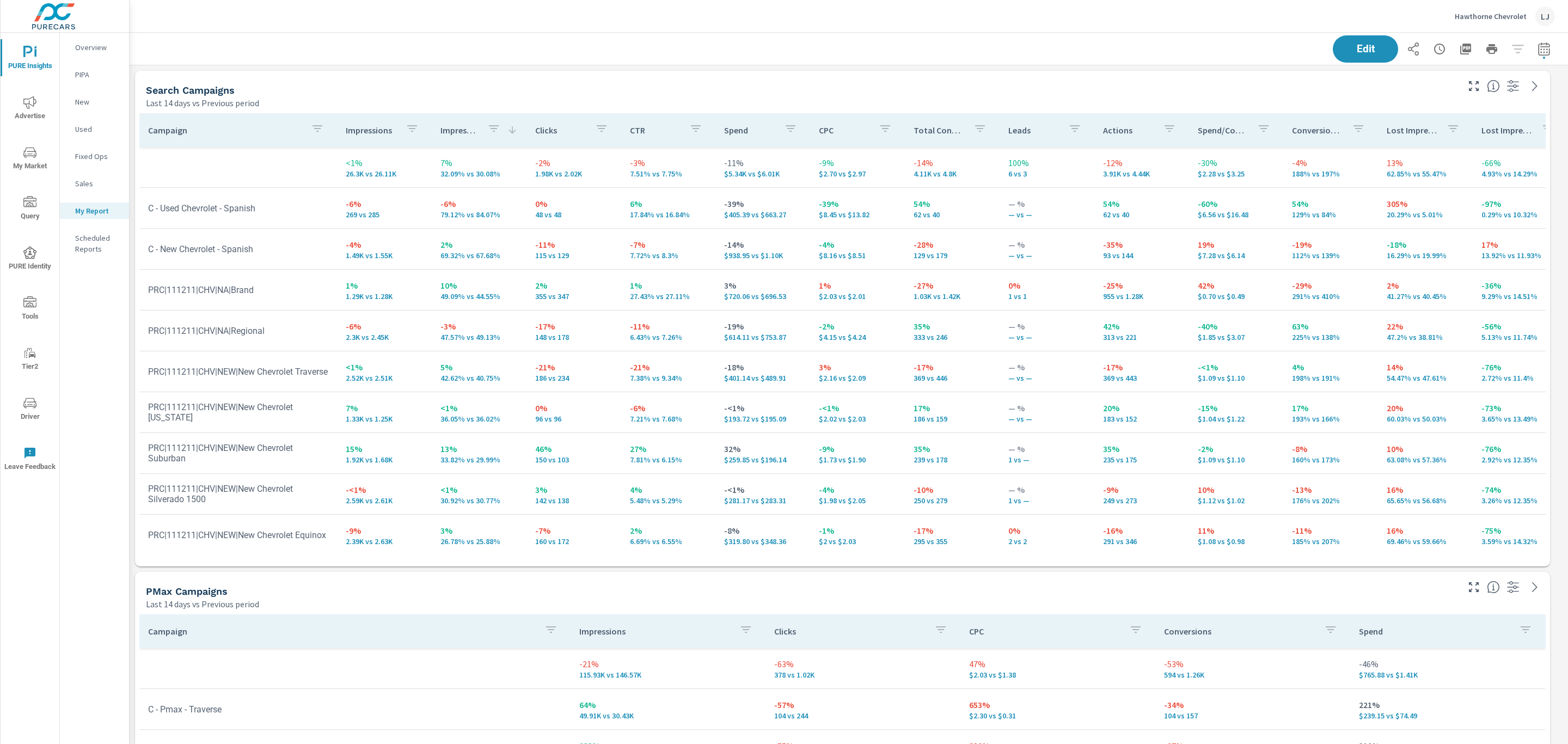
click at [1063, 74] on div "Search Campaigns Last 14 days vs Previous period" at bounding box center [798, 90] width 1326 height 39
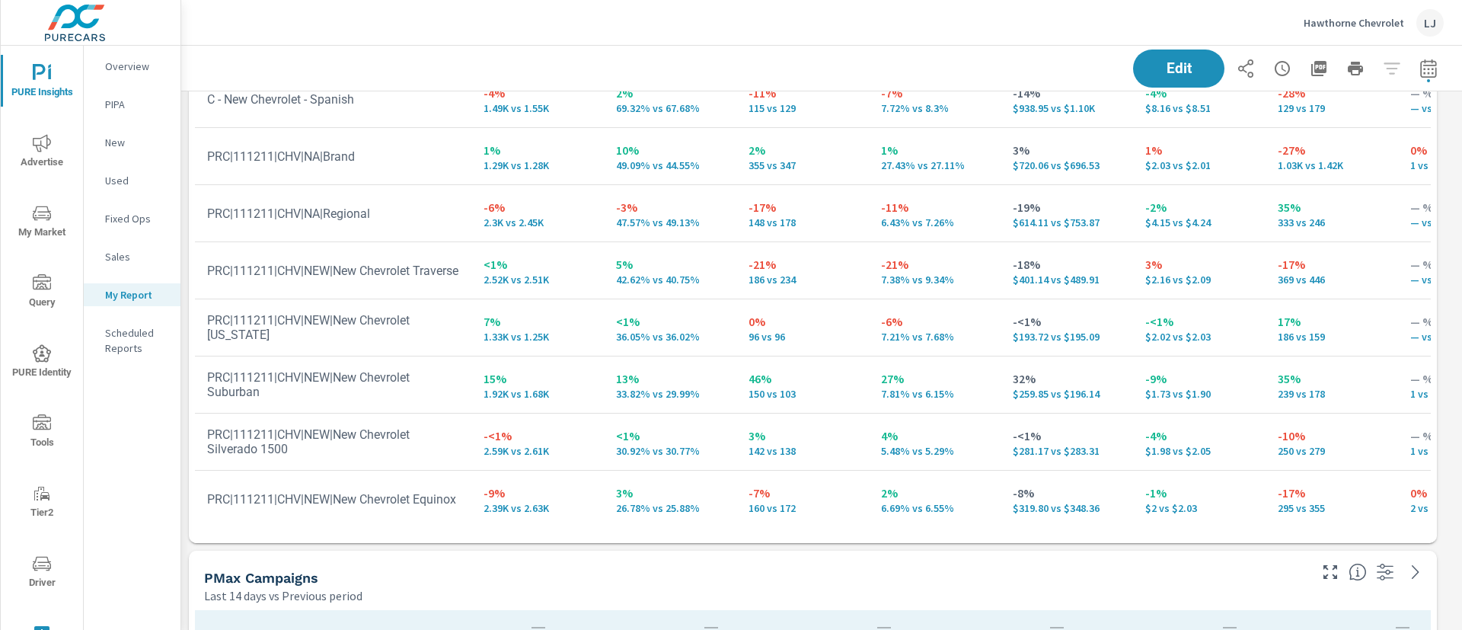
scroll to position [135, 0]
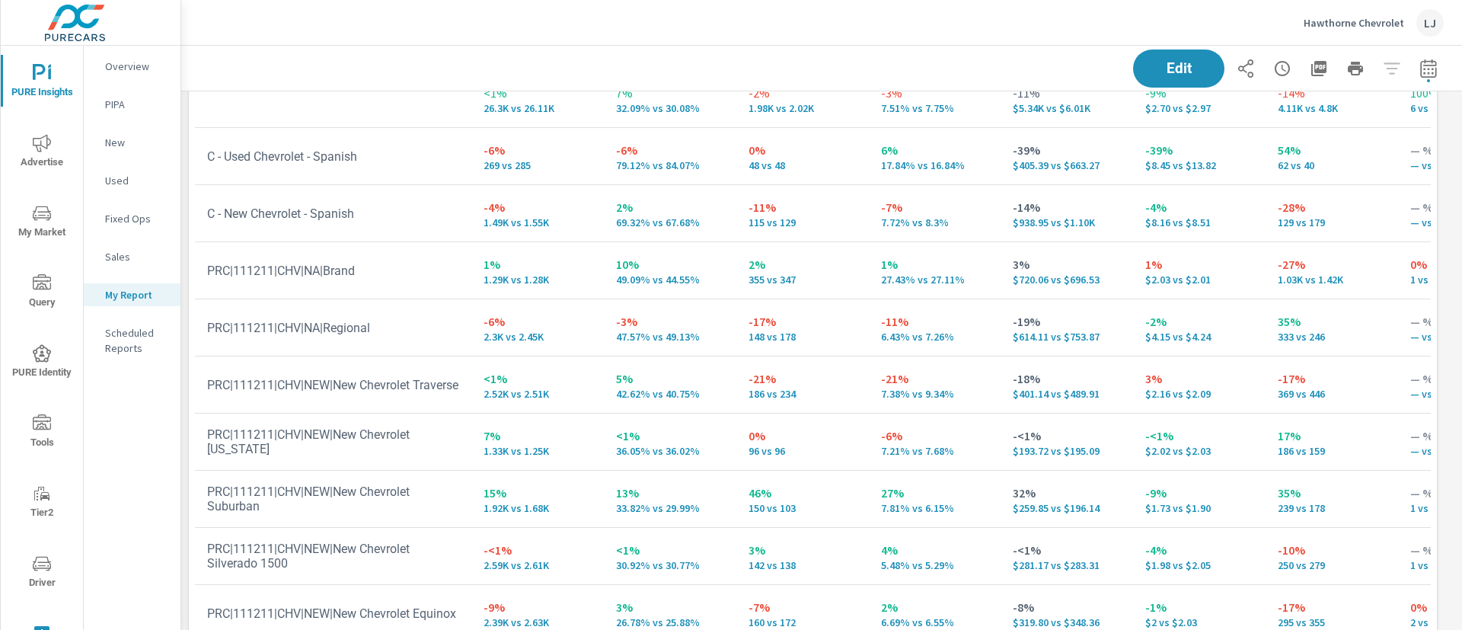
click at [50, 576] on span "Driver" at bounding box center [41, 573] width 73 height 37
